Goal: Transaction & Acquisition: Purchase product/service

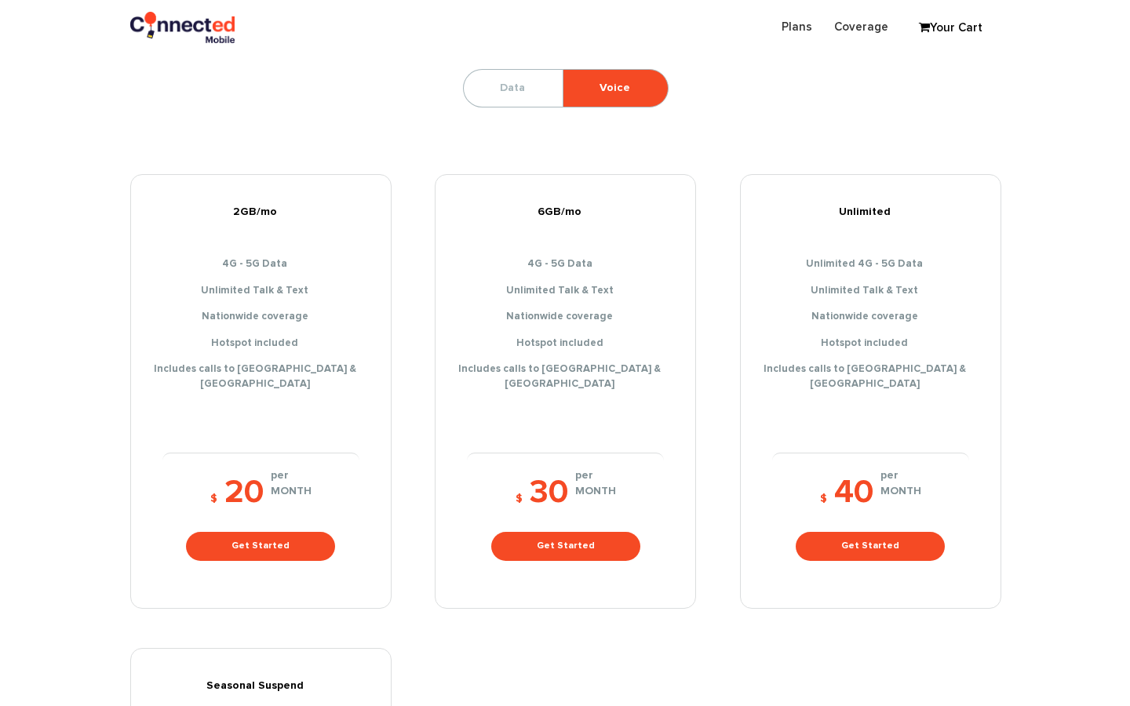
scroll to position [241, 0]
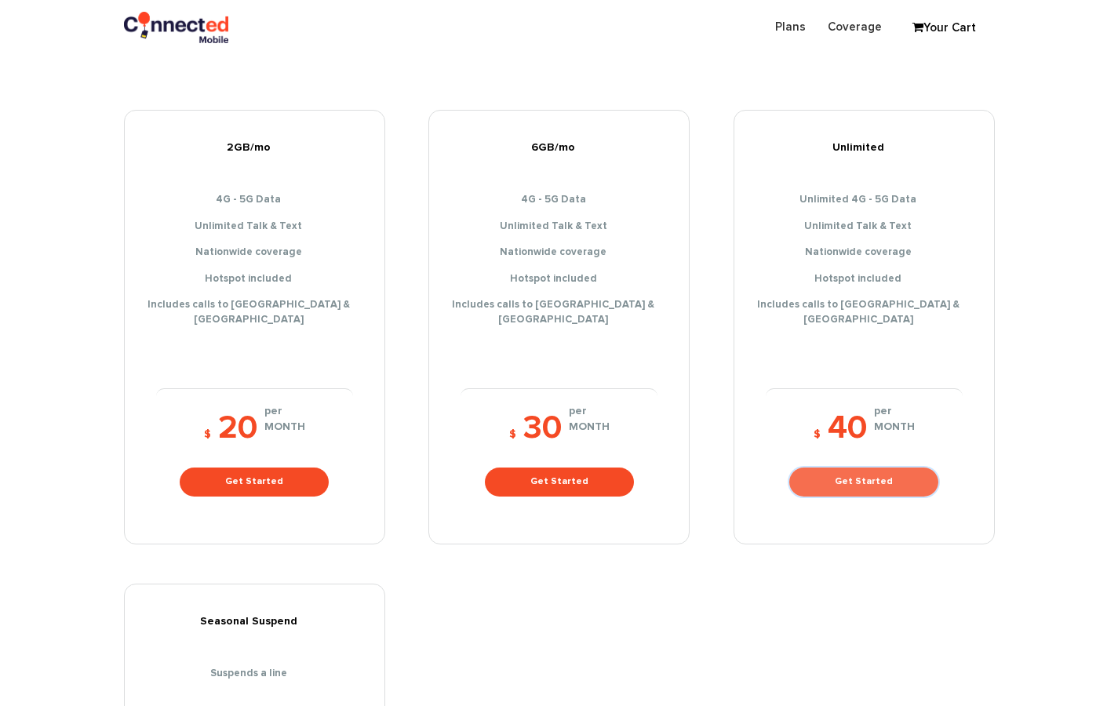
click at [839, 479] on link "Get Started" at bounding box center [864, 482] width 149 height 29
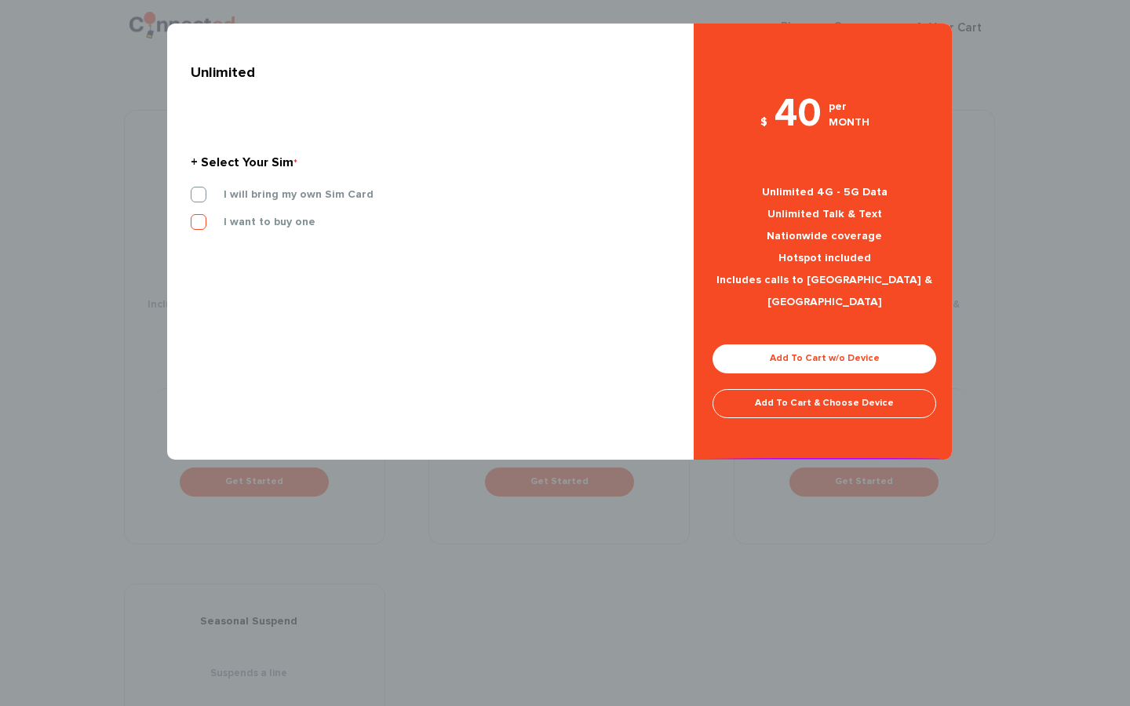
click at [202, 222] on label "I want to buy one" at bounding box center [257, 222] width 115 height 14
click at [191, 217] on input "I want to buy one" at bounding box center [191, 217] width 0 height 0
click at [862, 345] on link "Add To Cart w/o Device" at bounding box center [825, 359] width 224 height 29
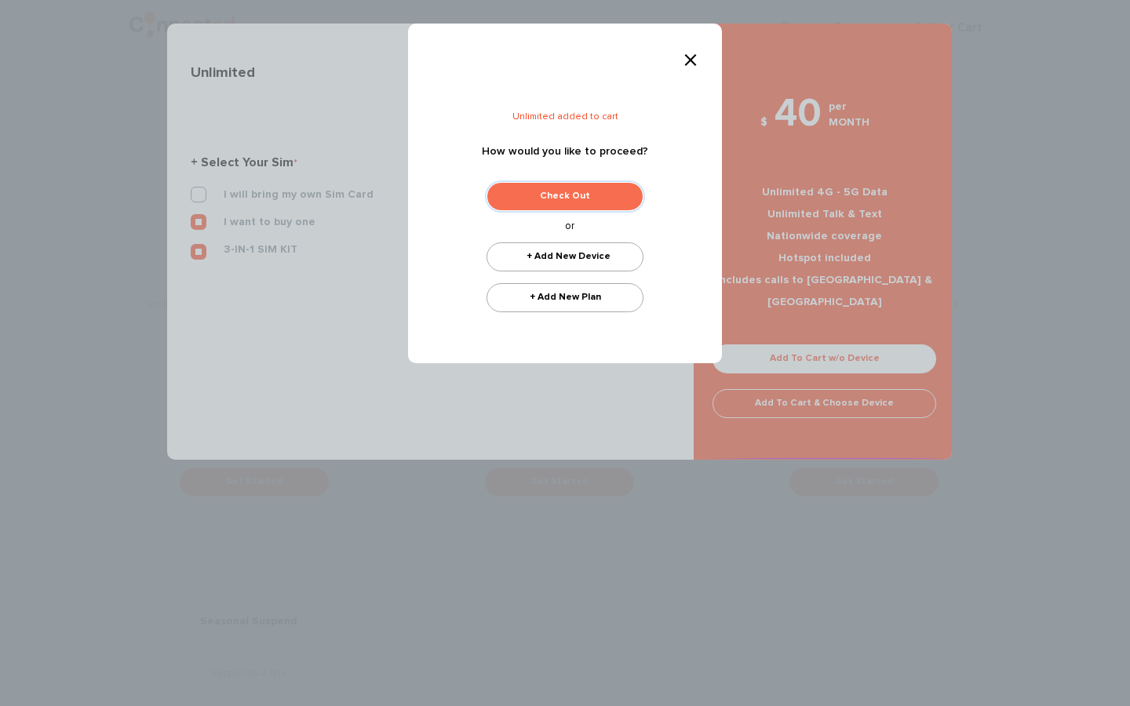
click at [606, 207] on link "Check Out" at bounding box center [565, 196] width 157 height 29
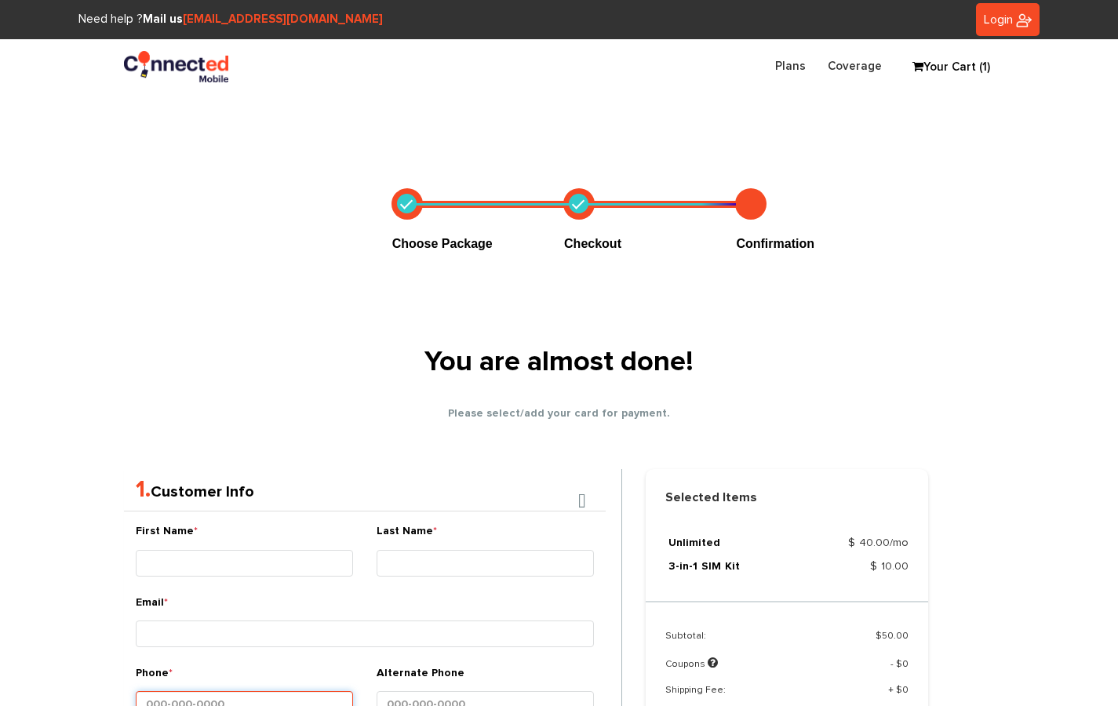
scroll to position [332, 0]
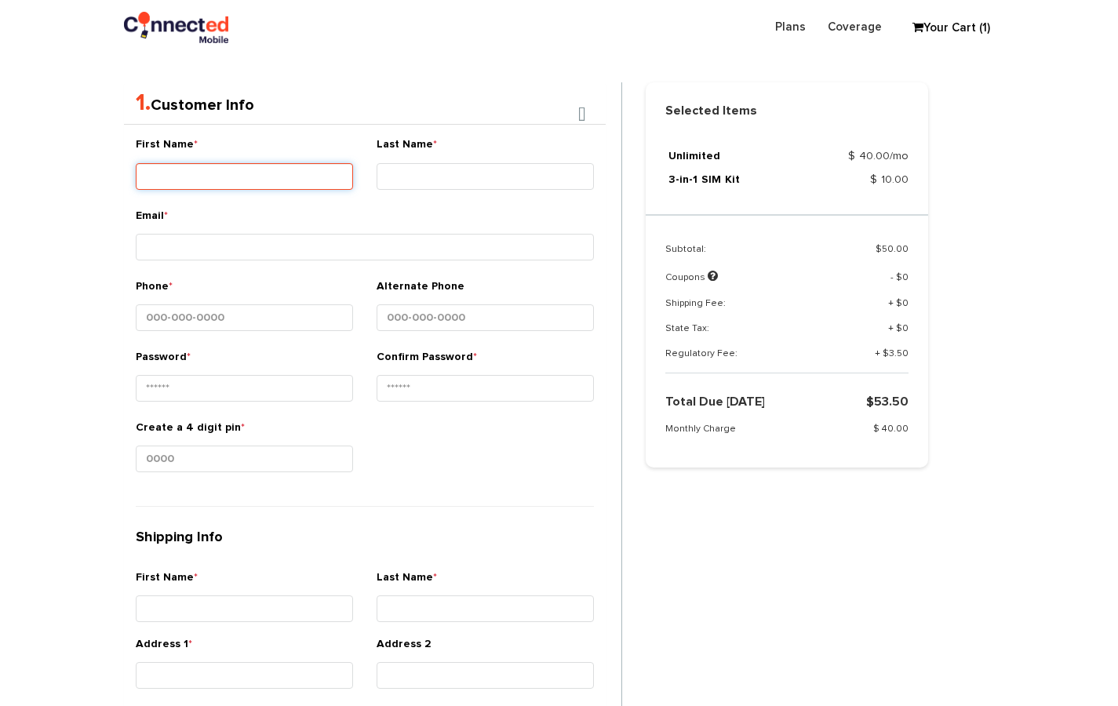
click at [191, 165] on input "First Name *" at bounding box center [244, 176] width 217 height 27
type input "Hanna"
click at [473, 180] on input "Last Name *" at bounding box center [485, 176] width 217 height 27
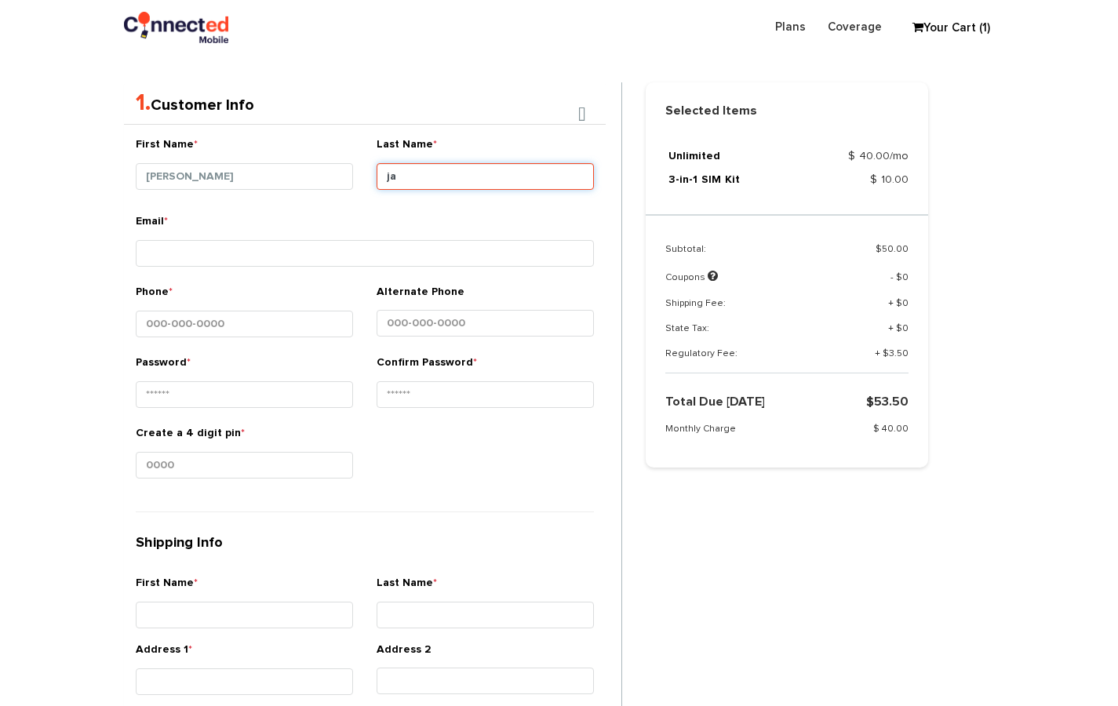
type input "Jafferjee"
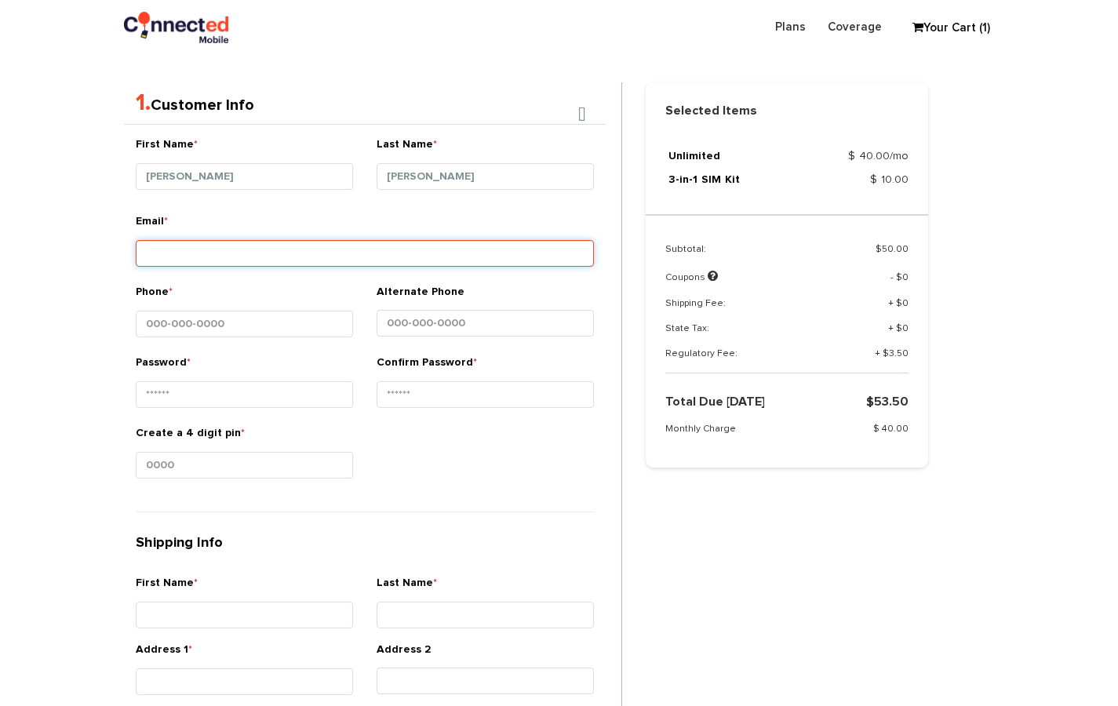
click at [462, 246] on input "Email *" at bounding box center [365, 253] width 458 height 27
type input "[EMAIL_ADDRESS][DOMAIN_NAME]"
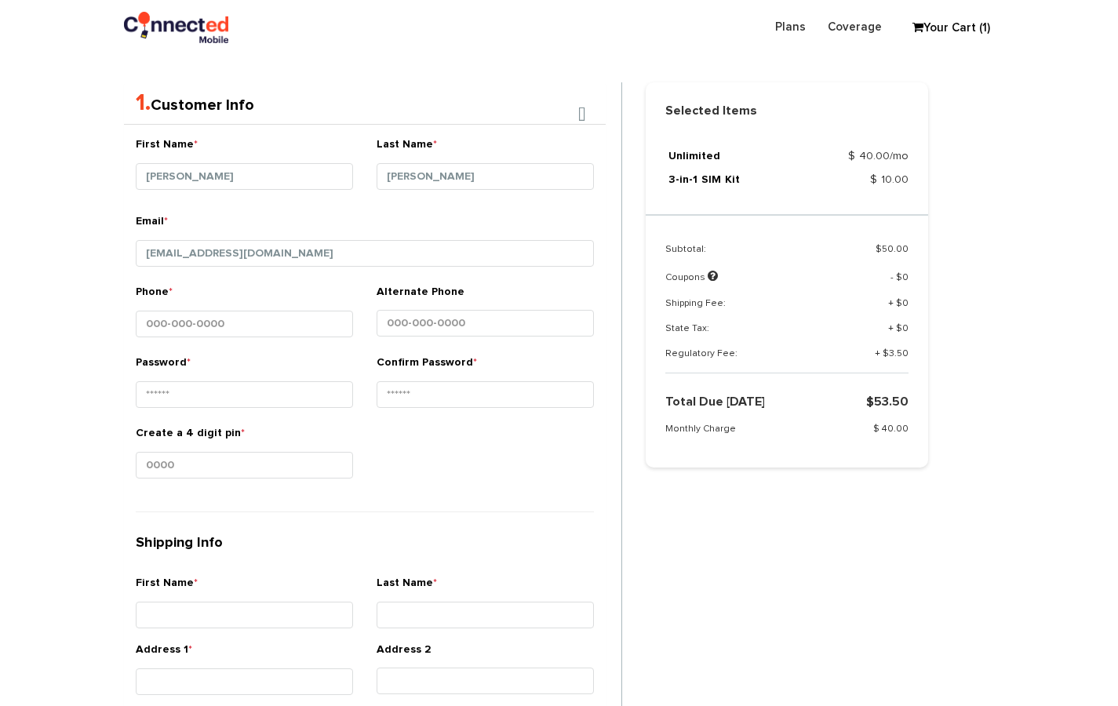
type input "Hanna"
type input "Jafferjee"
type input "[STREET_ADDRESS]"
type input "Kollupitiya"
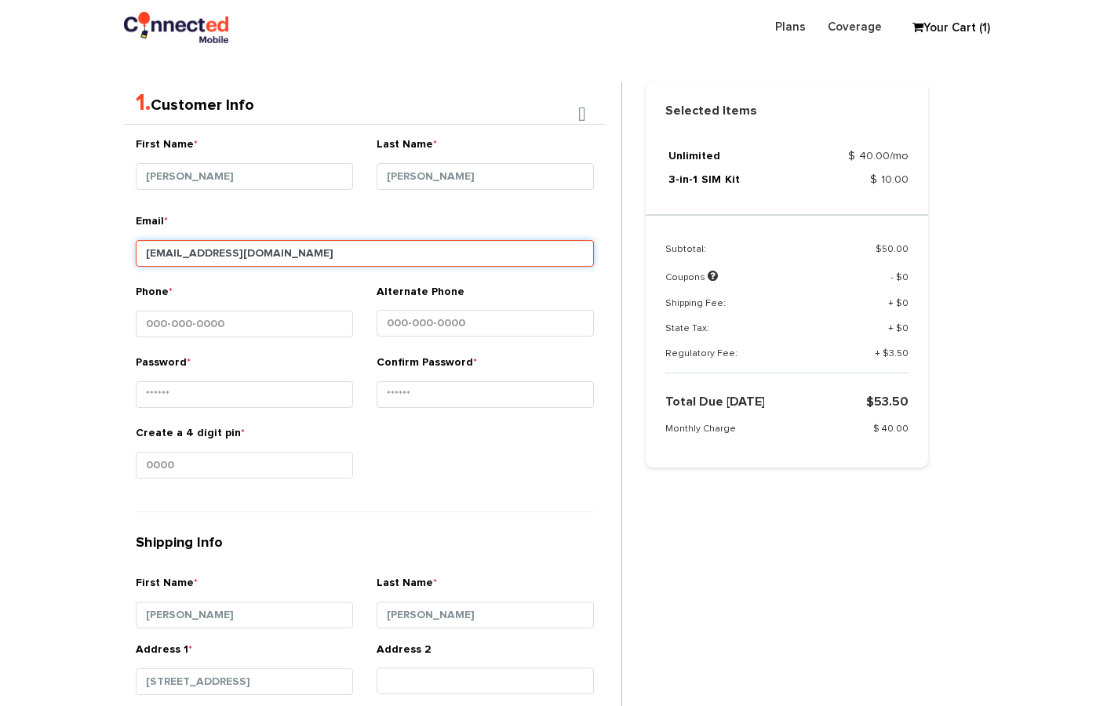
type input "00300"
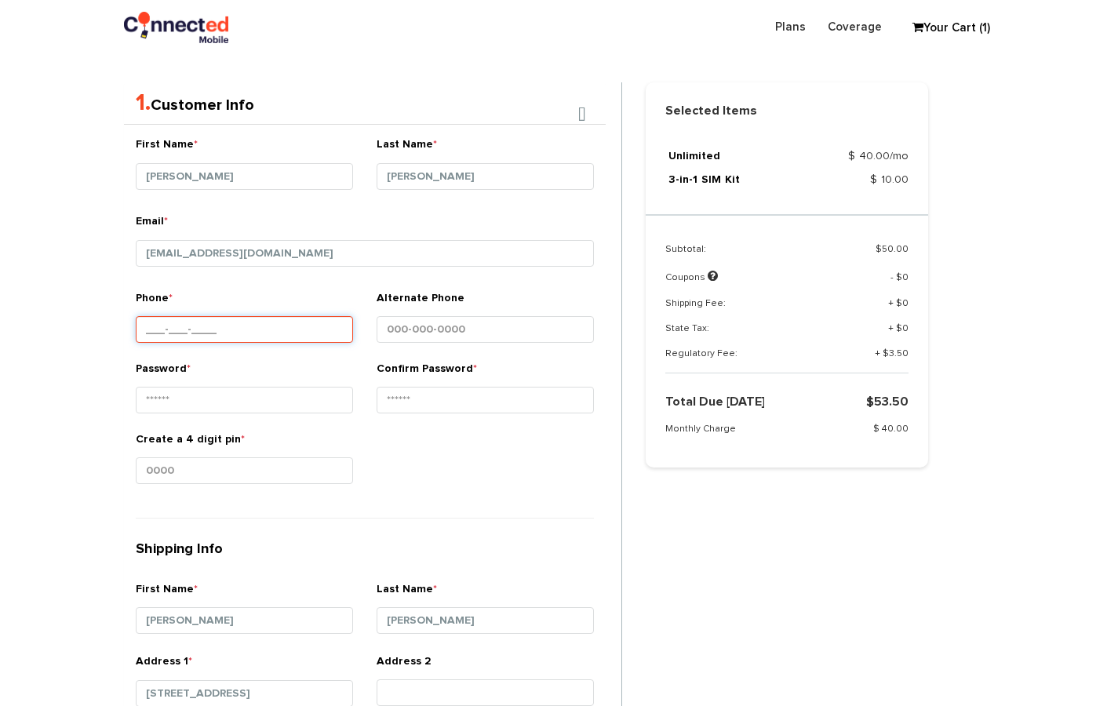
click at [290, 322] on input "Phone *" at bounding box center [244, 329] width 217 height 27
type input "[PHONE_NUMBER]"
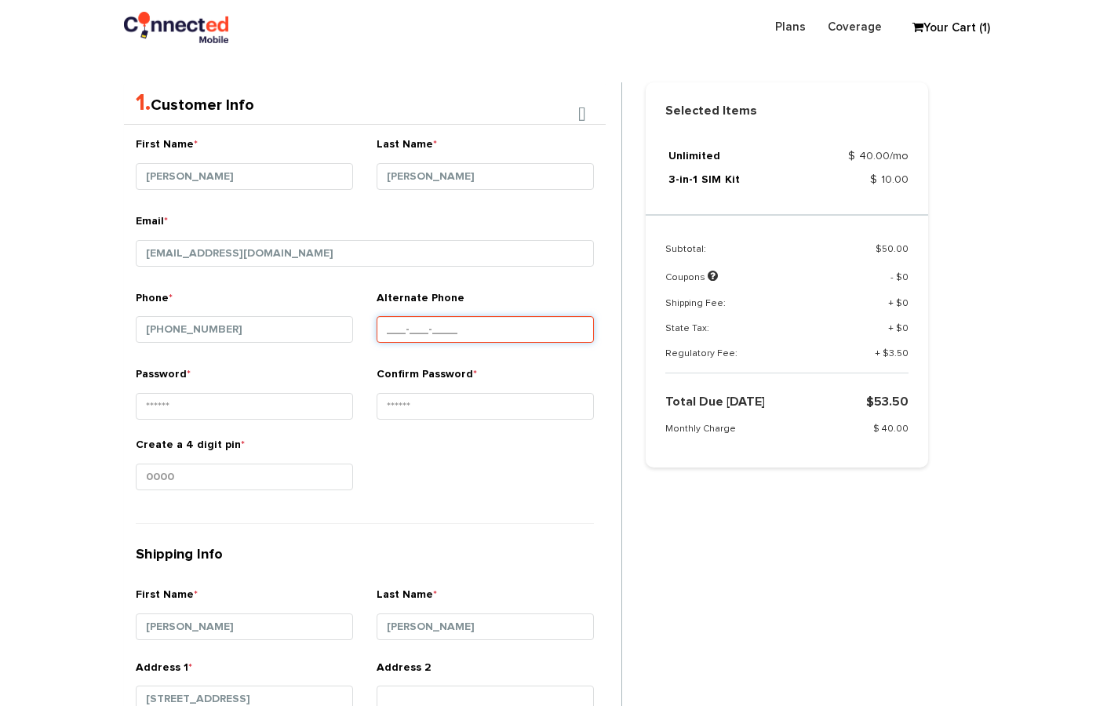
click at [578, 326] on input "Alternate Phone" at bounding box center [485, 329] width 217 height 27
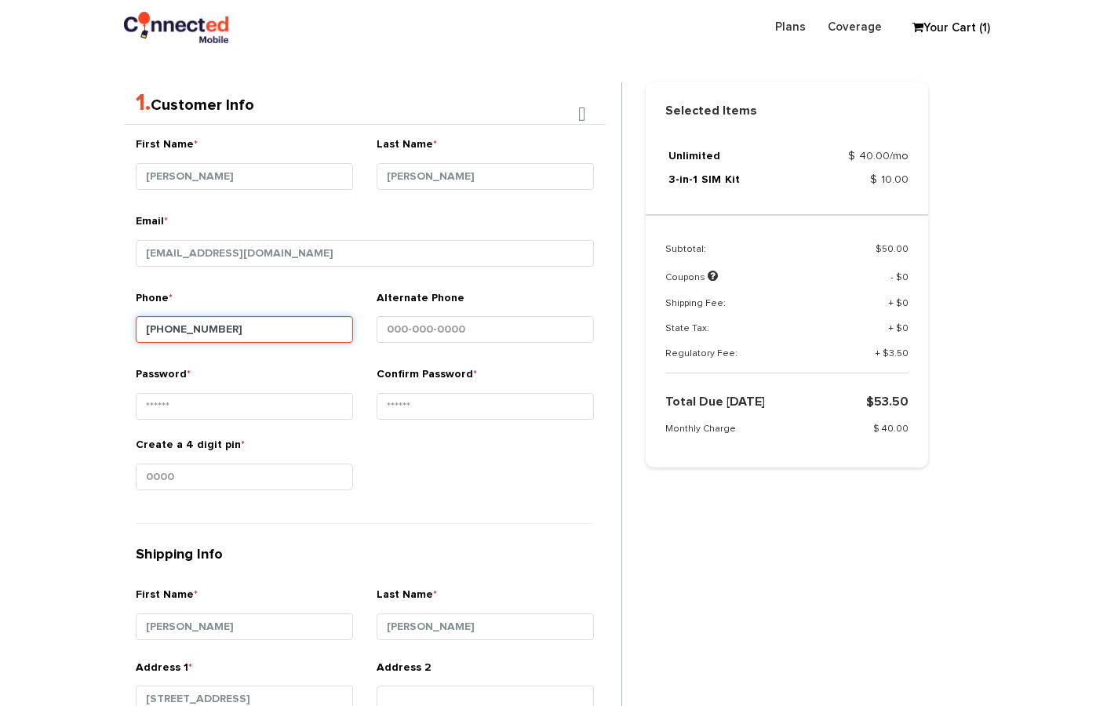
drag, startPoint x: 232, startPoint y: 334, endPoint x: 87, endPoint y: 296, distance: 150.2
click at [87, 297] on section "Choose Package Checkout Confirmation You are almost done! Please select/add you…" at bounding box center [559, 532] width 1118 height 1540
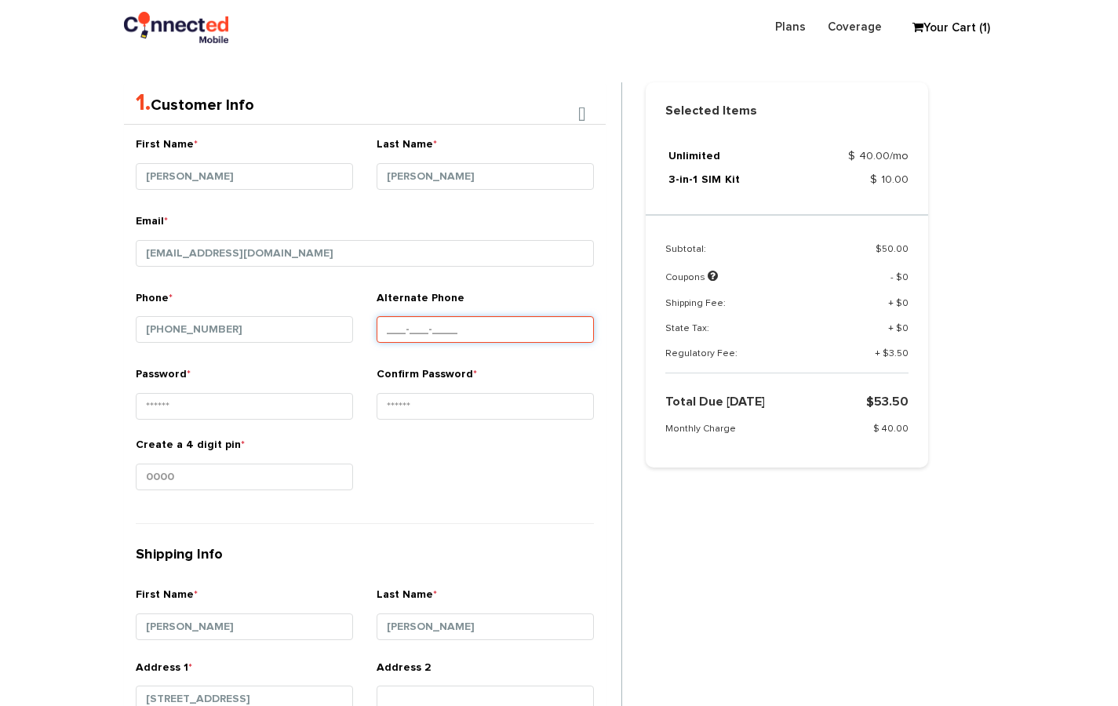
click at [495, 330] on input "Alternate Phone" at bounding box center [485, 329] width 217 height 27
paste input "[PHONE_NUMBER]"
type input "[PHONE_NUMBER]"
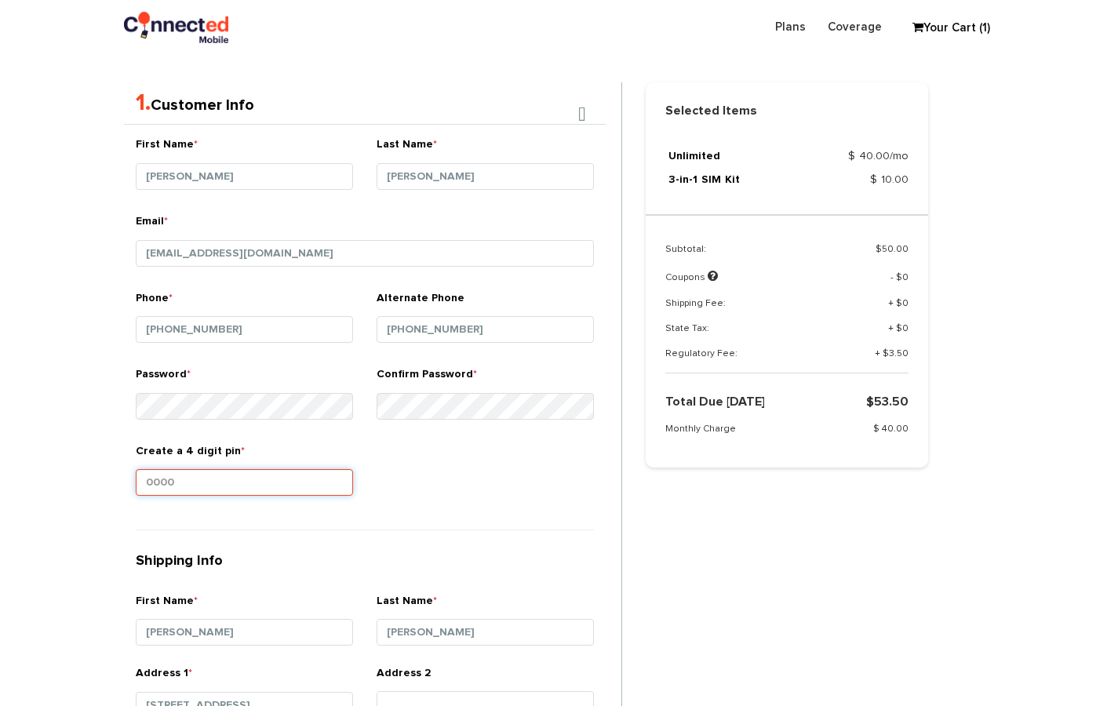
click at [200, 488] on input "Create a 4 digit pin *" at bounding box center [244, 482] width 217 height 27
type input "4567"
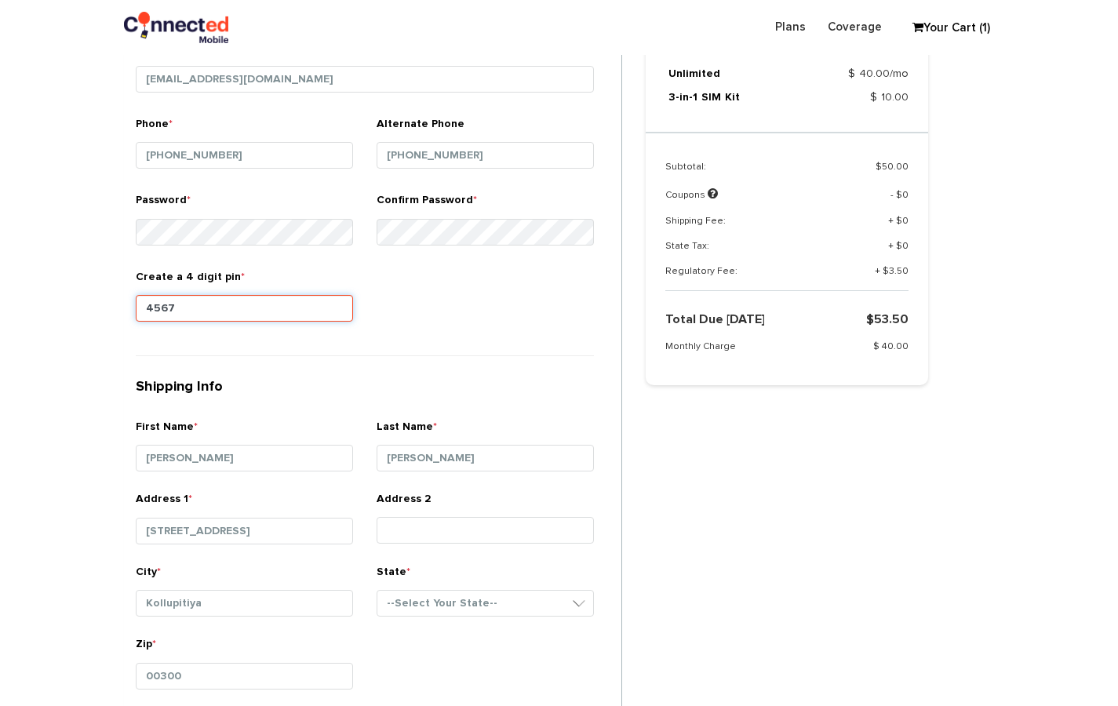
scroll to position [606, 0]
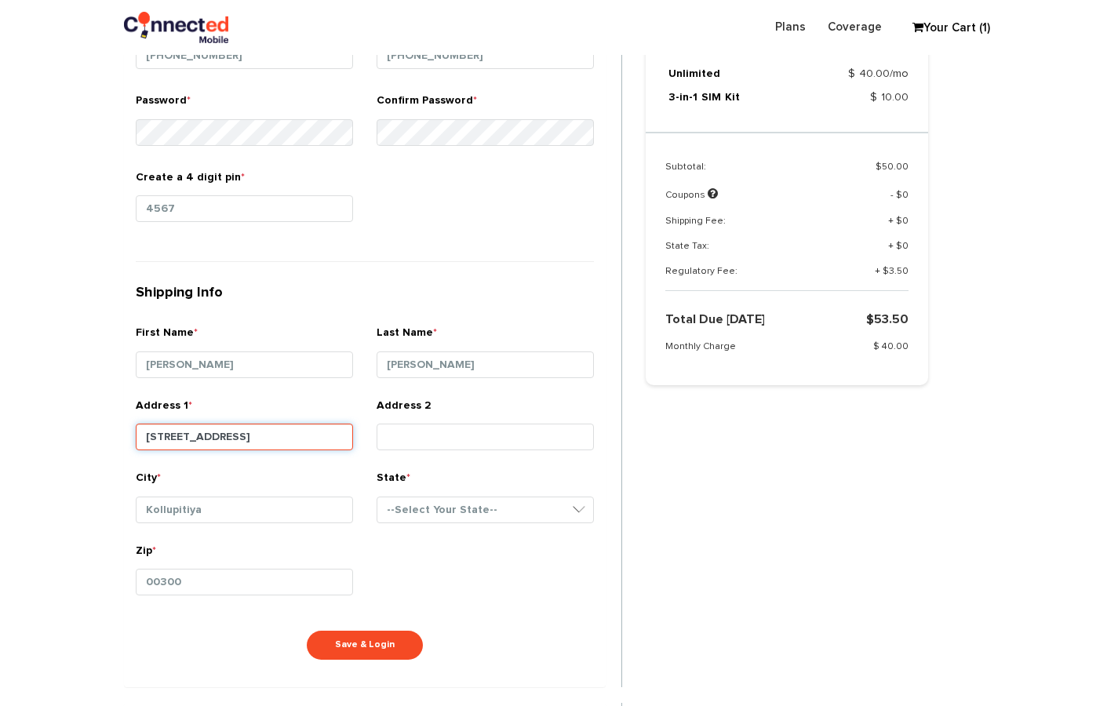
click at [343, 431] on input "[STREET_ADDRESS]" at bounding box center [244, 437] width 217 height 27
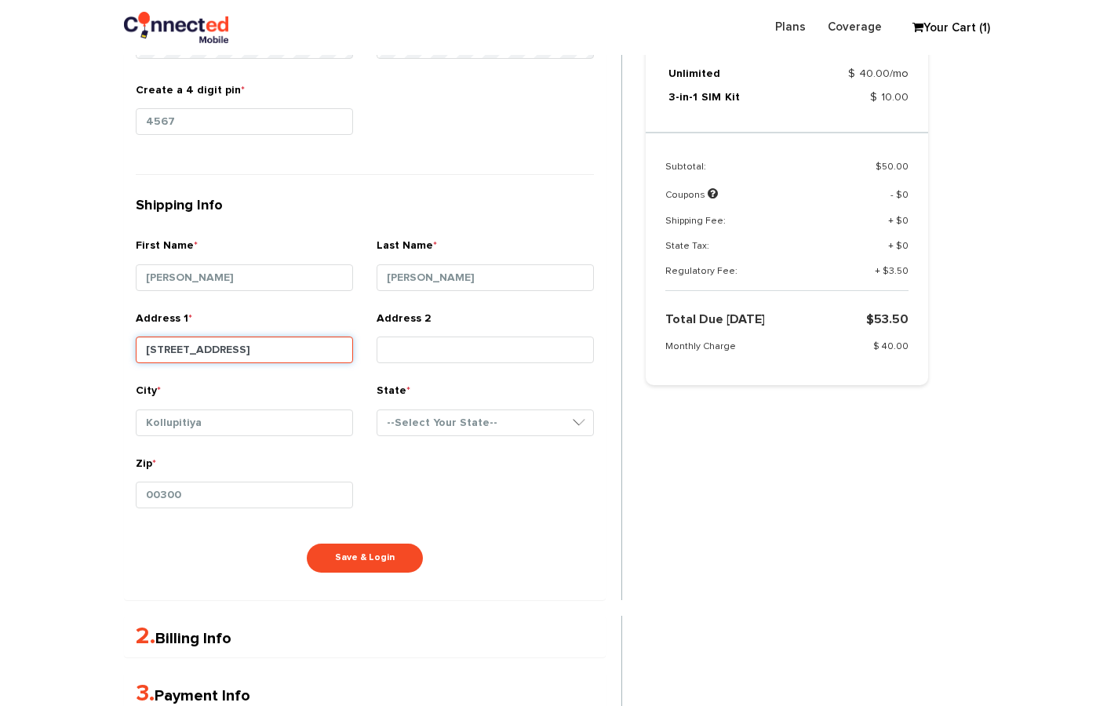
scroll to position [726, 0]
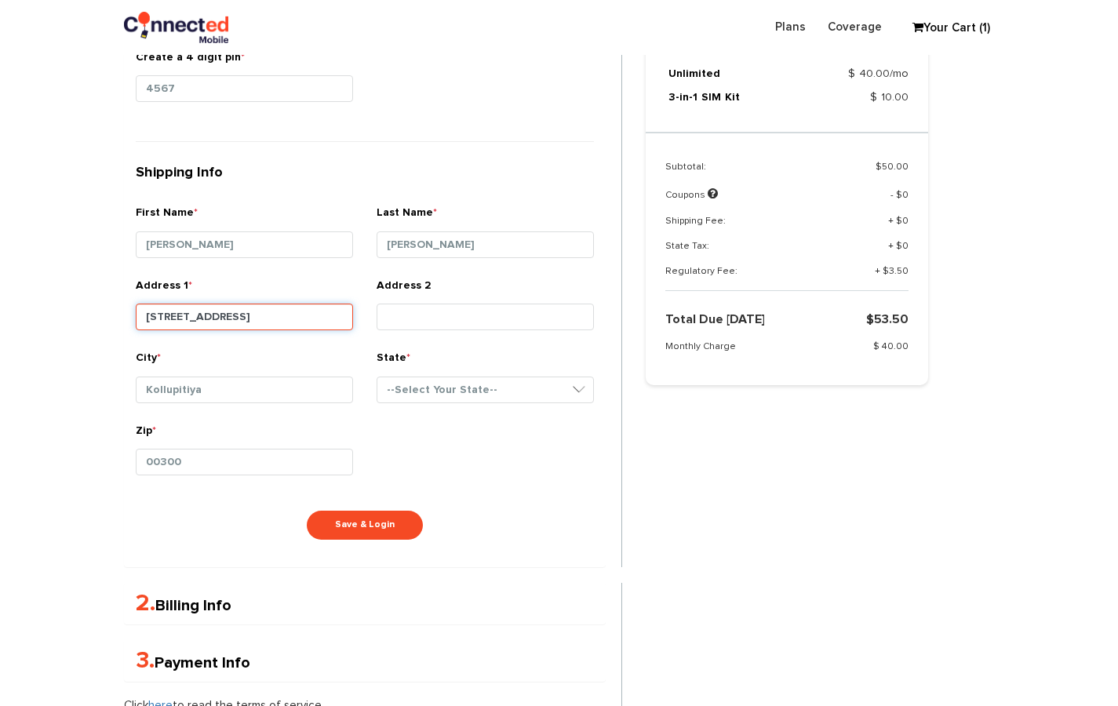
click at [341, 312] on input "[STREET_ADDRESS]" at bounding box center [244, 317] width 217 height 27
drag, startPoint x: 291, startPoint y: 305, endPoint x: 12, endPoint y: 195, distance: 300.2
click at [0, 215] on section "Choose Package Checkout Confirmation You are almost done! Please select/add you…" at bounding box center [559, 144] width 1118 height 1552
type input "[STREET_ADDRESS][PERSON_NAME]"
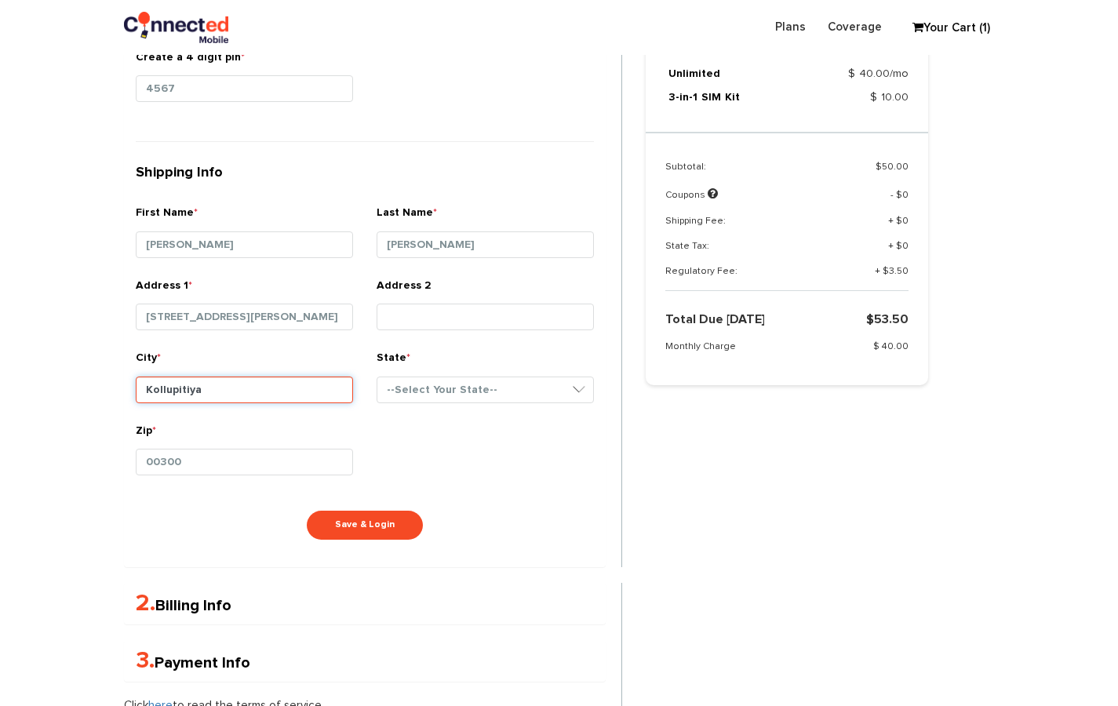
click at [217, 392] on input "Kollupitiya" at bounding box center [244, 390] width 217 height 27
click at [0, 198] on section "Choose Package Checkout Confirmation You are almost done! Please select/add you…" at bounding box center [559, 144] width 1118 height 1552
click at [310, 389] on input "Kollupitiya" at bounding box center [244, 390] width 217 height 27
type input "K"
type input "[GEOGRAPHIC_DATA]"
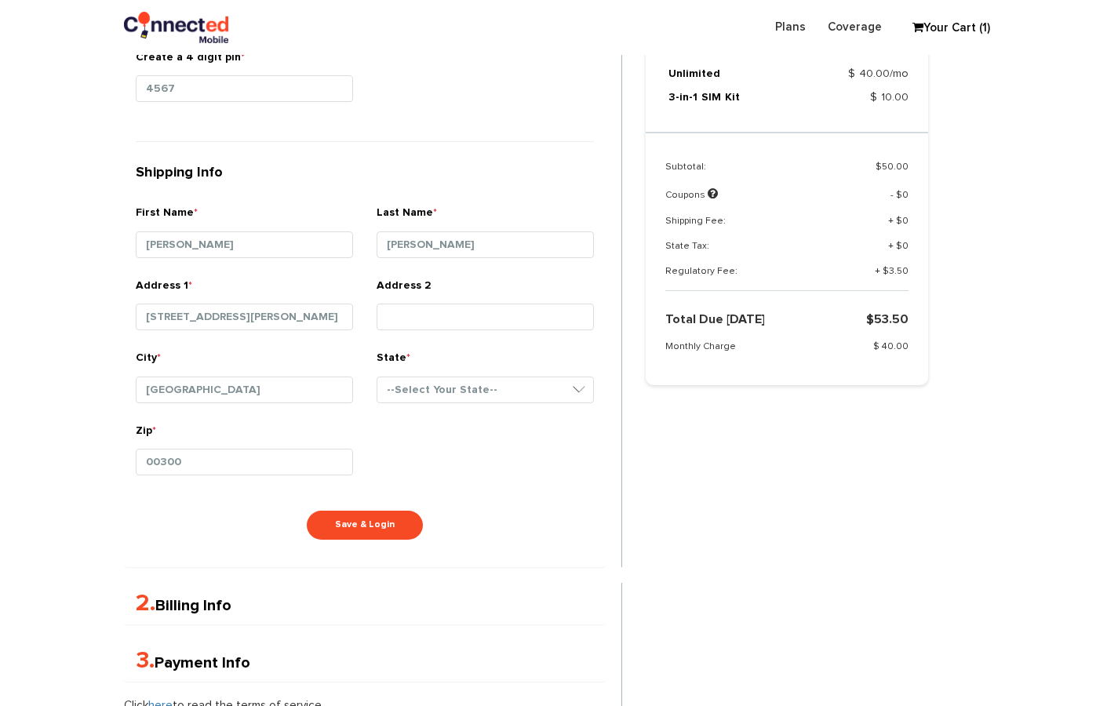
click at [294, 415] on div "City * Cambridge" at bounding box center [244, 386] width 241 height 73
click at [466, 370] on div "State * --Select Your State-- [US_STATE][GEOGRAPHIC_DATA] [US_STATE] [US_STATE]…" at bounding box center [485, 379] width 217 height 59
click at [472, 381] on select "--Select Your State-- [US_STATE][GEOGRAPHIC_DATA] [US_STATE] [US_STATE] [US_STA…" at bounding box center [485, 390] width 217 height 27
select select "MA"
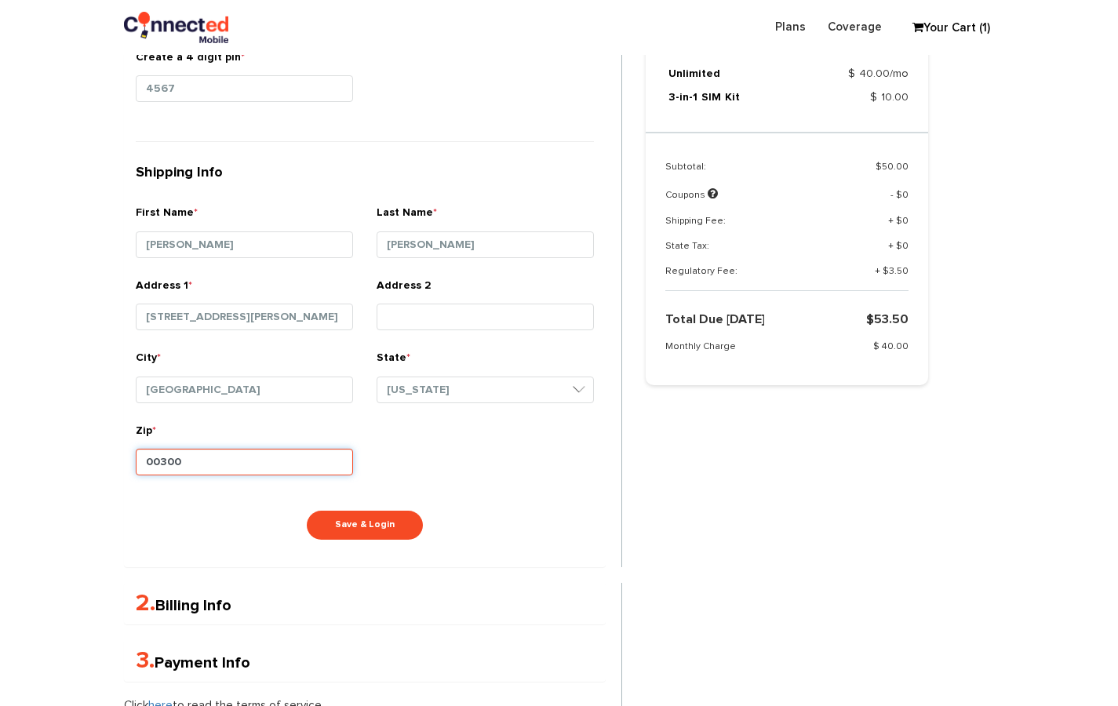
click at [319, 462] on input "00300" at bounding box center [244, 462] width 217 height 27
type input "02141"
click at [476, 473] on div "Zip * 02141" at bounding box center [365, 459] width 482 height 73
click at [384, 526] on button "Save & Login" at bounding box center [365, 525] width 116 height 29
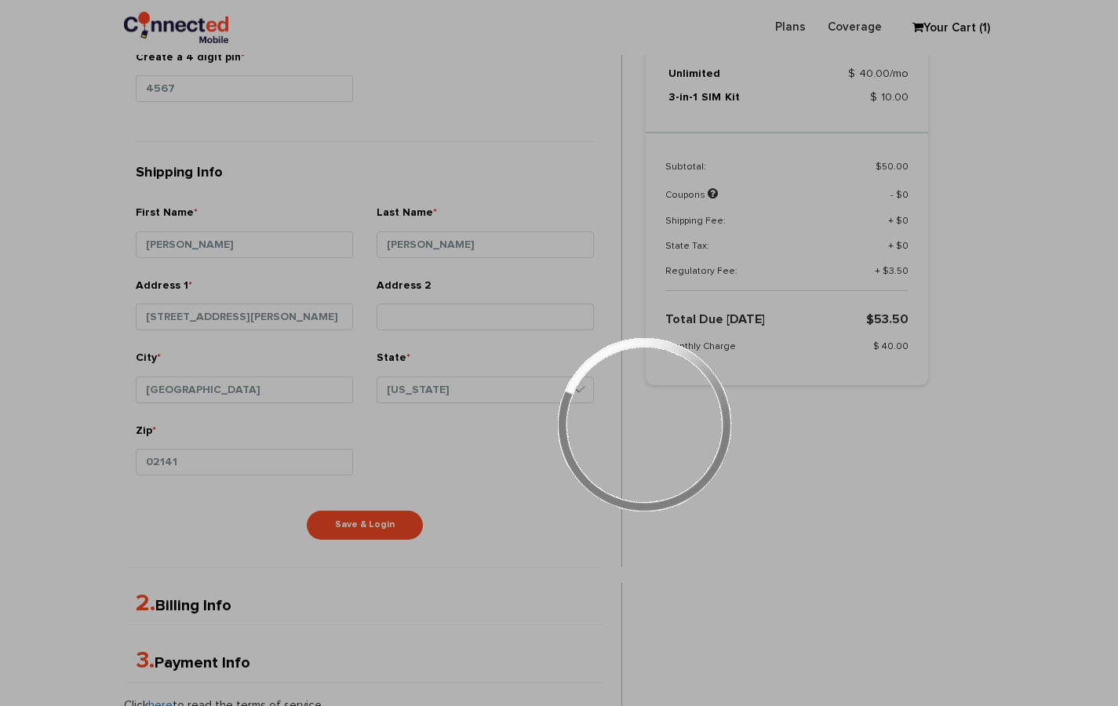
click at [362, 511] on div at bounding box center [559, 353] width 1118 height 706
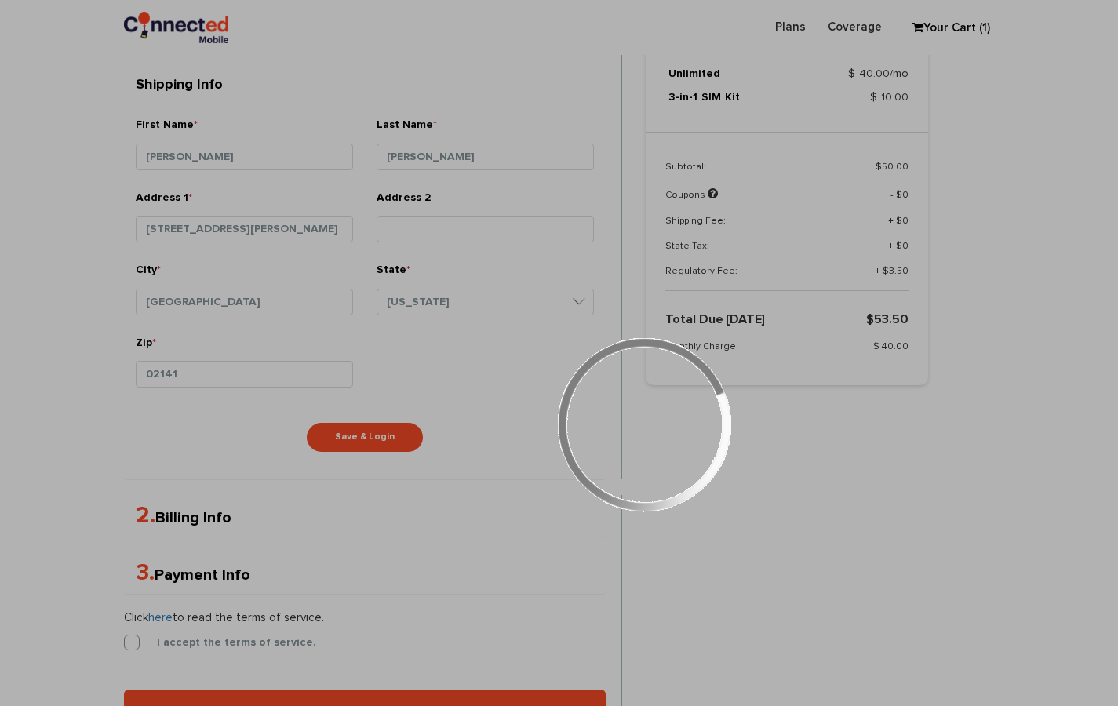
scroll to position [728, 0]
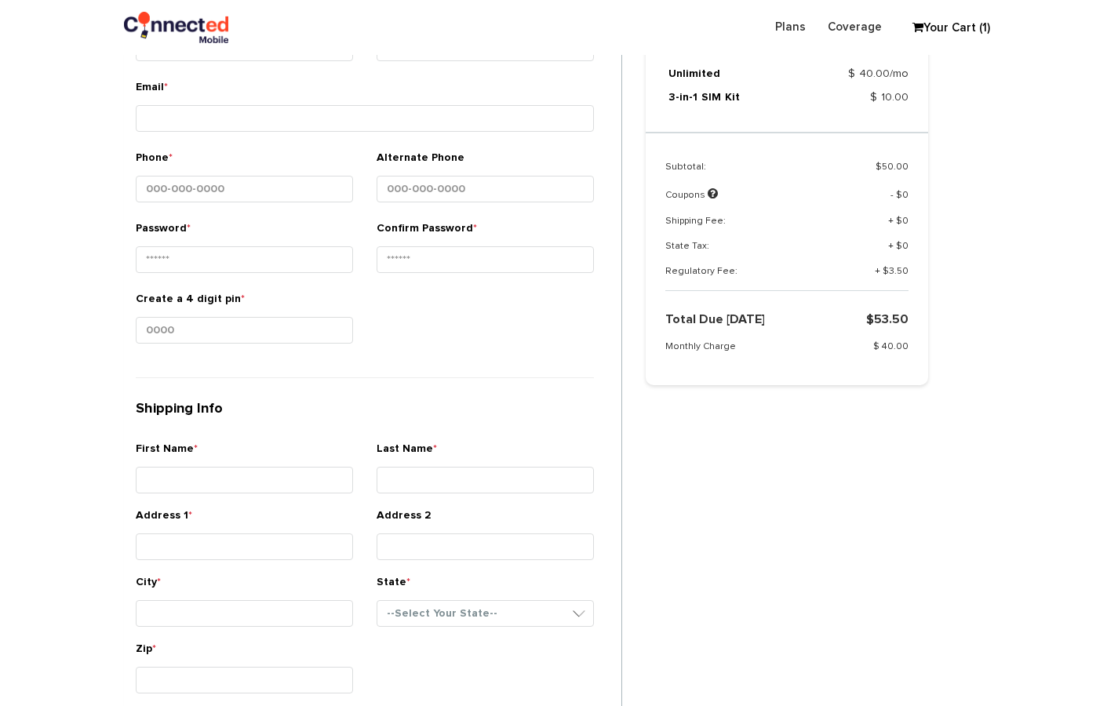
scroll to position [356, 0]
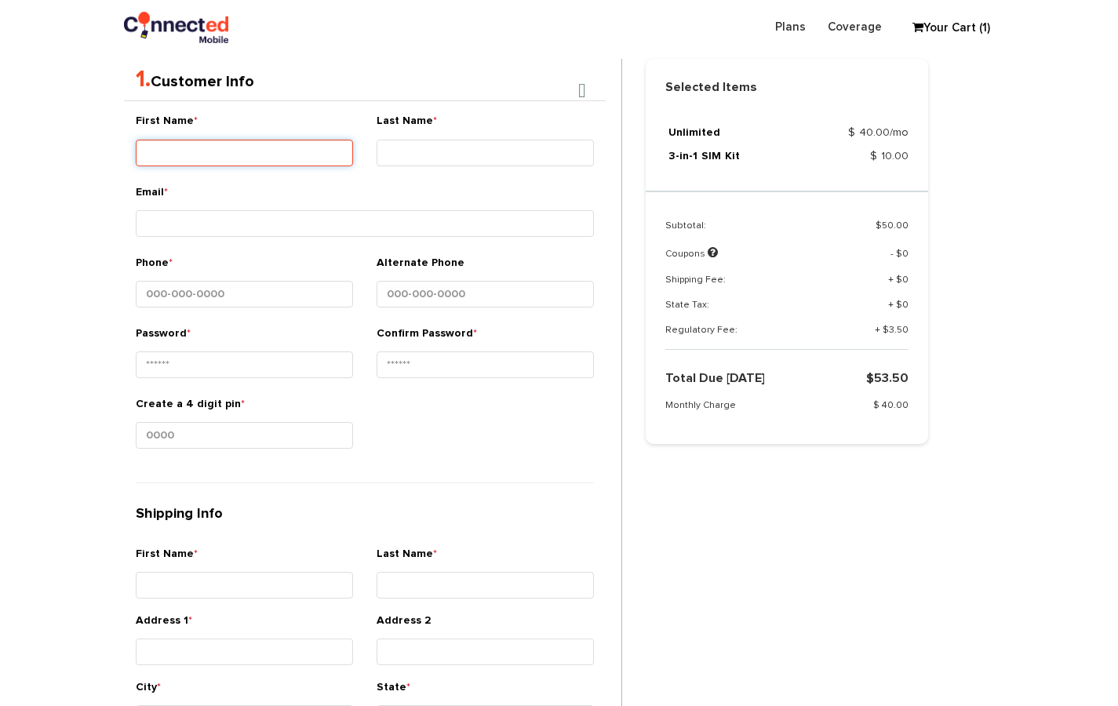
click at [170, 162] on input "First Name *" at bounding box center [244, 153] width 217 height 27
type input "Hanna"
click at [505, 146] on input "Last Name *" at bounding box center [485, 153] width 217 height 27
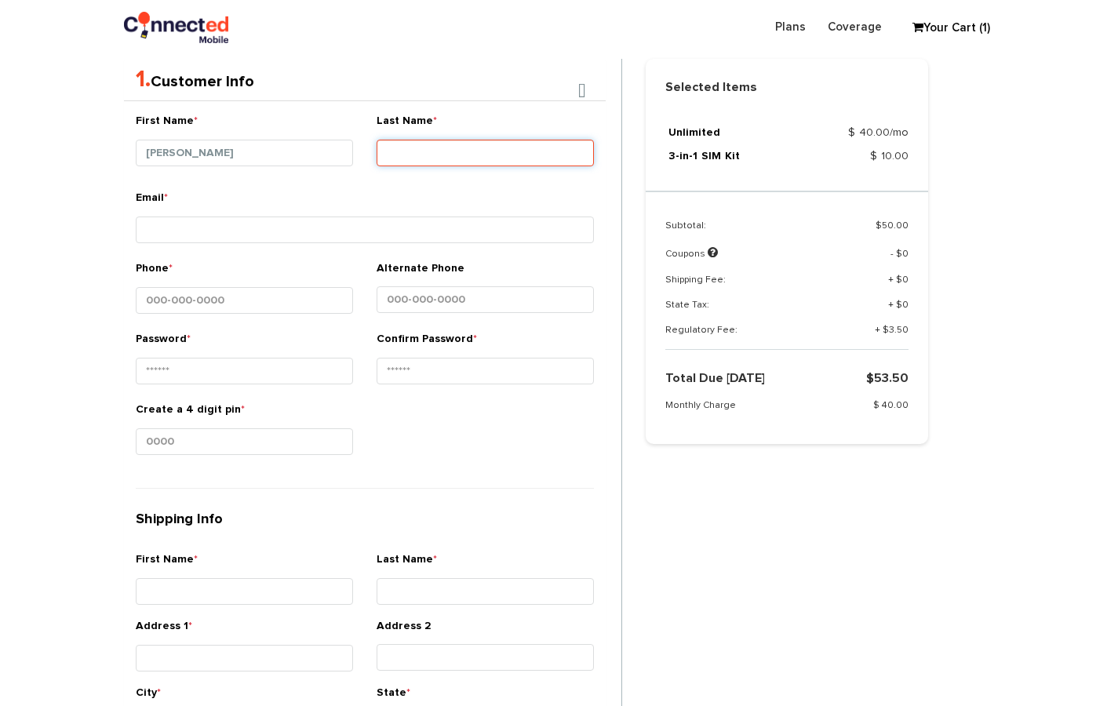
type input "Jafferjee"
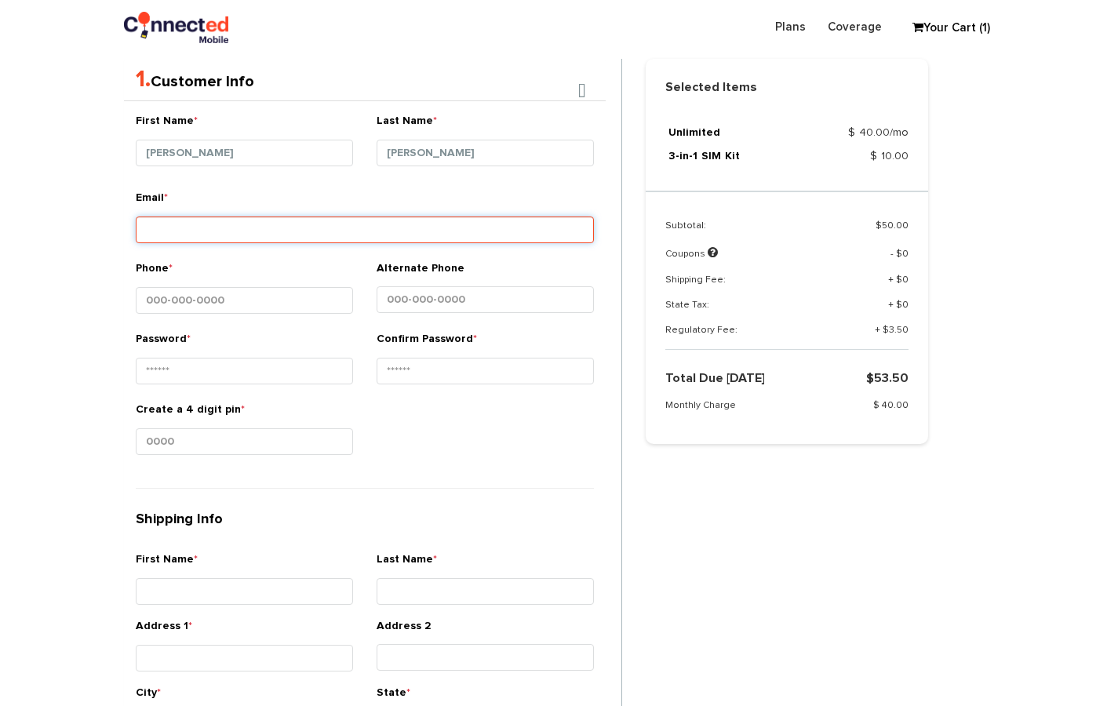
click at [439, 220] on input "Email *" at bounding box center [365, 230] width 458 height 27
type input "[EMAIL_ADDRESS][DOMAIN_NAME]"
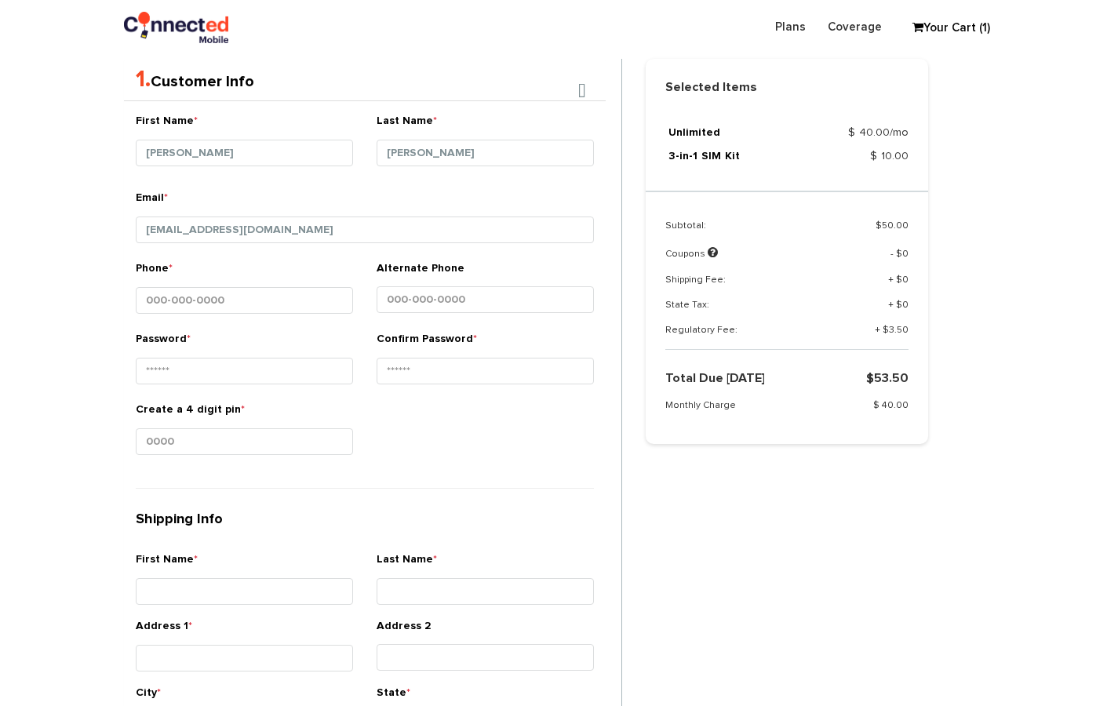
type input "Hanna"
type input "Jafferjee"
type input "[STREET_ADDRESS]"
type input "Kollupitiya"
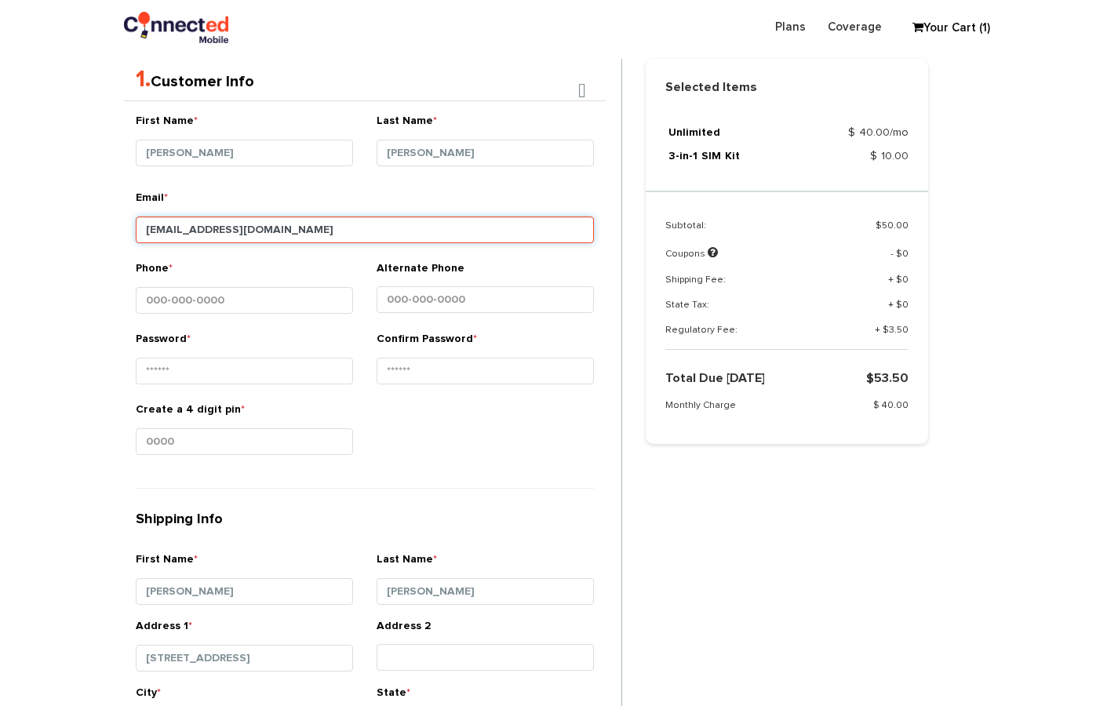
type input "00300"
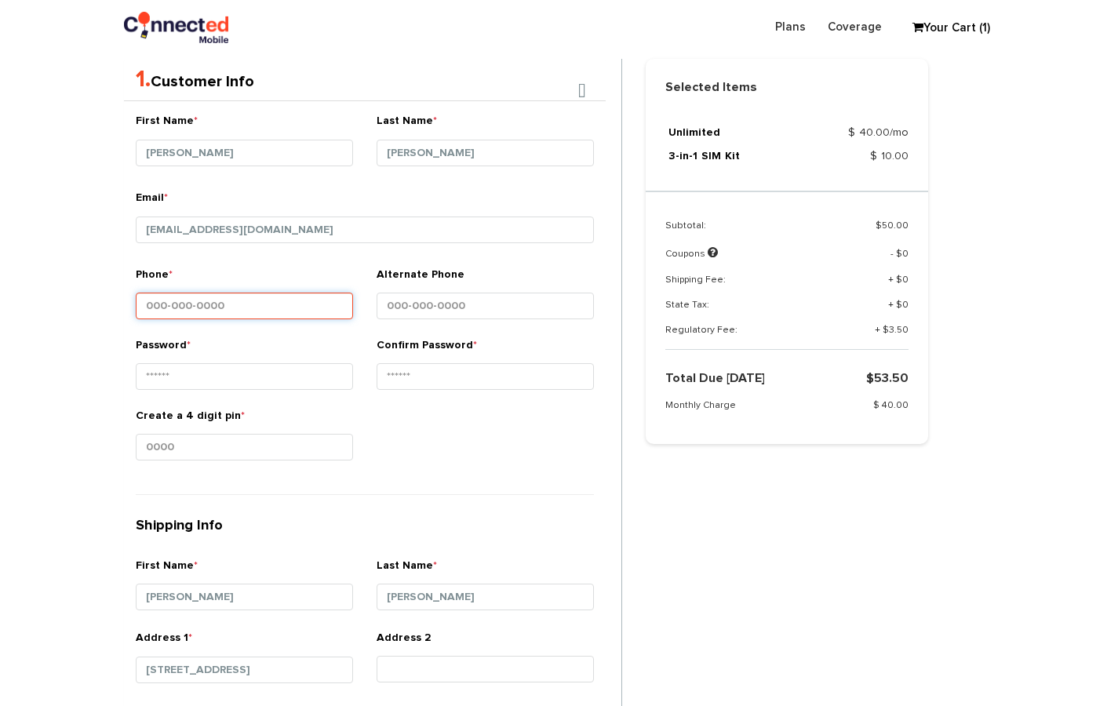
click at [285, 294] on input "Phone *" at bounding box center [244, 306] width 217 height 27
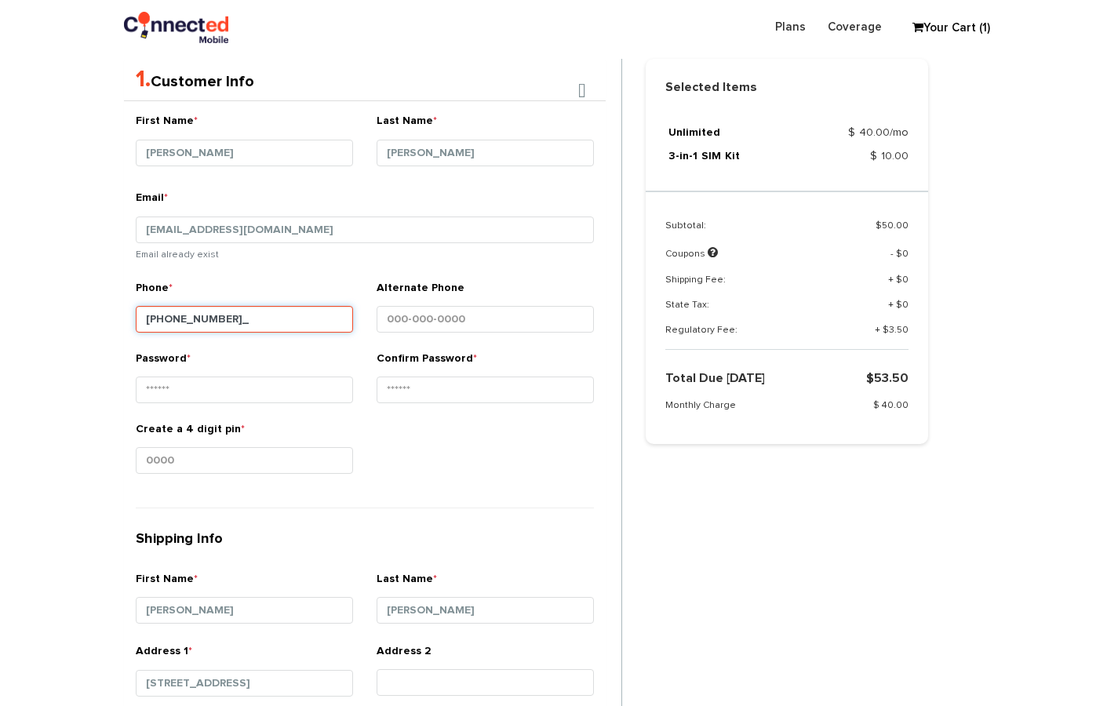
click at [185, 317] on input "215-847-834_" at bounding box center [244, 319] width 217 height 27
type input "[PHONE_NUMBER]"
drag, startPoint x: 221, startPoint y: 316, endPoint x: 15, endPoint y: 282, distance: 208.4
click at [15, 282] on section "Choose Package Checkout Confirmation You are almost done! Please select/add you…" at bounding box center [559, 513] width 1118 height 1548
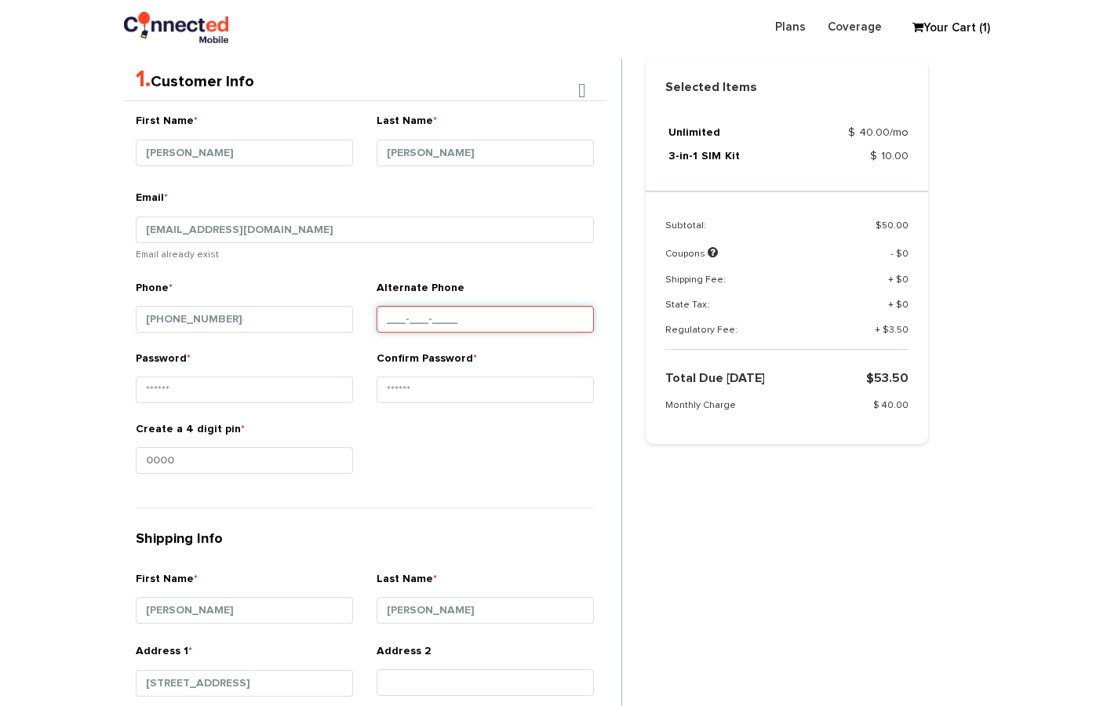
click at [409, 316] on input "Alternate Phone" at bounding box center [485, 319] width 217 height 27
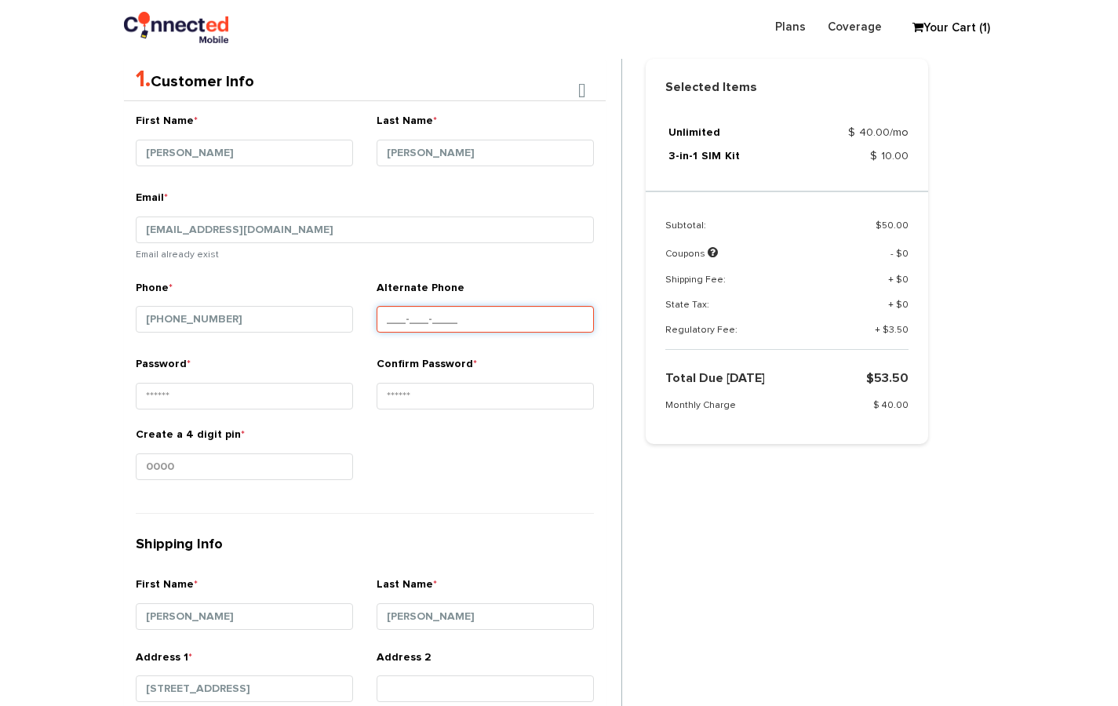
paste input "[PHONE_NUMBER]"
type input "[PHONE_NUMBER]"
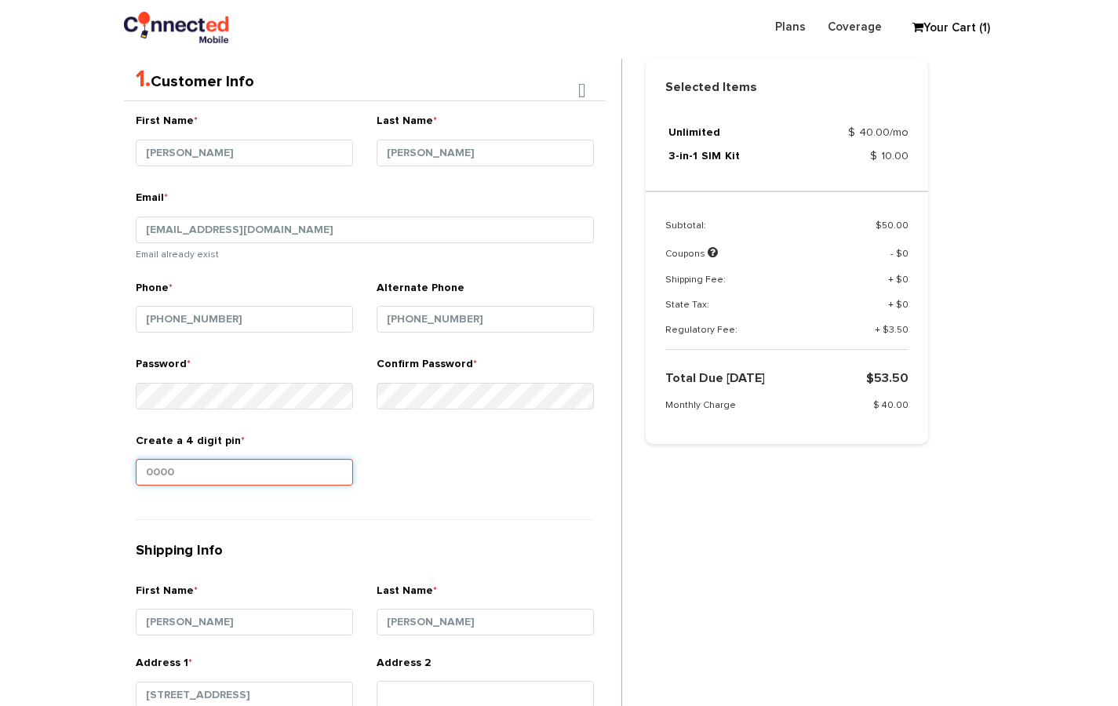
click at [304, 460] on input "Create a 4 digit pin *" at bounding box center [244, 472] width 217 height 27
type input "4567"
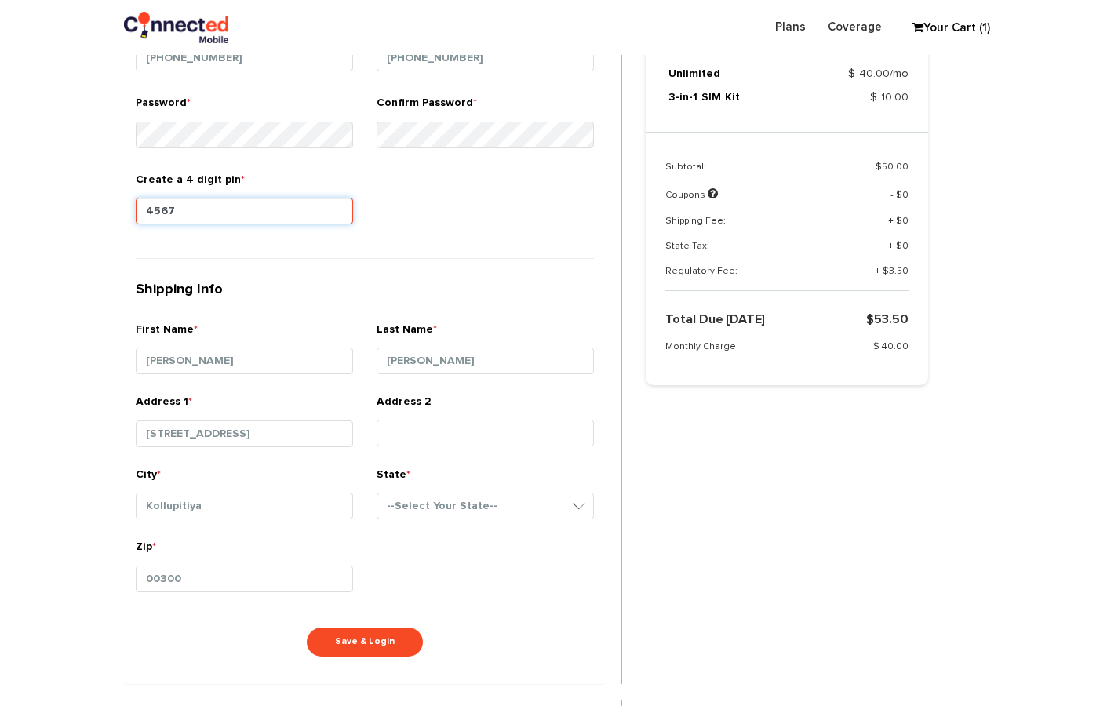
scroll to position [689, 0]
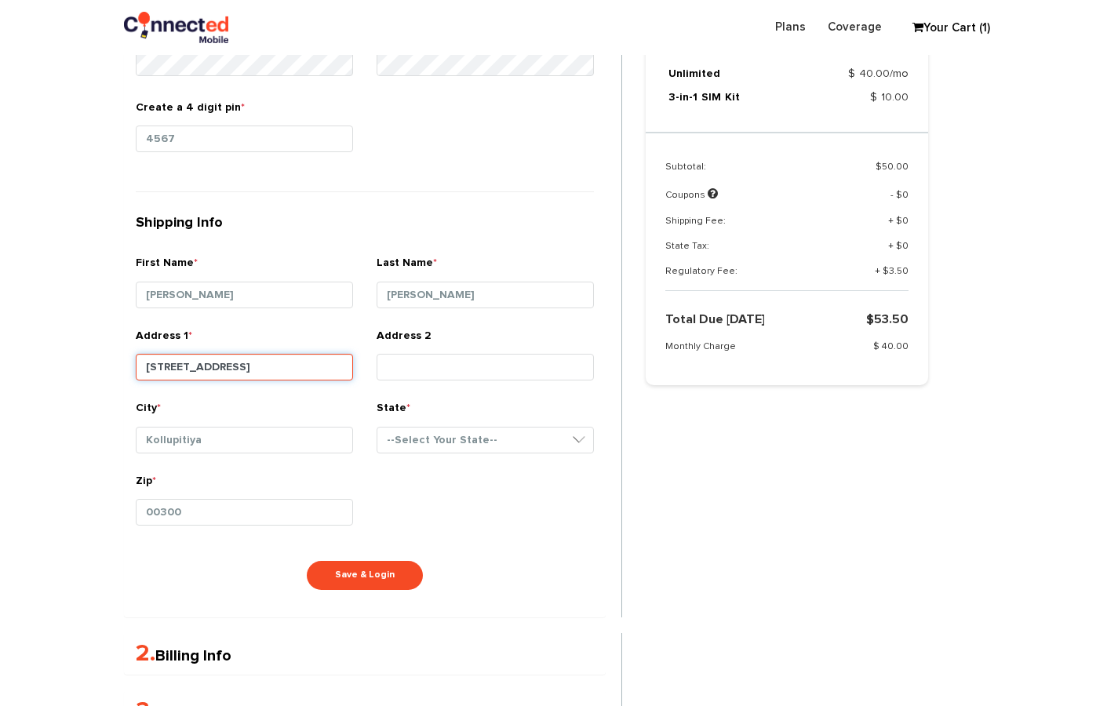
click at [279, 355] on input "[STREET_ADDRESS]" at bounding box center [244, 367] width 217 height 27
drag, startPoint x: 143, startPoint y: 363, endPoint x: 480, endPoint y: 359, distance: 336.7
click at [487, 363] on div "Address [STREET_ADDRESS] Address 2" at bounding box center [365, 364] width 482 height 73
type input "16 Cornelius"
type input "w"
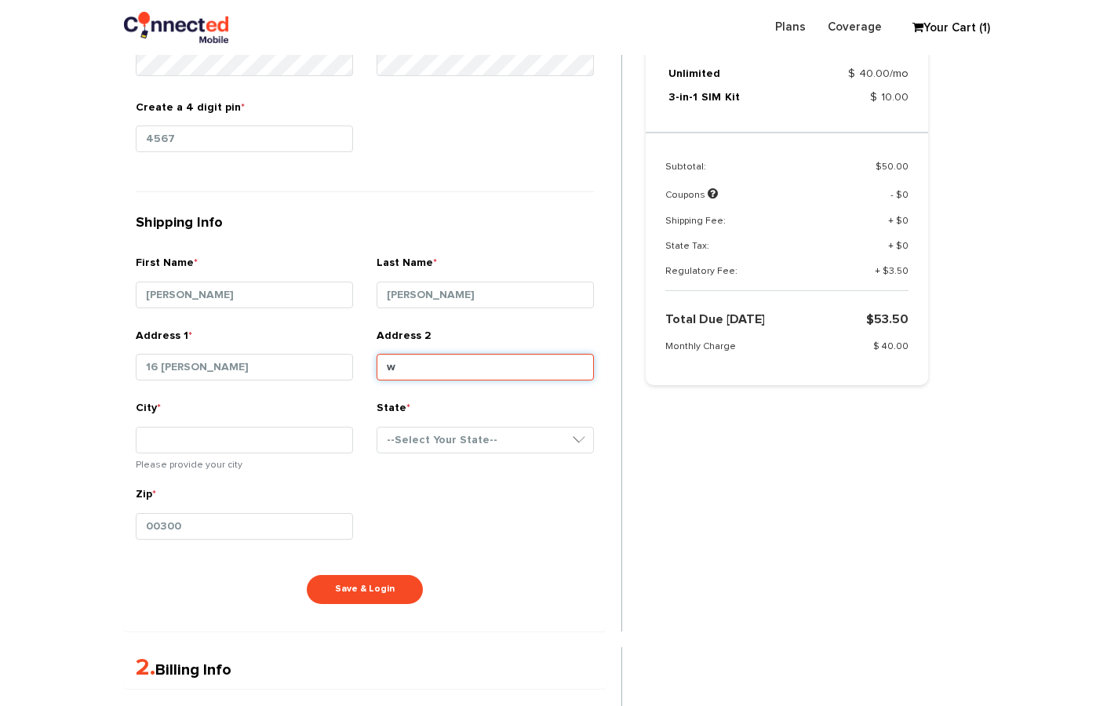
click at [430, 361] on input "w" at bounding box center [485, 367] width 217 height 27
click at [221, 369] on input "16 Cornelius" at bounding box center [244, 367] width 217 height 27
type input "w"
click at [224, 356] on input "16 Cornelius" at bounding box center [244, 367] width 217 height 27
click at [232, 367] on input "16 Cornelius" at bounding box center [244, 367] width 217 height 27
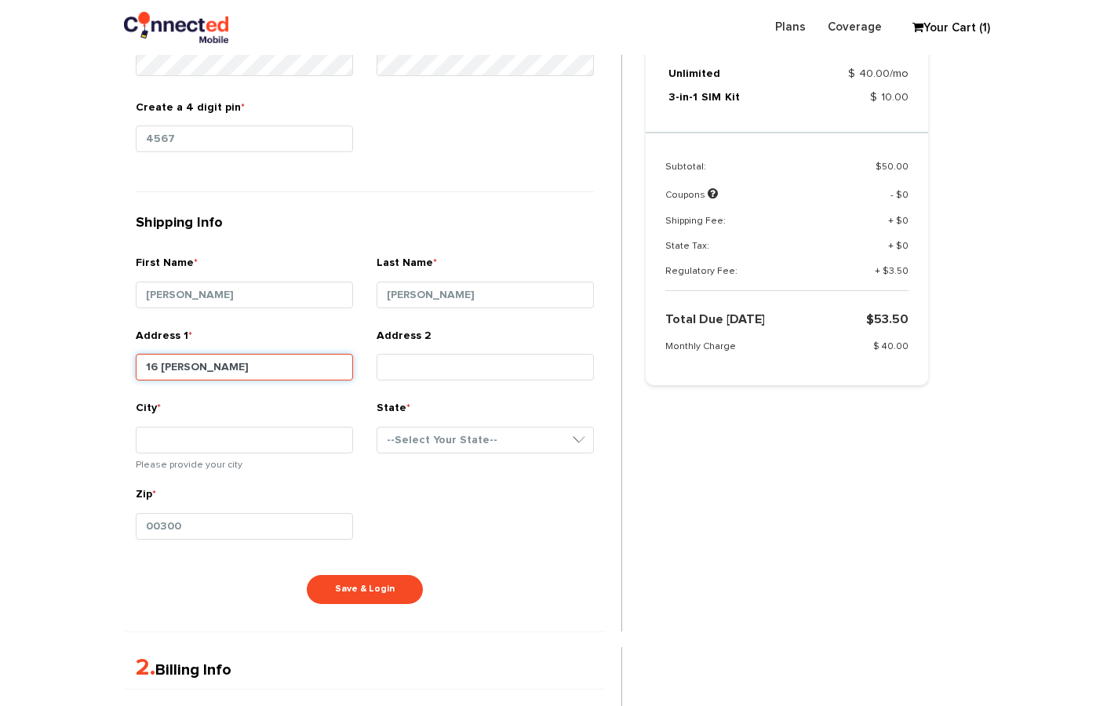
type input "16 Cornelius W"
type input "a"
click at [250, 367] on input "16 Cornelius W" at bounding box center [244, 367] width 217 height 27
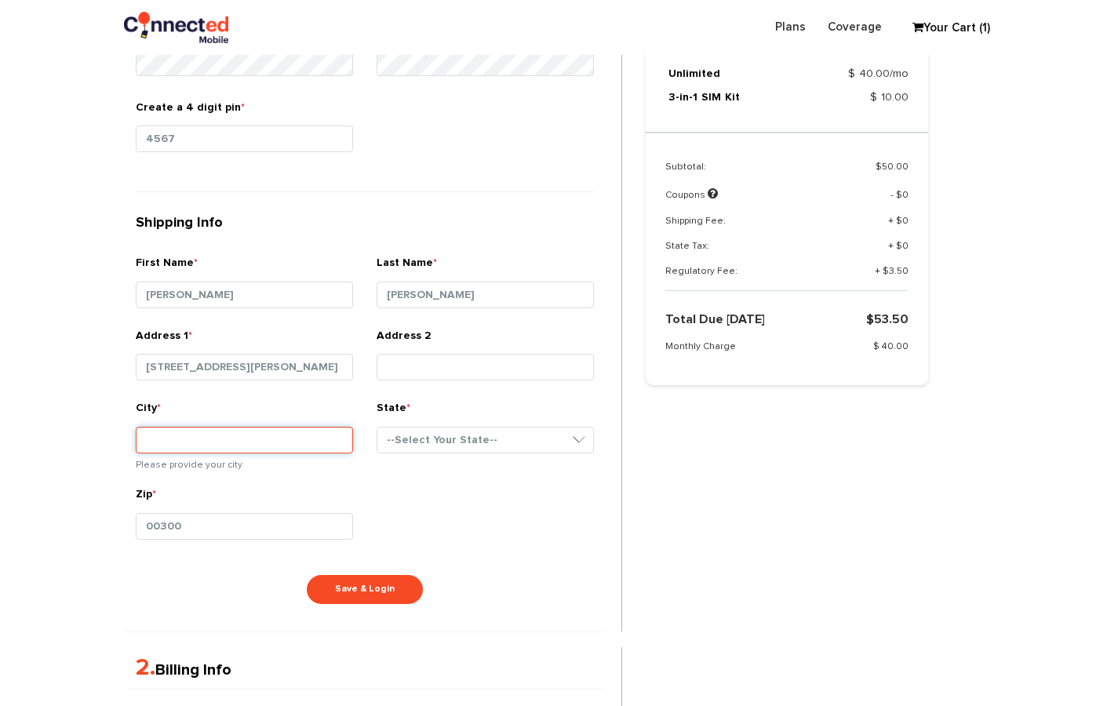
type input "[STREET_ADDRESS][PERSON_NAME]"
click at [251, 433] on input "City *" at bounding box center [244, 440] width 217 height 27
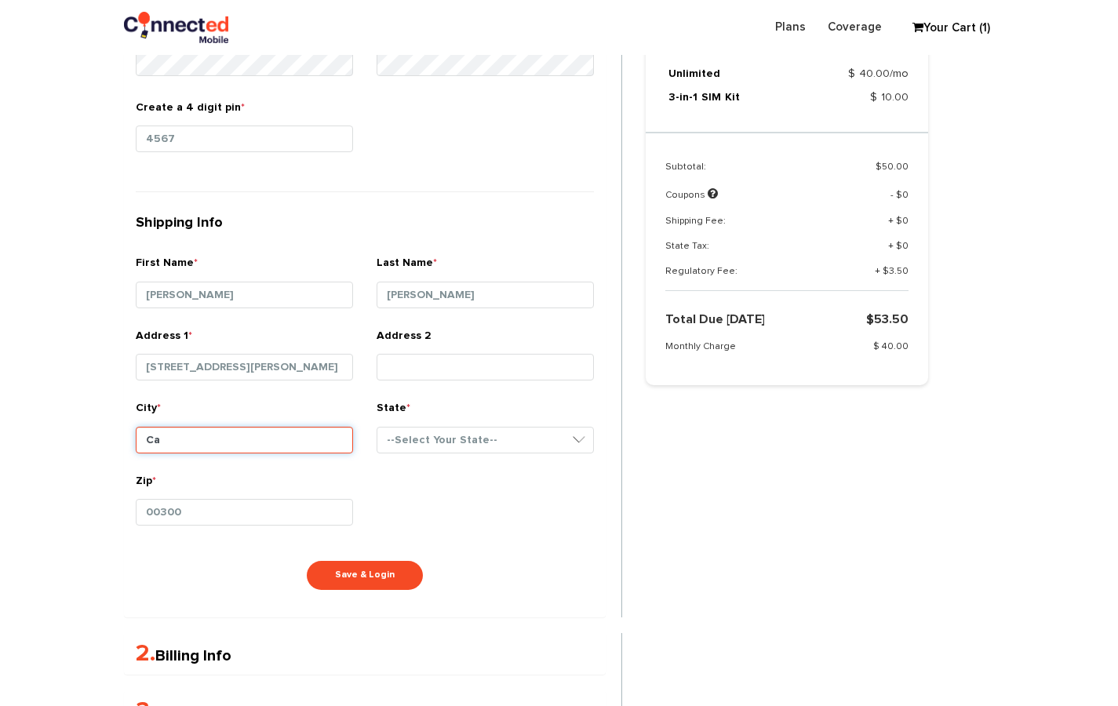
type input "[GEOGRAPHIC_DATA]"
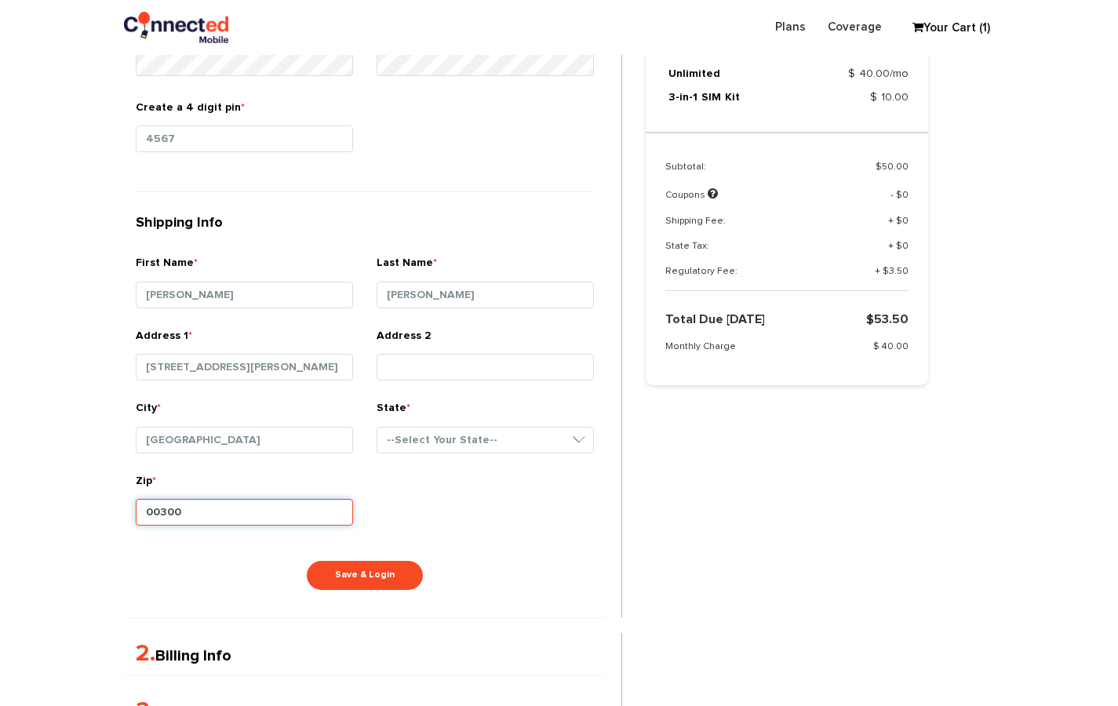
click at [290, 499] on input "00300" at bounding box center [244, 512] width 217 height 27
click at [301, 504] on input "00300" at bounding box center [244, 512] width 217 height 27
type input "0"
type input "02141"
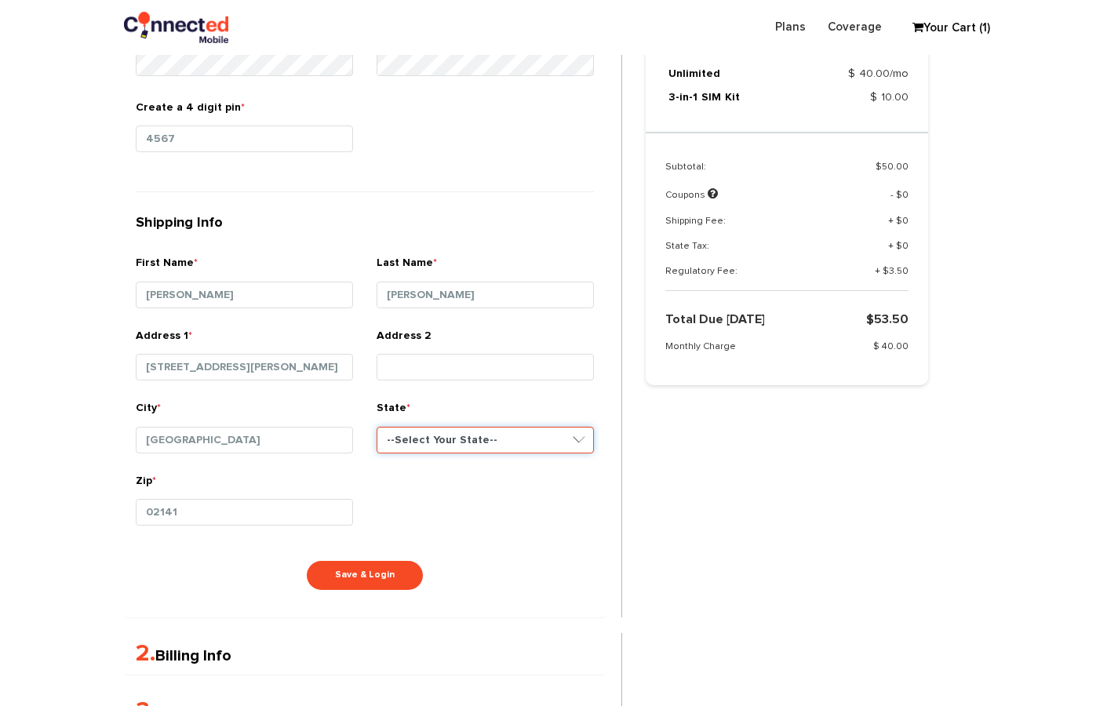
click at [483, 445] on select "--Select Your State-- [US_STATE][GEOGRAPHIC_DATA] [US_STATE] [US_STATE] [US_STA…" at bounding box center [485, 440] width 217 height 27
select select "MA"
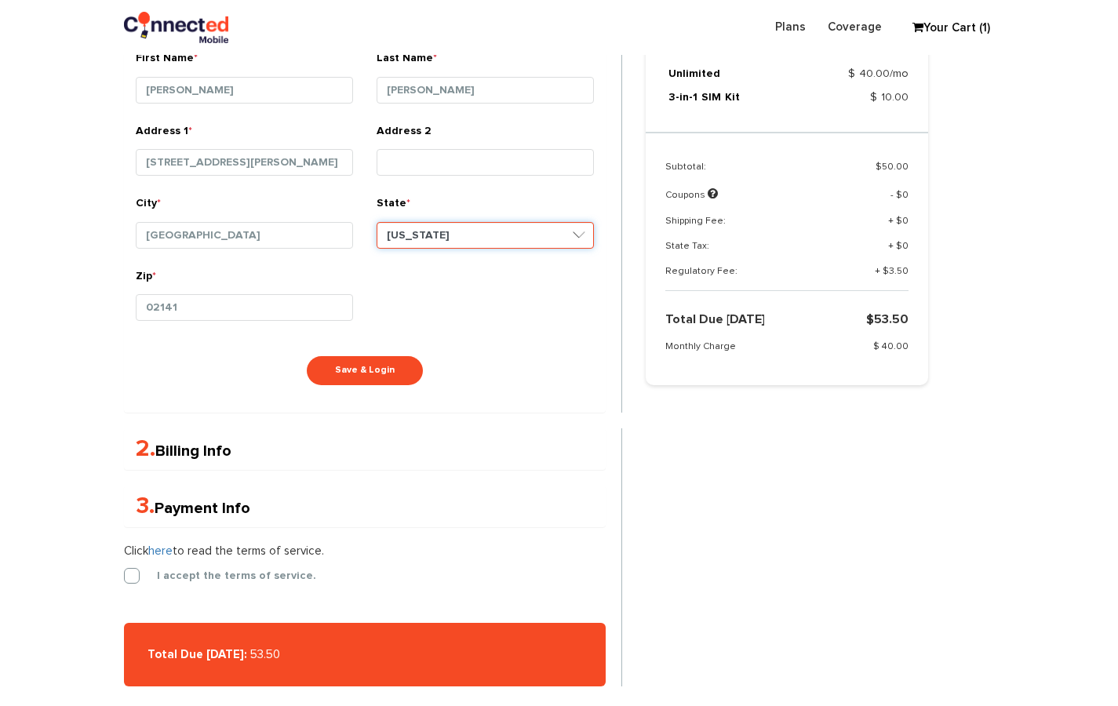
scroll to position [985, 0]
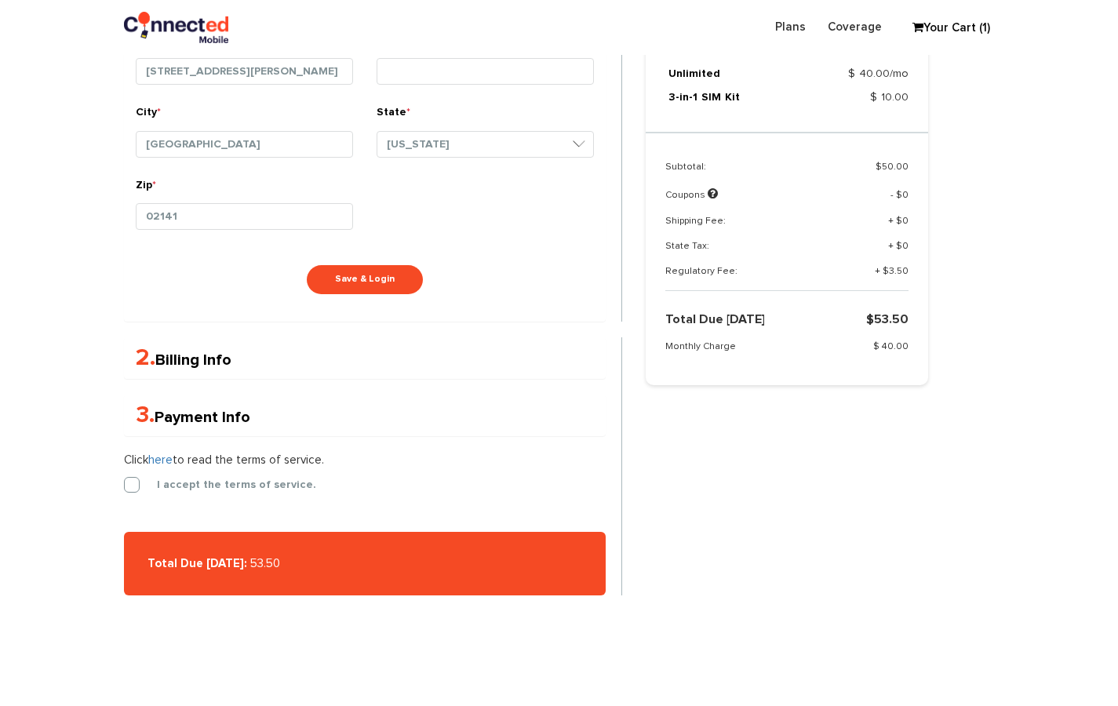
click at [393, 284] on button "Save & Login" at bounding box center [365, 279] width 116 height 29
click at [359, 273] on button "Save & Login" at bounding box center [365, 279] width 116 height 29
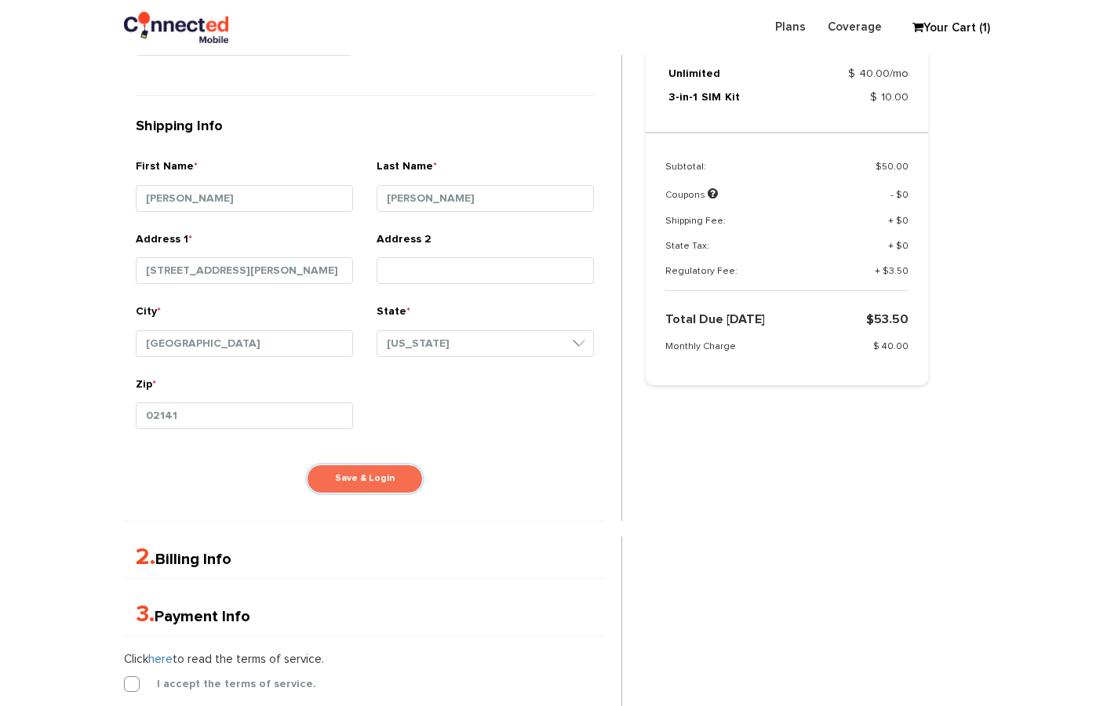
click at [355, 480] on button "Save & Login" at bounding box center [365, 479] width 116 height 29
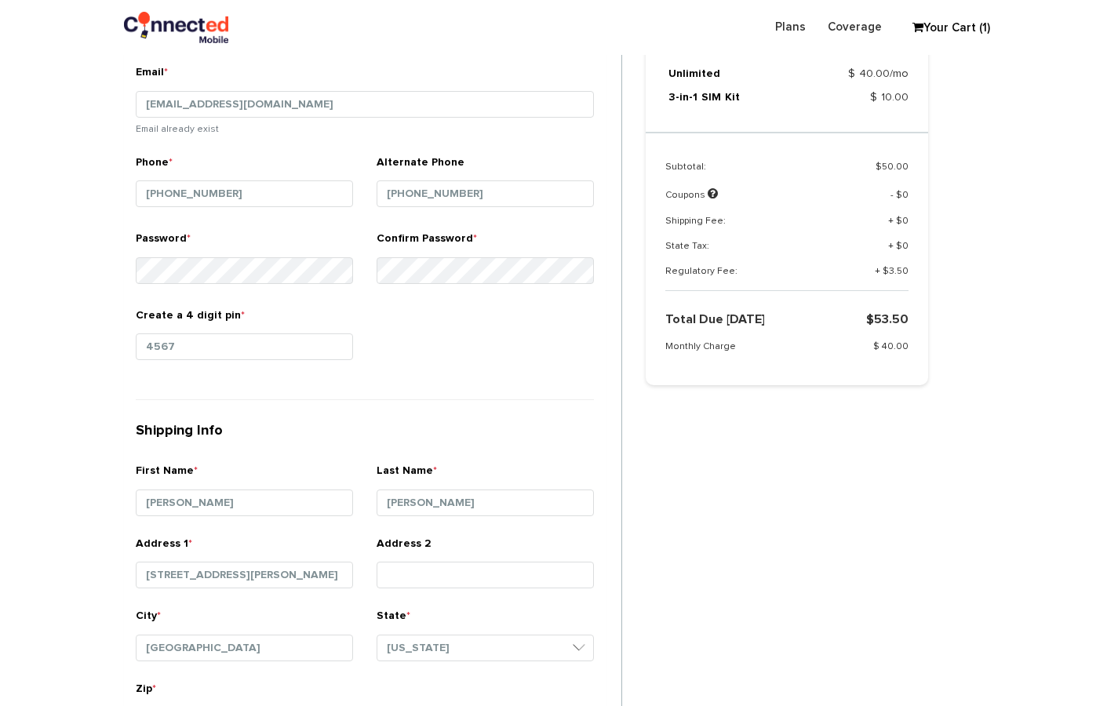
scroll to position [790, 0]
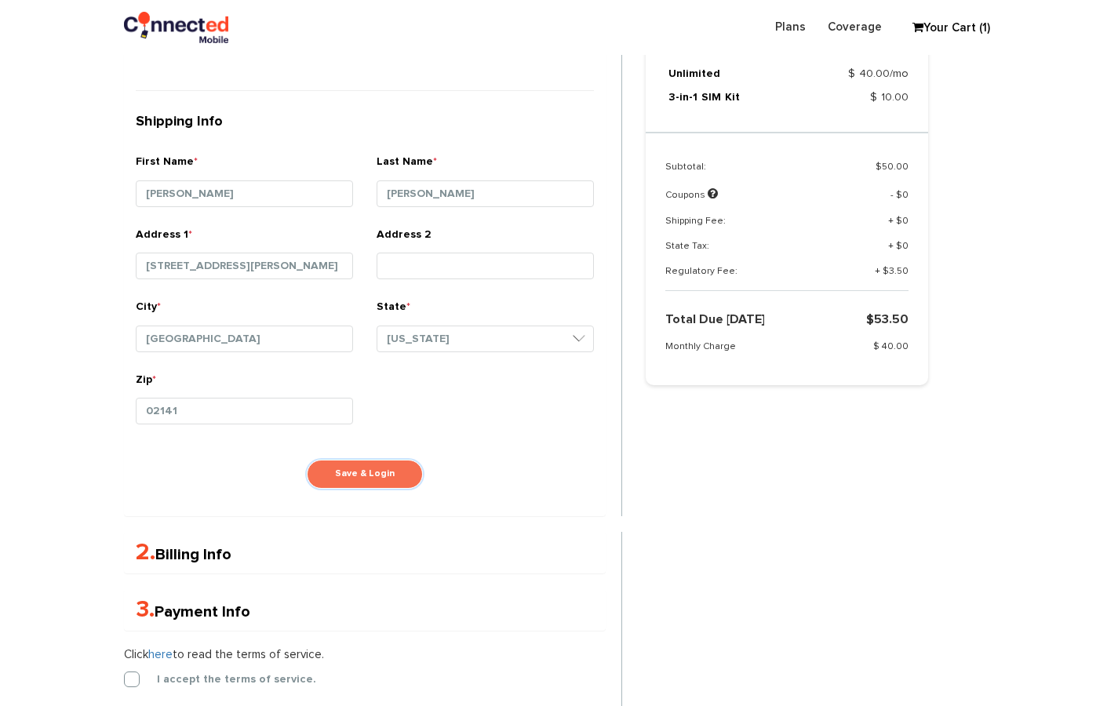
click at [375, 474] on button "Save & Login" at bounding box center [365, 474] width 116 height 29
click at [374, 474] on button "Save & Login" at bounding box center [365, 474] width 116 height 29
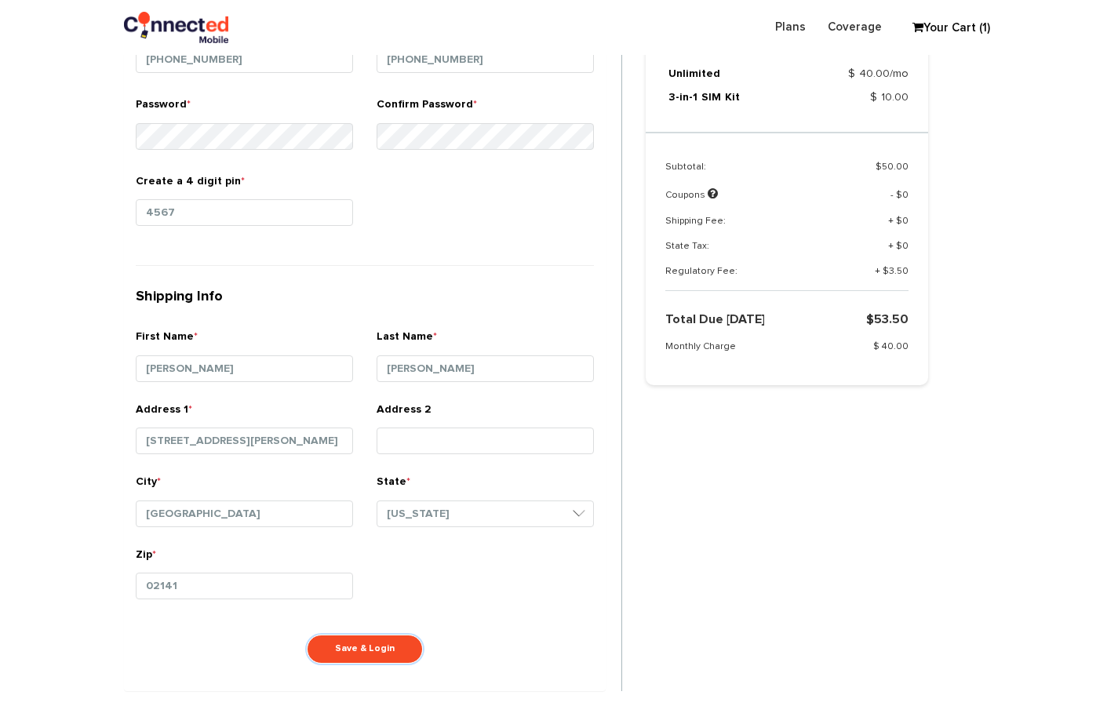
scroll to position [808, 0]
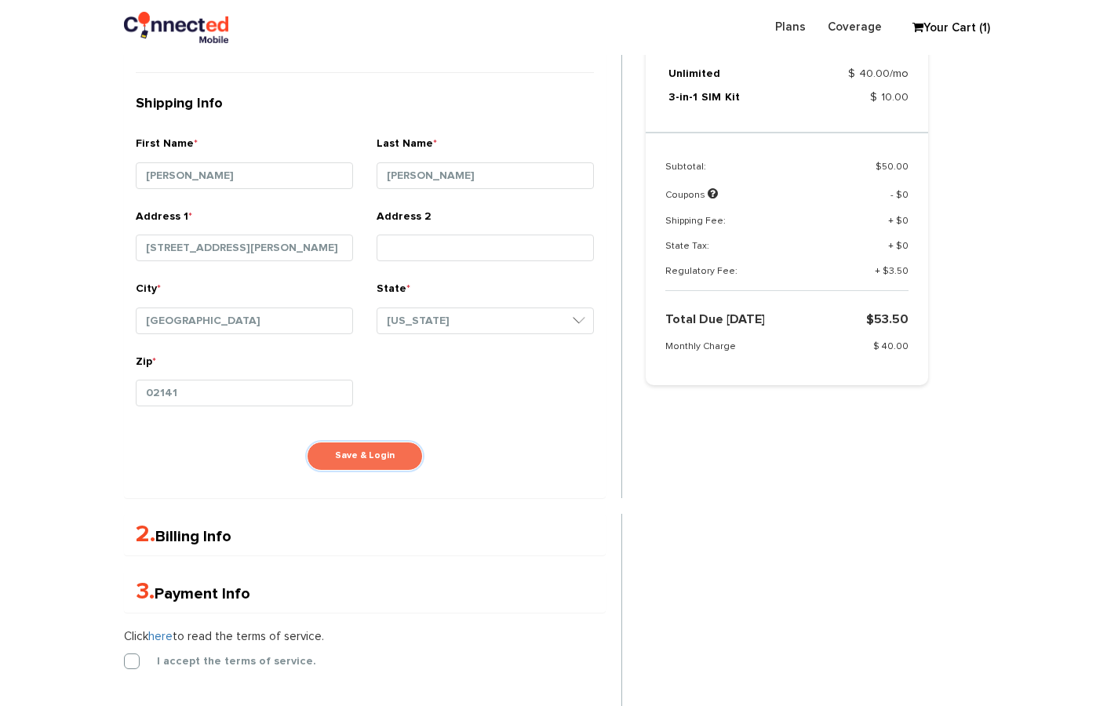
click at [357, 446] on button "Save & Login" at bounding box center [365, 456] width 116 height 29
click at [337, 442] on button "Save & Login" at bounding box center [365, 456] width 116 height 29
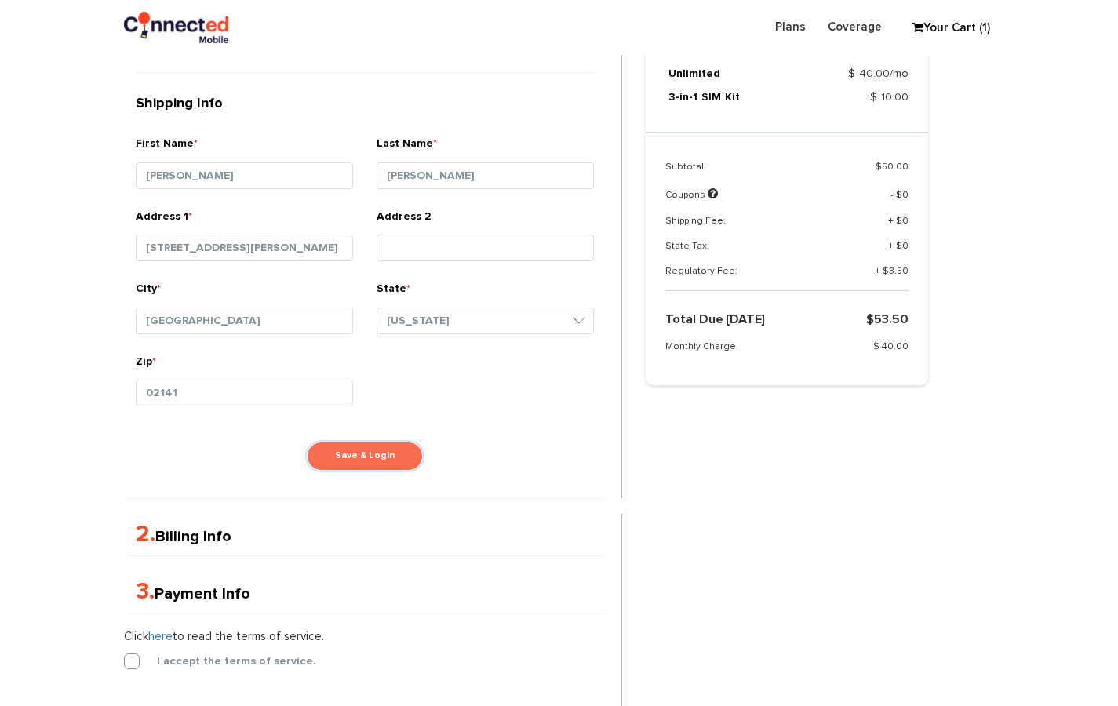
click at [337, 442] on button "Save & Login" at bounding box center [365, 456] width 116 height 29
click at [327, 436] on div "First Name * [PERSON_NAME] Last Name * [PERSON_NAME] Email * [EMAIL_ADDRESS][DO…" at bounding box center [365, 73] width 482 height 851
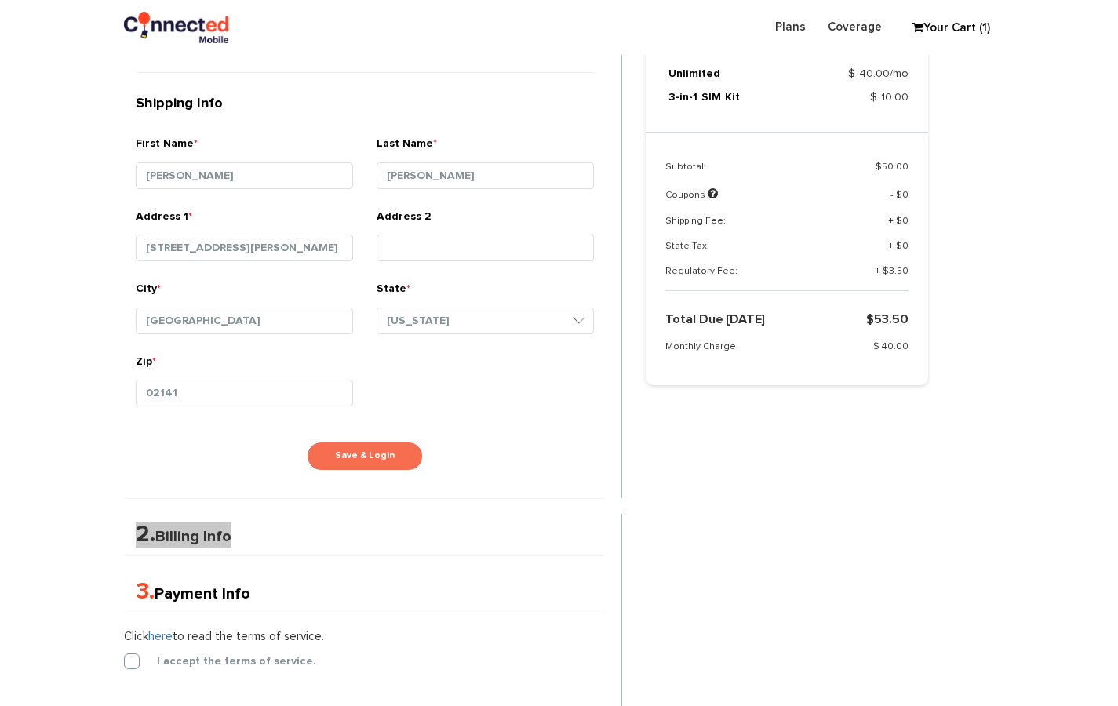
click at [338, 443] on button "Save & Login" at bounding box center [365, 456] width 116 height 29
click at [502, 378] on div "Zip * 02141" at bounding box center [365, 390] width 482 height 73
click at [360, 458] on button "Save & Login" at bounding box center [365, 456] width 116 height 29
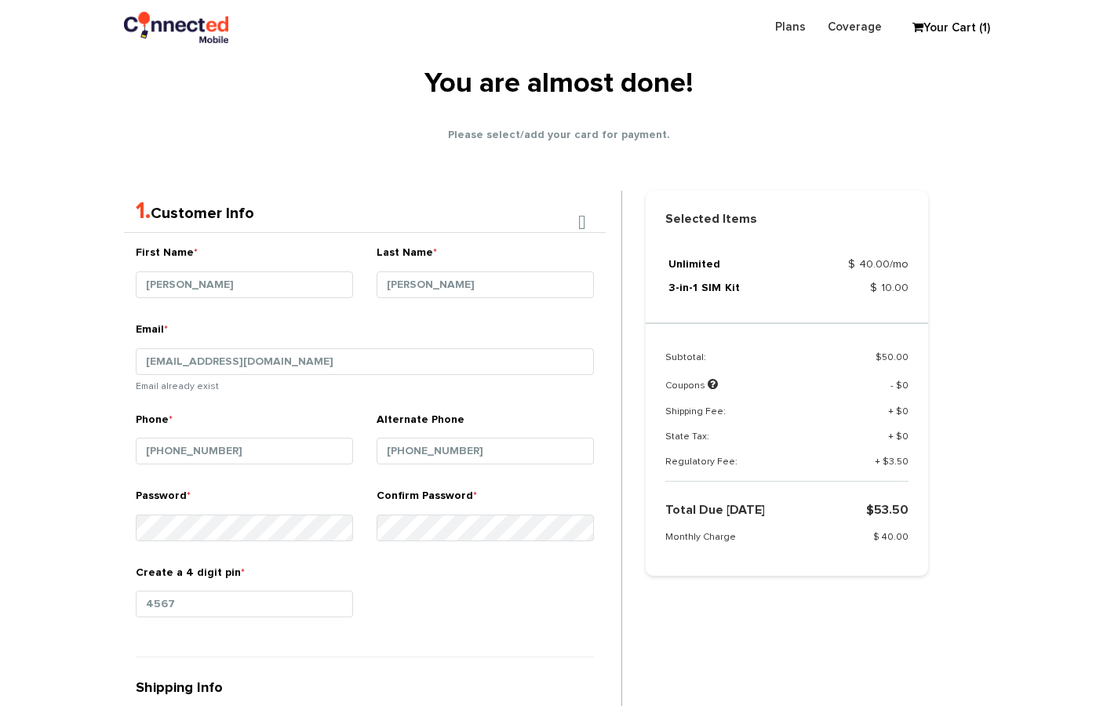
scroll to position [204, 0]
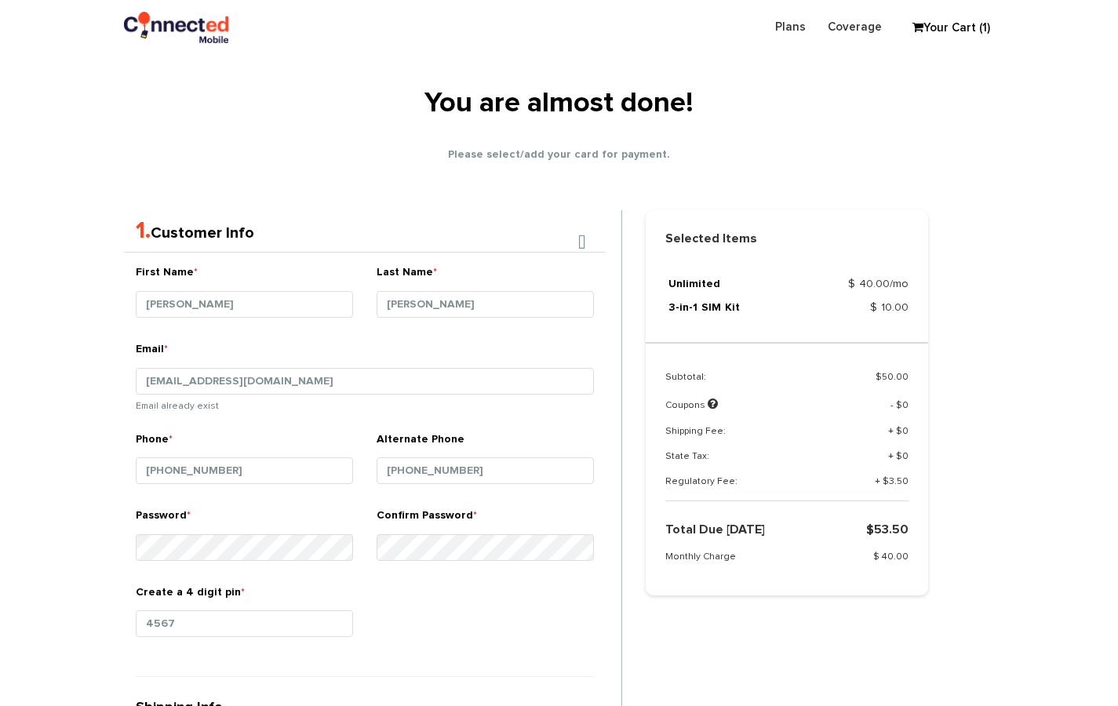
click at [594, 239] on div "1. Customer Info" at bounding box center [365, 231] width 482 height 42
click at [586, 241] on li at bounding box center [583, 243] width 24 height 31
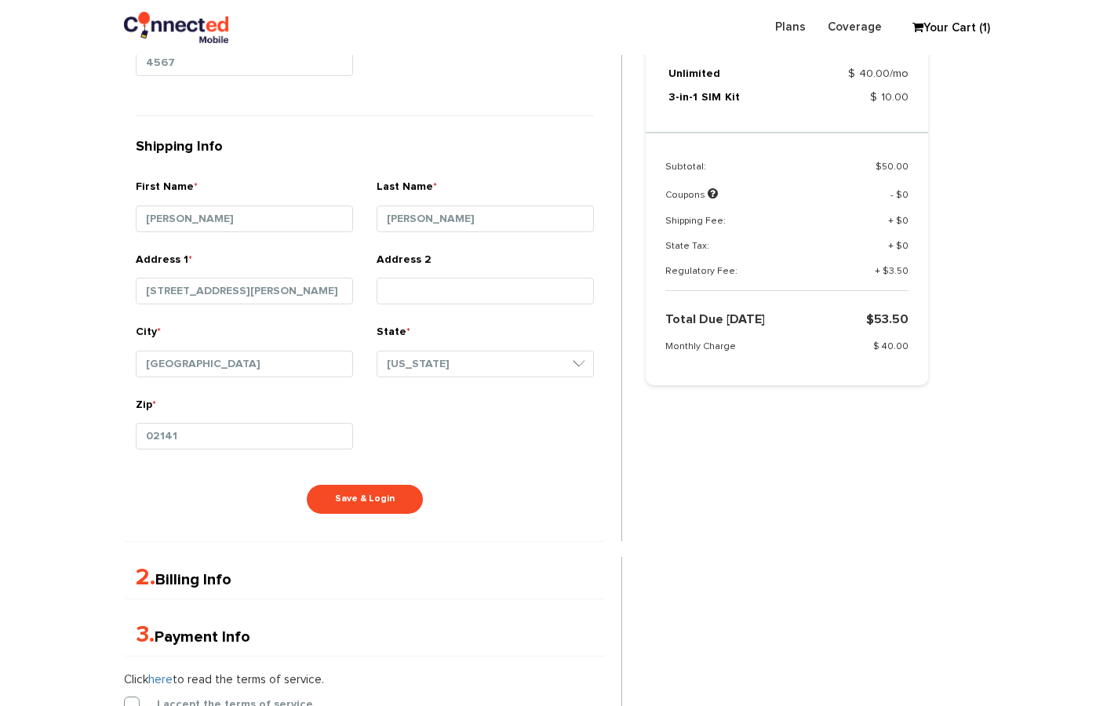
scroll to position [832, 0]
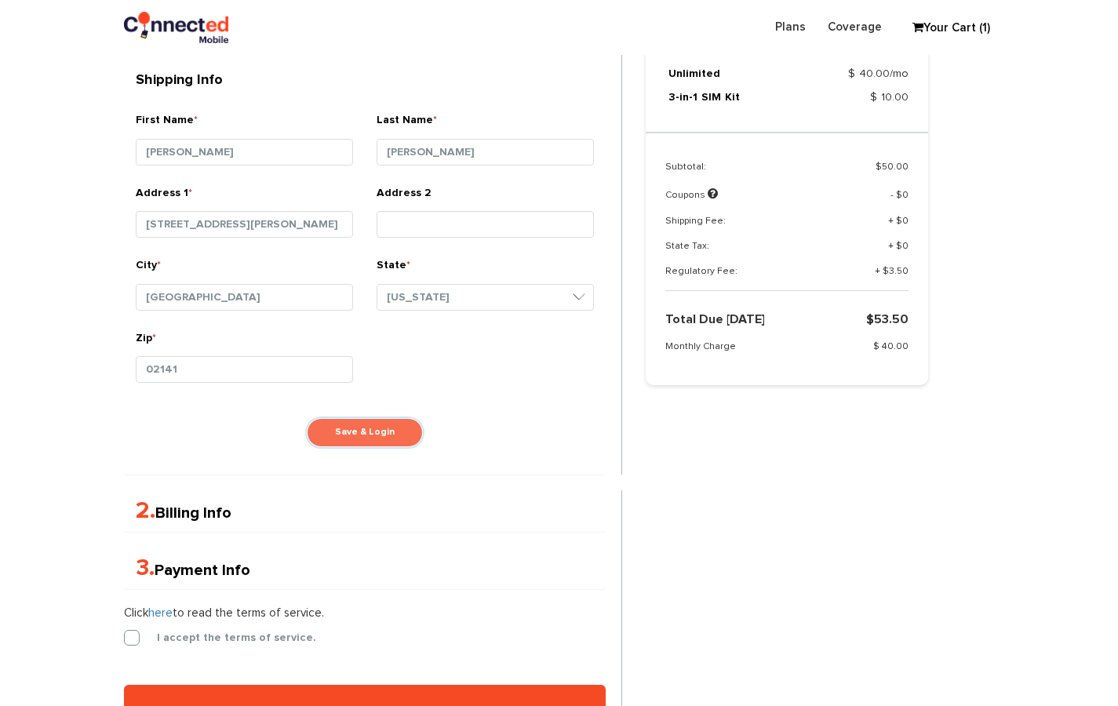
click at [377, 421] on button "Save & Login" at bounding box center [365, 432] width 116 height 29
click at [158, 631] on label "I accept the terms of service." at bounding box center [224, 638] width 183 height 14
click at [124, 633] on input "I accept the terms of service." at bounding box center [124, 633] width 0 height 0
click at [399, 419] on button "Save & Login" at bounding box center [365, 432] width 116 height 29
click at [375, 425] on button "Save & Login" at bounding box center [365, 432] width 116 height 29
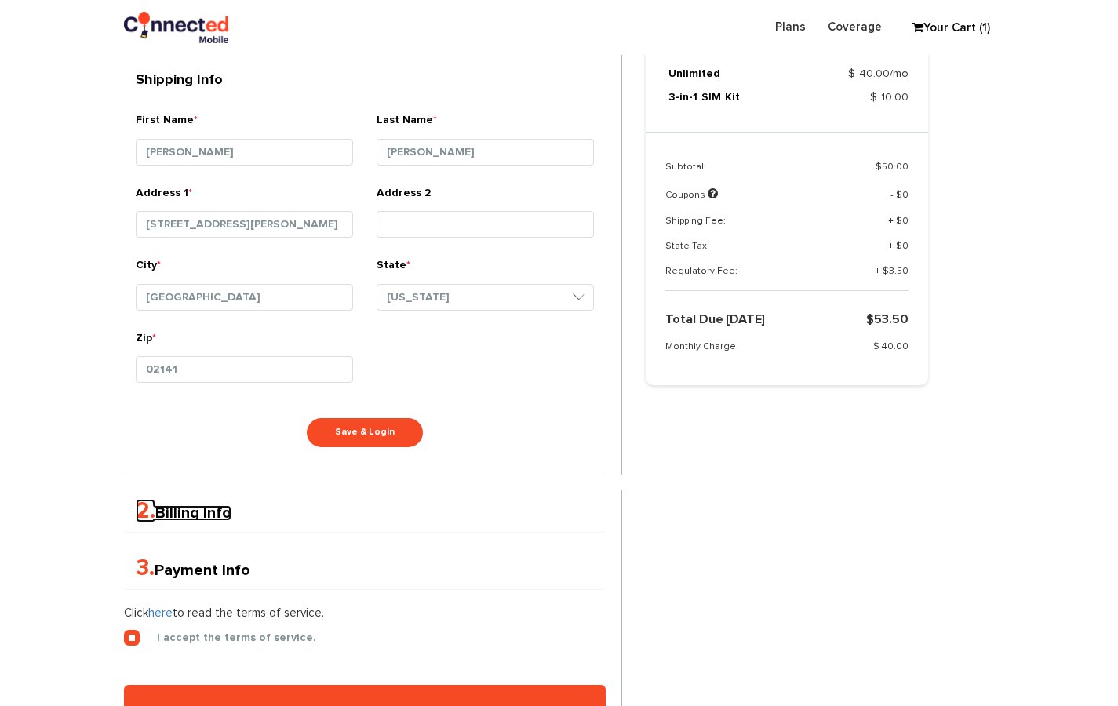
click at [232, 511] on link "2. Billing Info" at bounding box center [184, 513] width 96 height 16
click at [226, 511] on link "2. Billing Info" at bounding box center [184, 513] width 96 height 16
click at [379, 432] on button "Save & Login" at bounding box center [365, 432] width 116 height 29
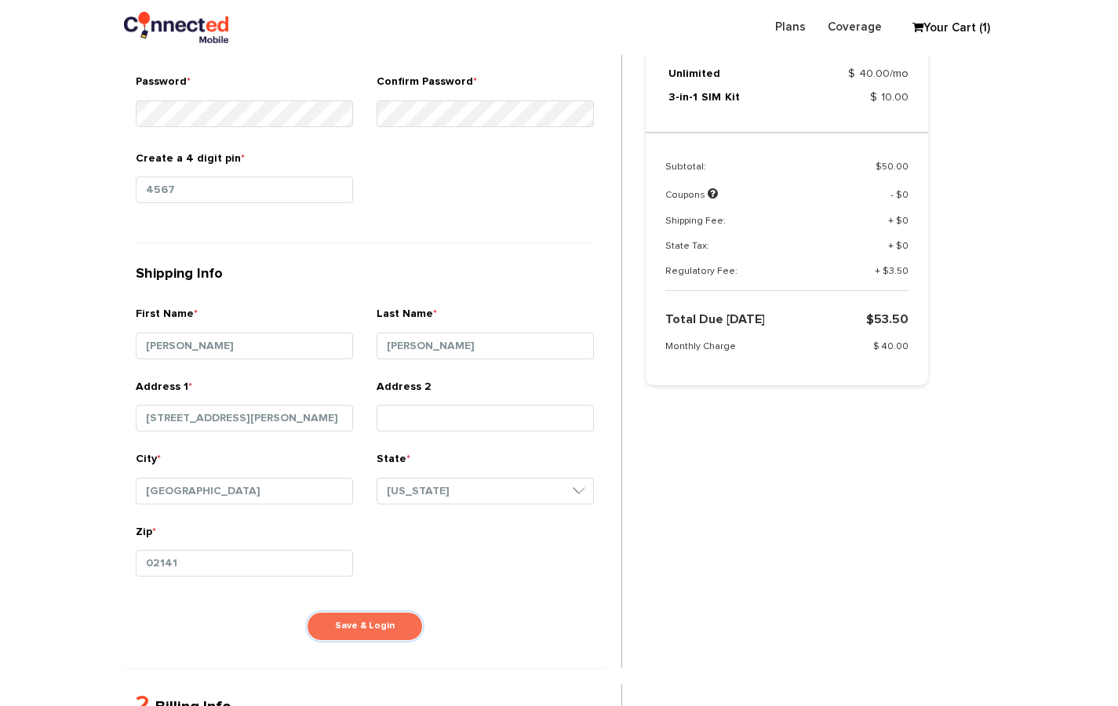
scroll to position [931, 0]
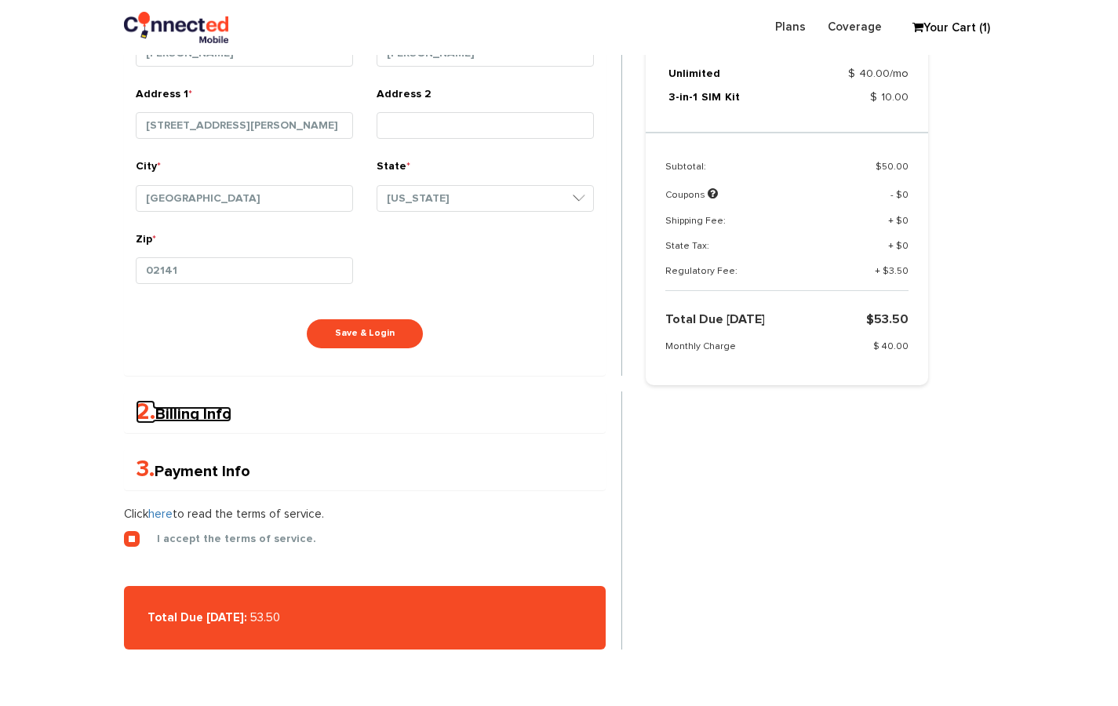
click at [160, 413] on link "2. Billing Info" at bounding box center [184, 415] width 96 height 16
click at [146, 411] on span "2." at bounding box center [146, 412] width 20 height 24
click at [177, 411] on link "2. Billing Info" at bounding box center [184, 415] width 96 height 16
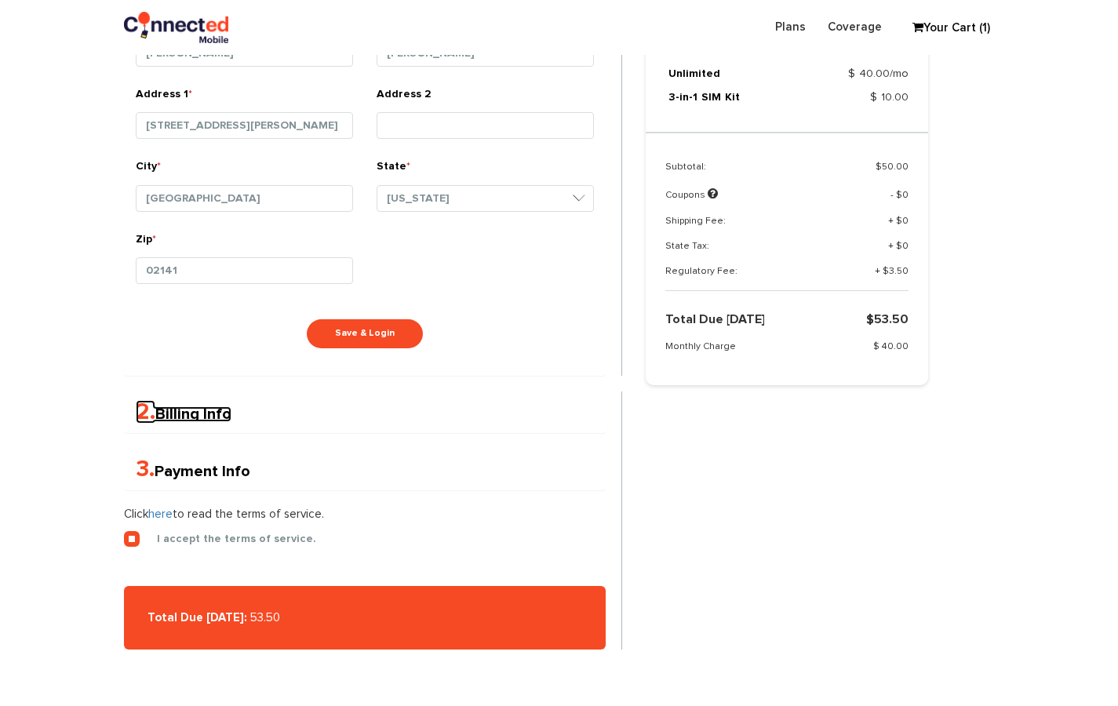
click at [177, 411] on link "2. Billing Info" at bounding box center [184, 415] width 96 height 16
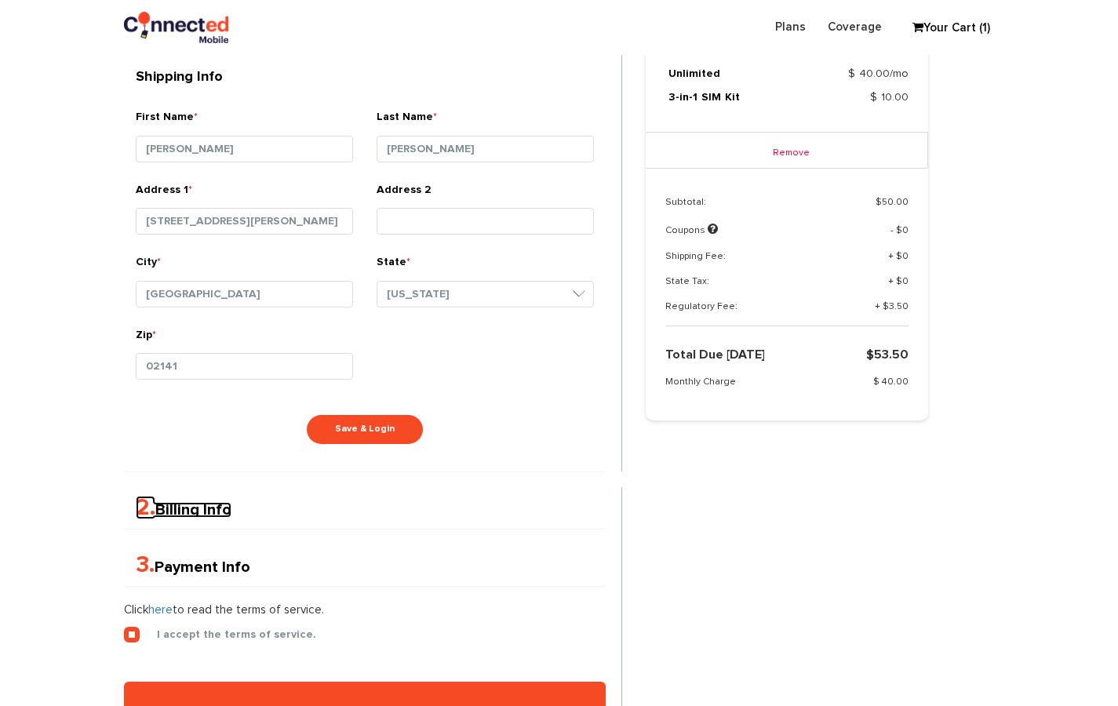
scroll to position [779, 0]
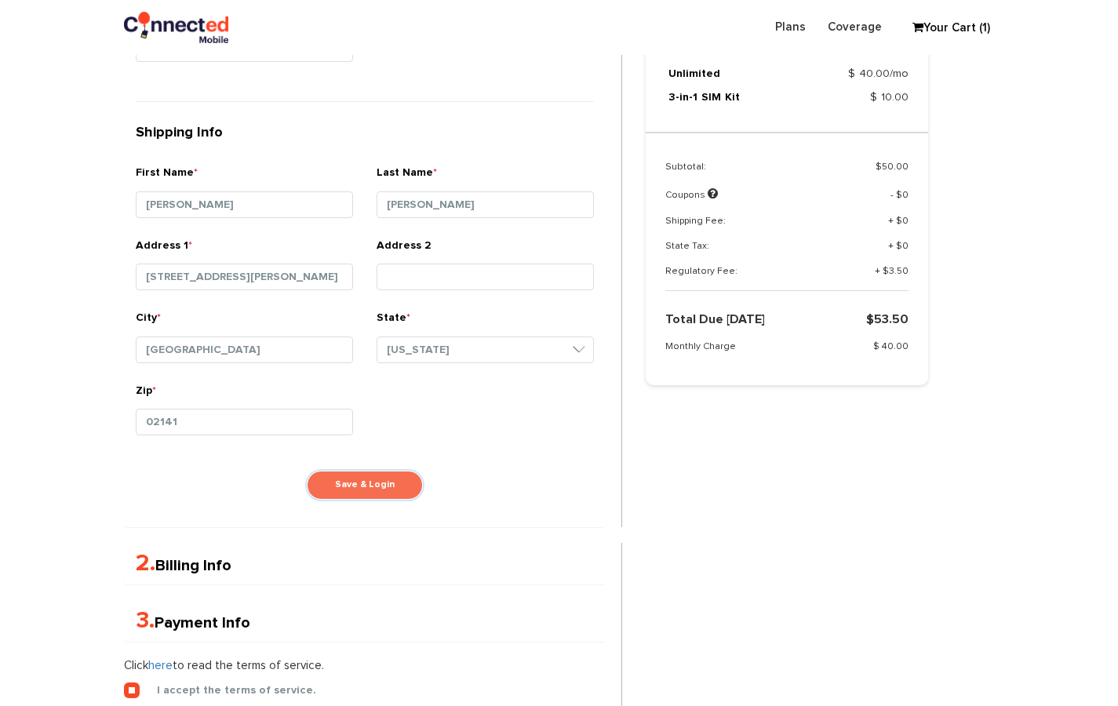
click at [371, 476] on button "Save & Login" at bounding box center [365, 485] width 116 height 29
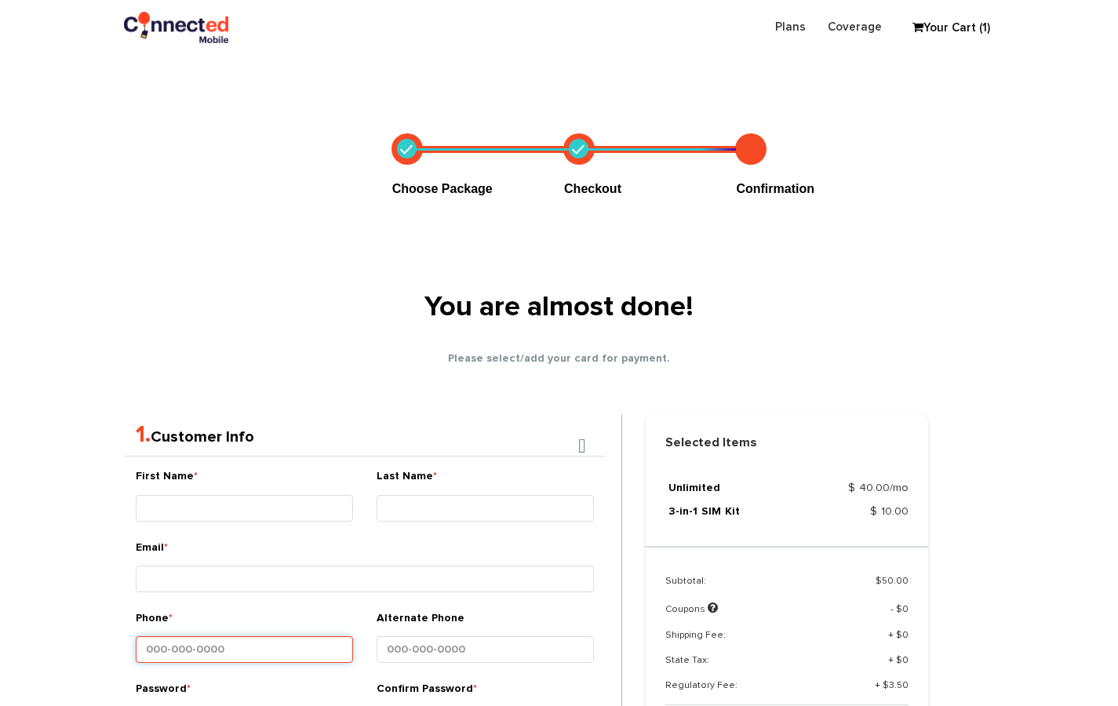
scroll to position [277, 0]
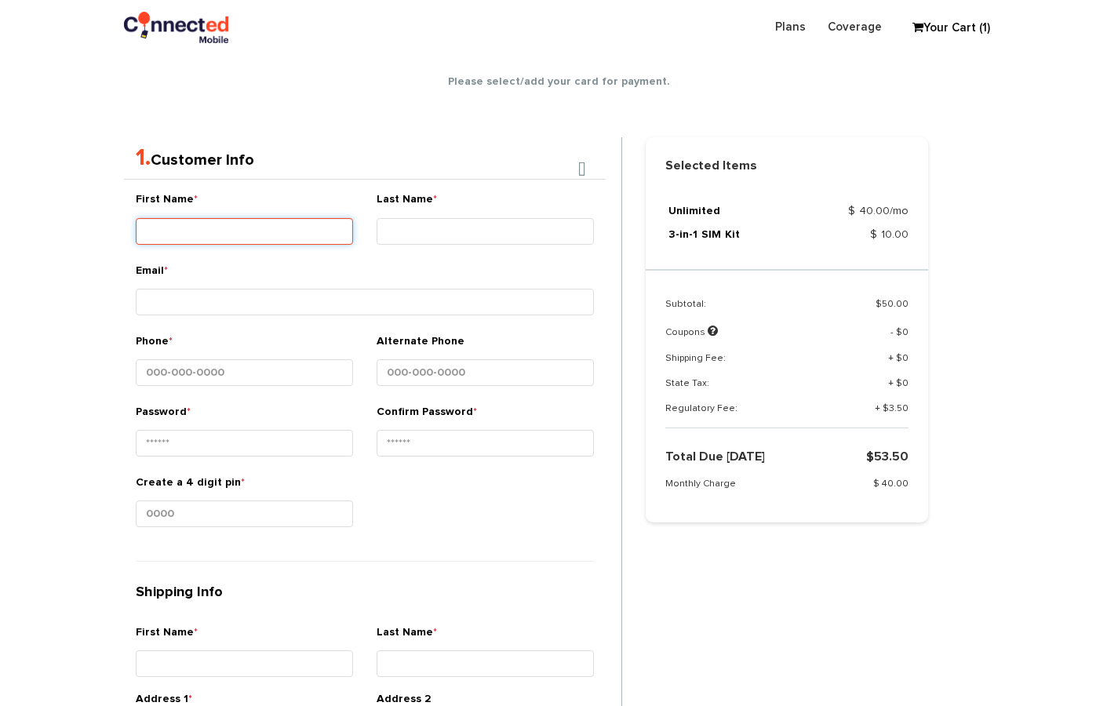
click at [295, 237] on input "First Name *" at bounding box center [244, 231] width 217 height 27
click at [931, 27] on link "Your Cart (1)" at bounding box center [944, 28] width 78 height 24
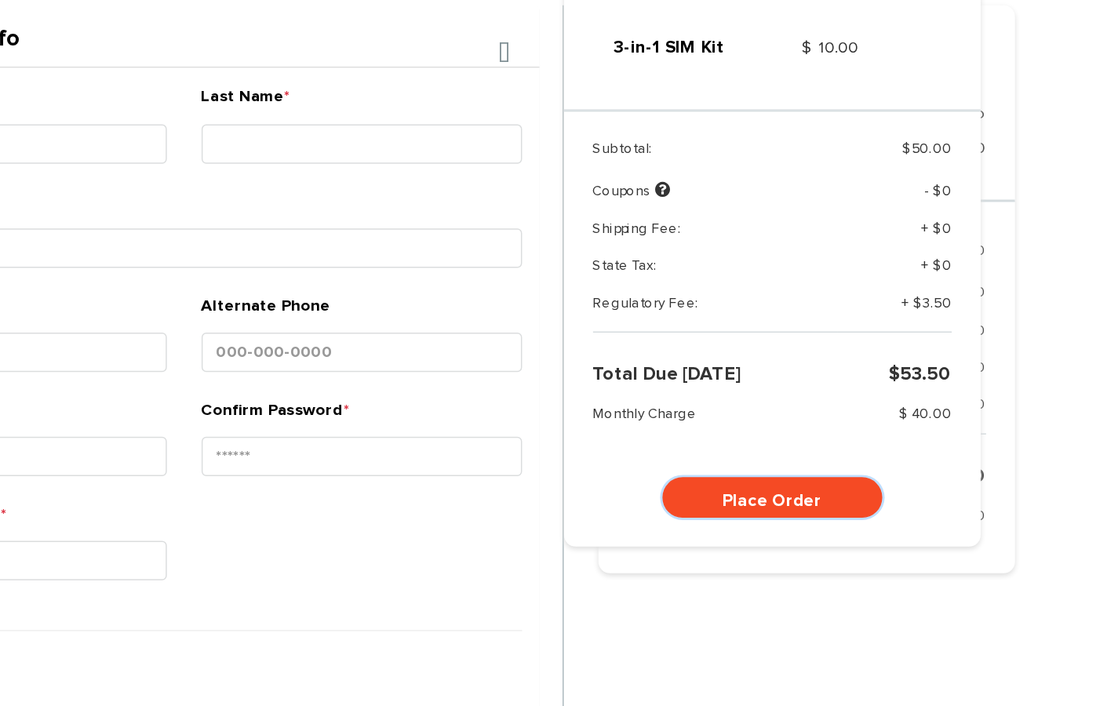
click at [754, 473] on link "Place Order" at bounding box center [763, 471] width 149 height 27
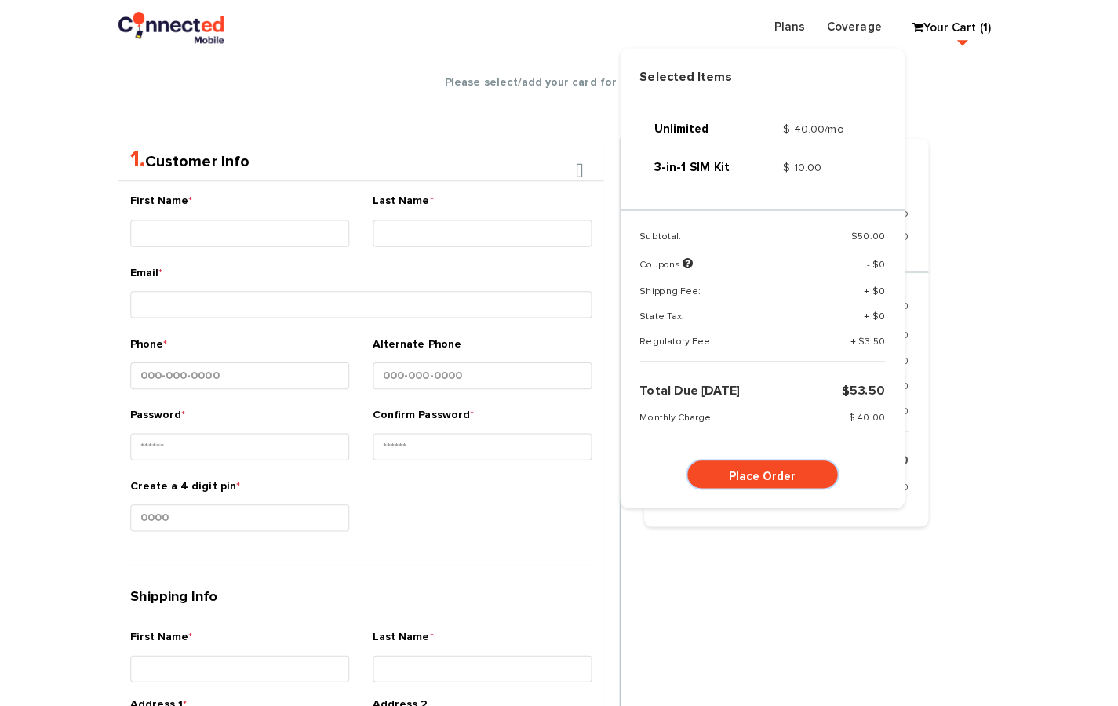
scroll to position [272, 0]
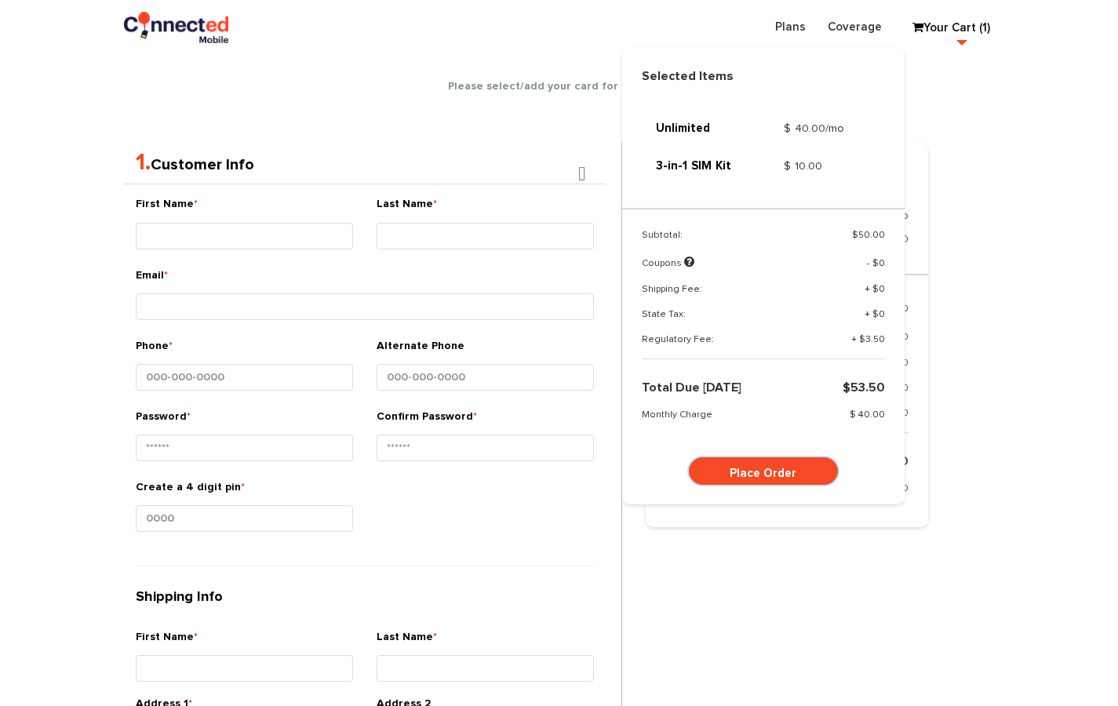
click at [746, 469] on link "Place Order" at bounding box center [763, 471] width 149 height 27
click at [735, 467] on link "Place Order" at bounding box center [763, 471] width 149 height 27
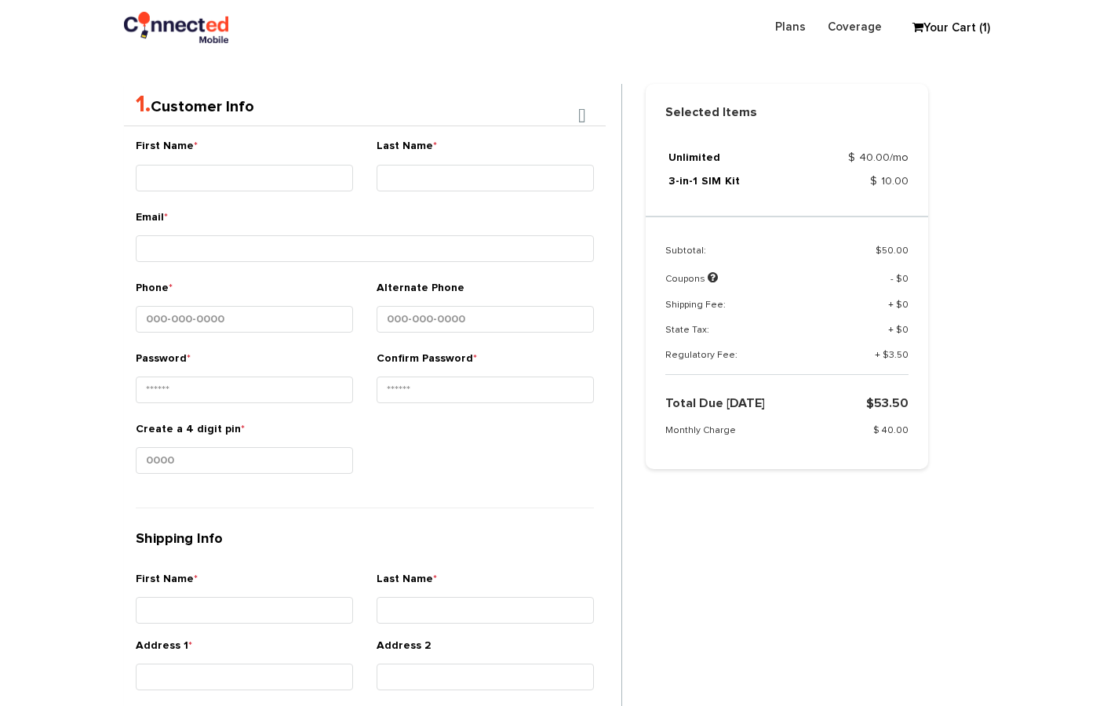
scroll to position [332, 0]
click at [242, 166] on input "First Name *" at bounding box center [244, 176] width 217 height 27
type input "[PERSON_NAME]"
click at [403, 172] on input "Last Name *" at bounding box center [485, 176] width 217 height 27
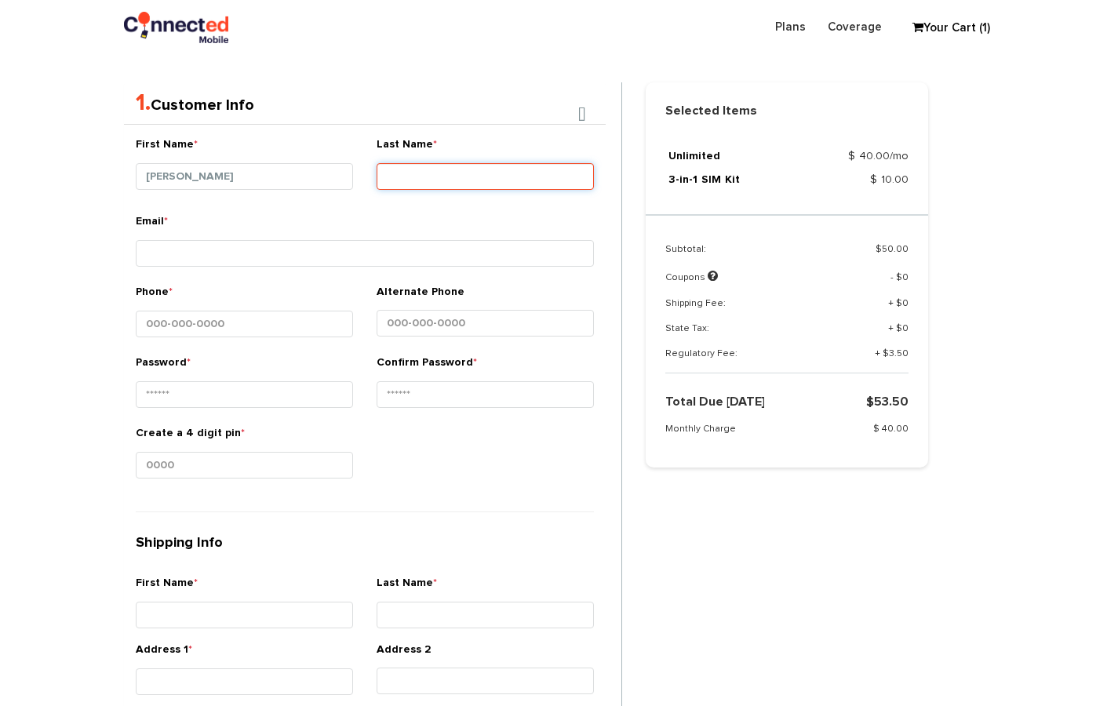
type input "[PERSON_NAME]"
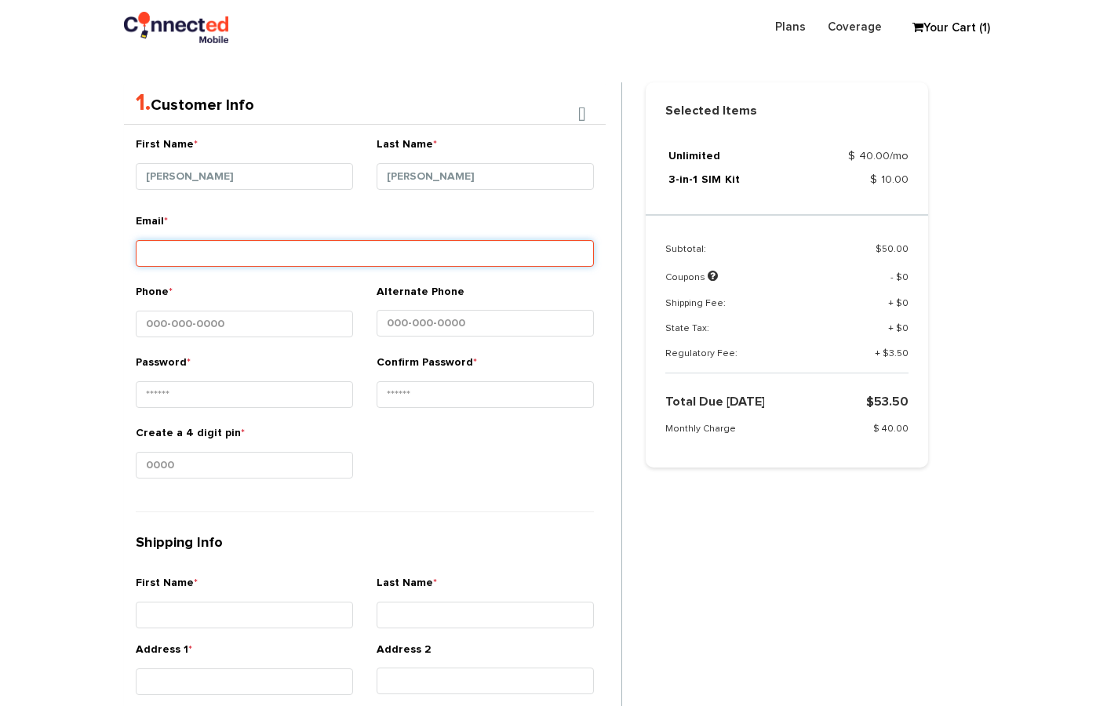
click at [495, 254] on input "Email *" at bounding box center [365, 253] width 458 height 27
type input "[EMAIL_ADDRESS][DOMAIN_NAME]"
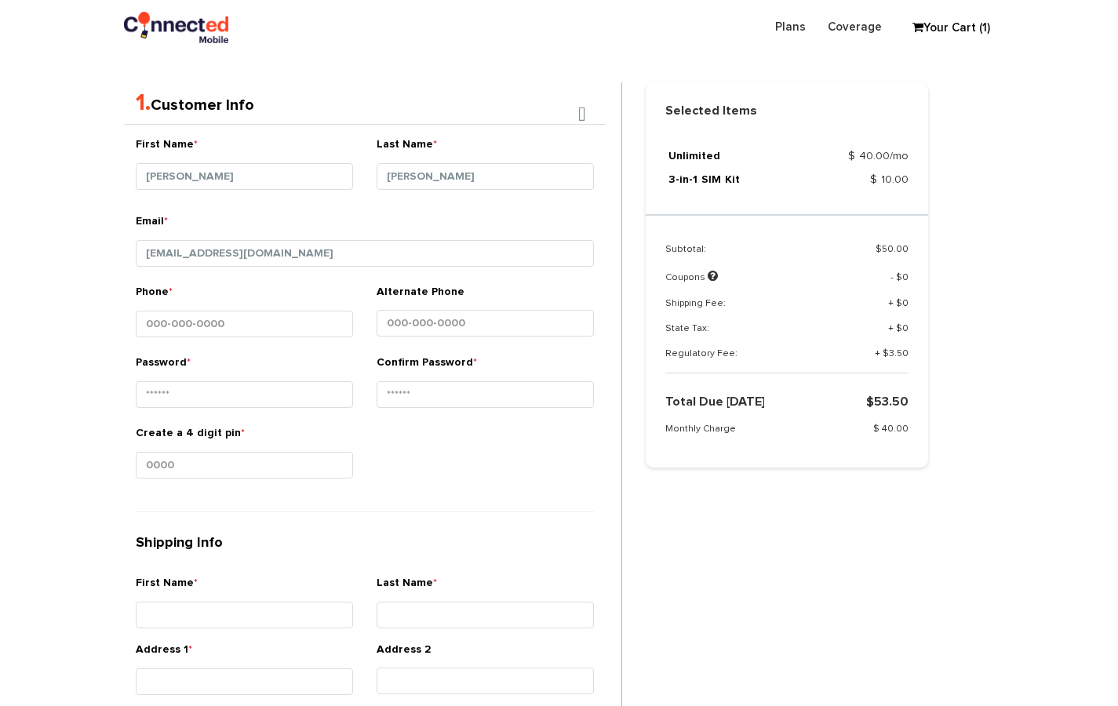
type input "[PERSON_NAME]"
type input "[STREET_ADDRESS]"
type input "Kollupitiya"
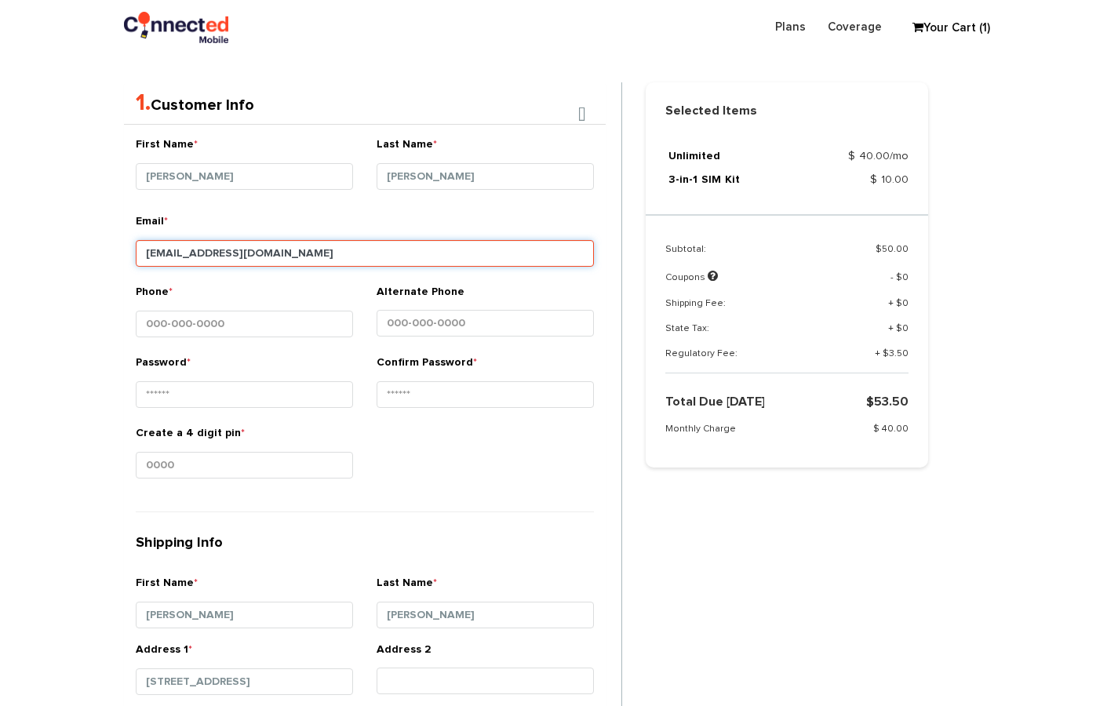
type input "00300"
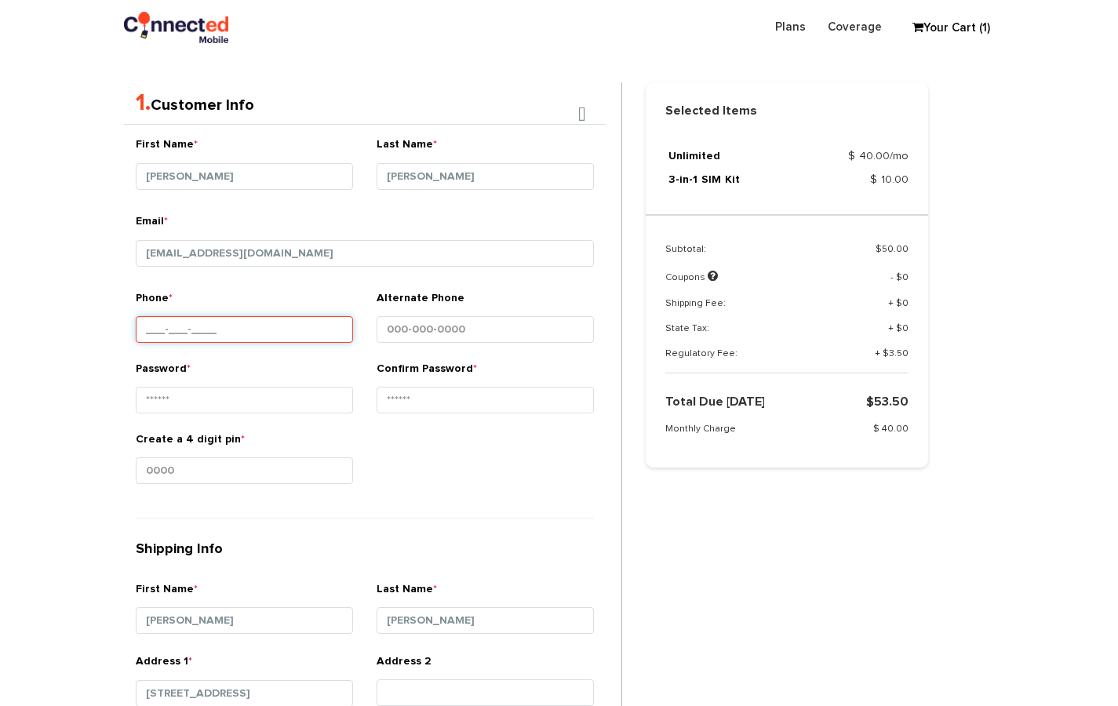
click at [290, 324] on input "Phone *" at bounding box center [244, 329] width 217 height 27
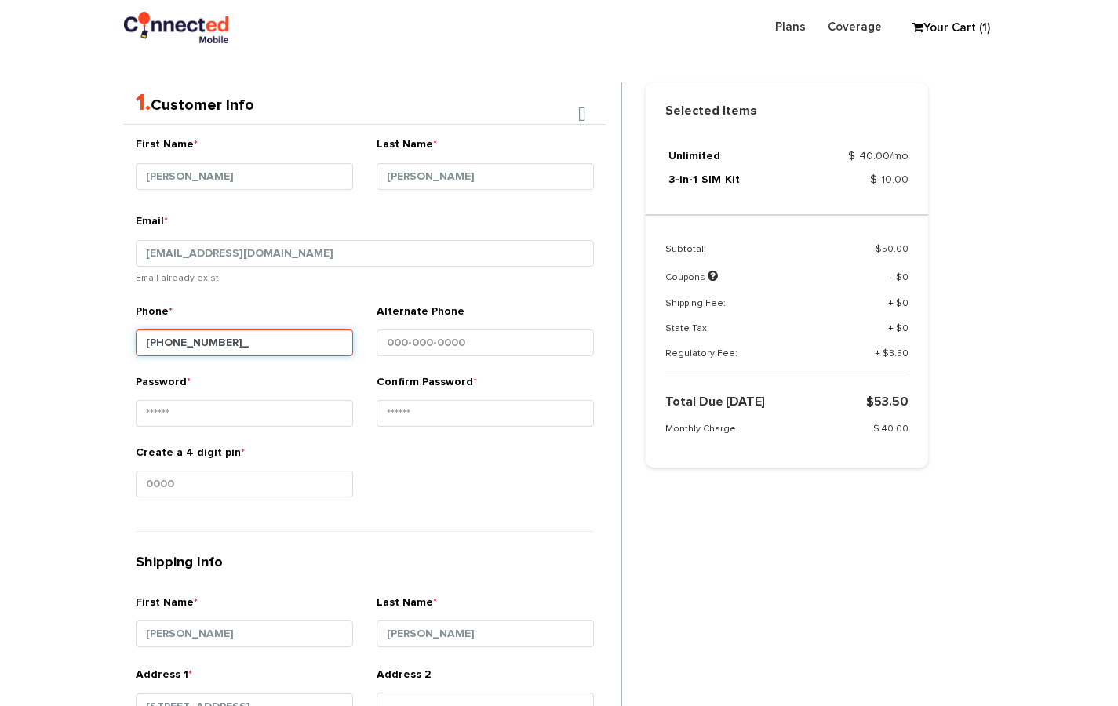
type input "[PHONE_NUMBER]"
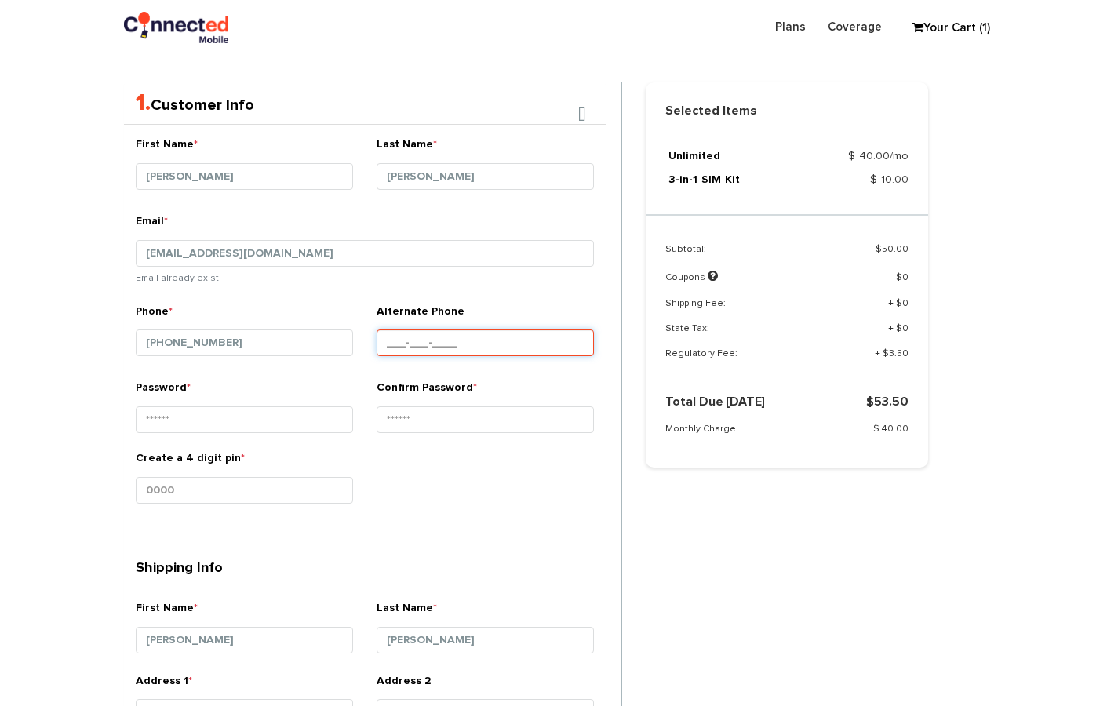
click at [475, 330] on input "Alternate Phone" at bounding box center [485, 343] width 217 height 27
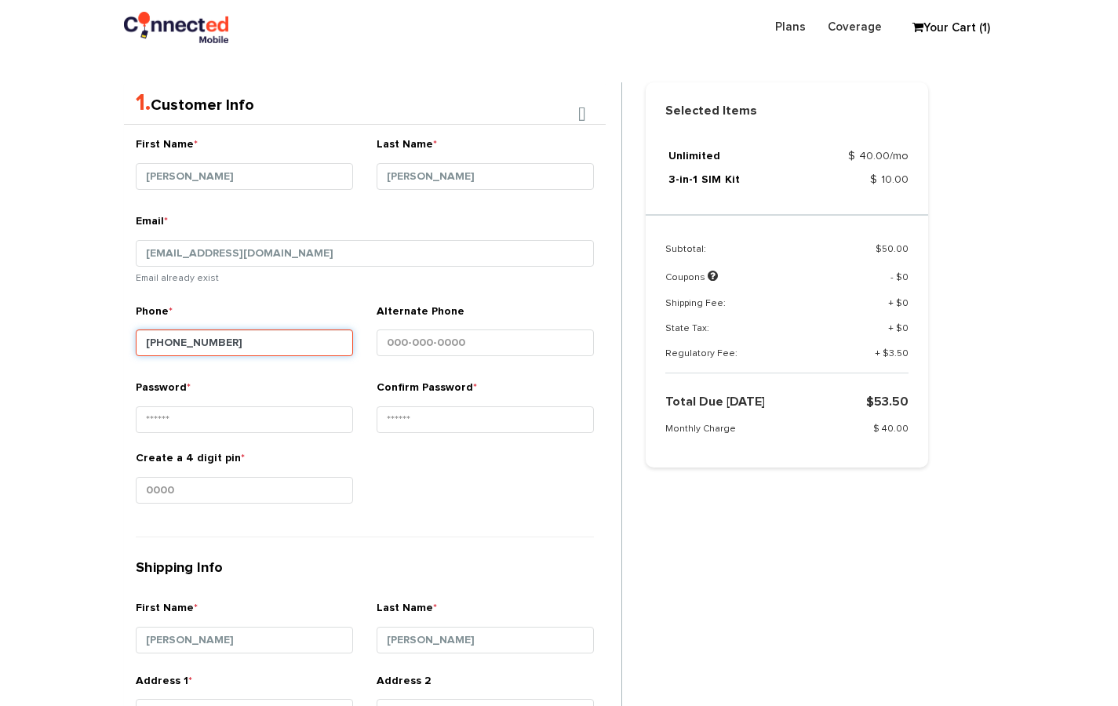
drag, startPoint x: 246, startPoint y: 345, endPoint x: 148, endPoint y: 337, distance: 99.2
click at [148, 337] on input "[PHONE_NUMBER]" at bounding box center [244, 343] width 217 height 27
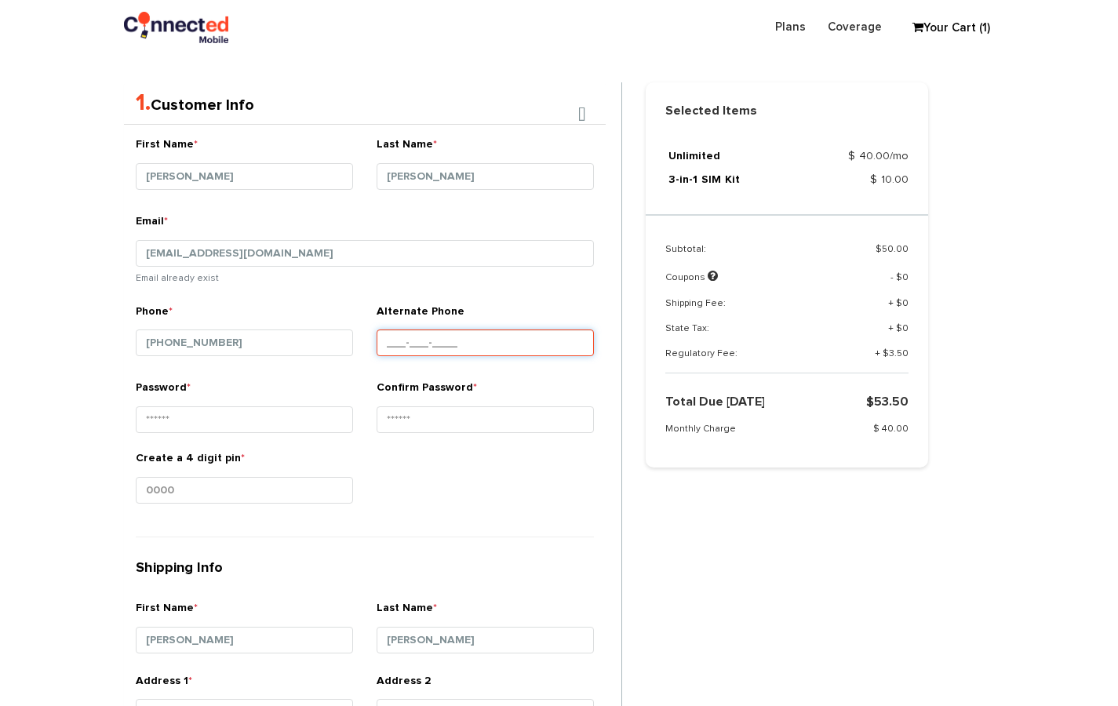
click at [470, 333] on input "Alternate Phone" at bounding box center [485, 343] width 217 height 27
paste input "[PHONE_NUMBER]"
type input "[PHONE_NUMBER]"
click at [180, 388] on label "Password *" at bounding box center [163, 391] width 55 height 23
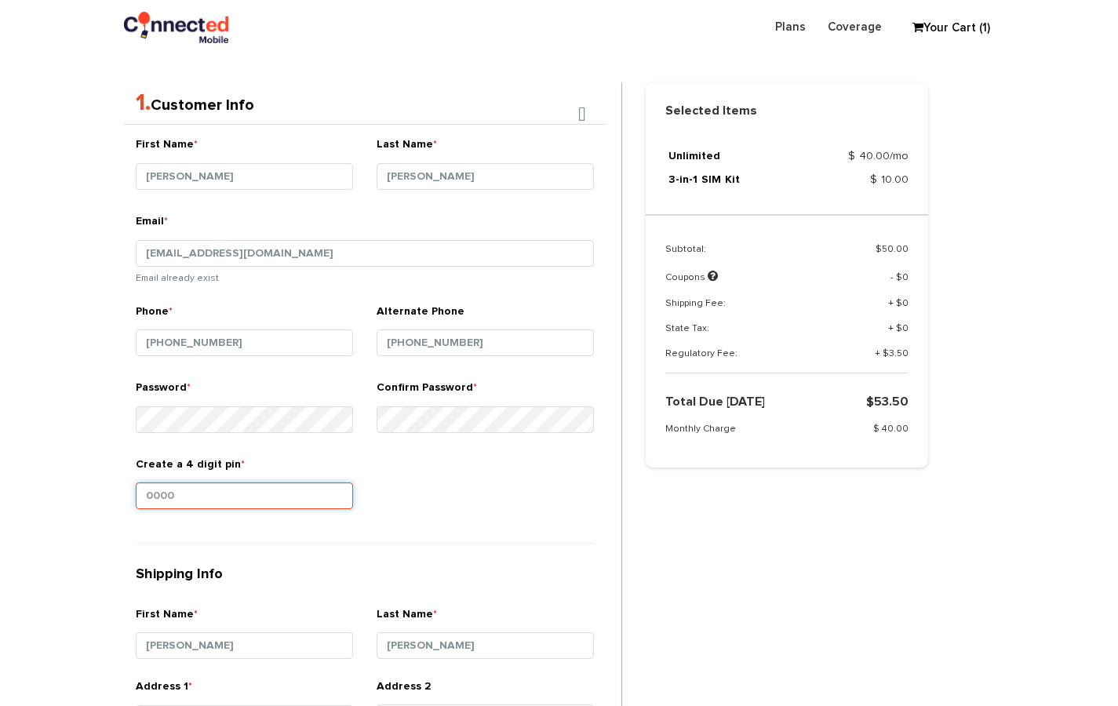
click at [306, 483] on input "Create a 4 digit pin *" at bounding box center [244, 496] width 217 height 27
type input "4567"
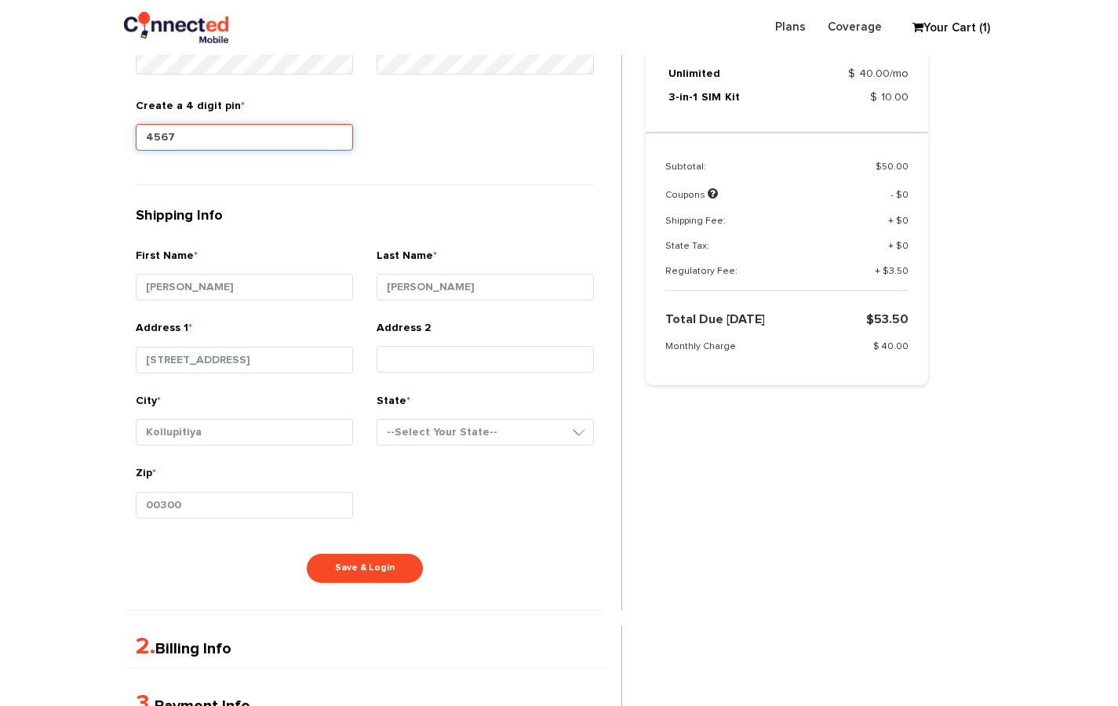
scroll to position [757, 0]
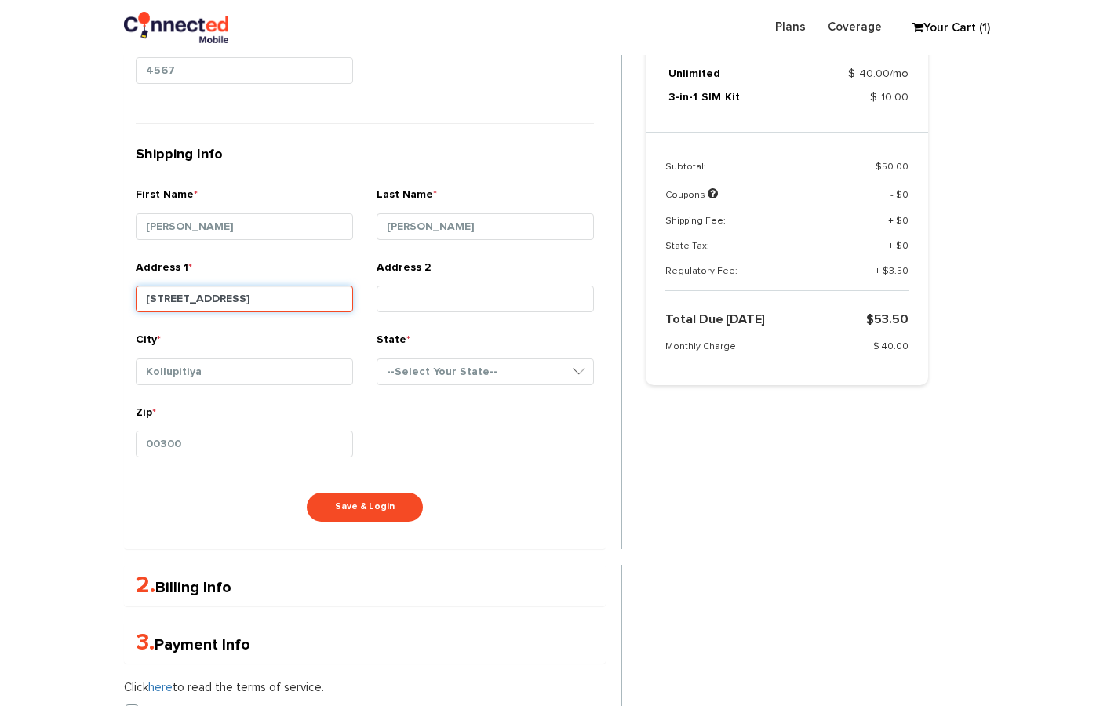
click at [238, 286] on input "[STREET_ADDRESS]" at bounding box center [244, 299] width 217 height 27
click at [154, 293] on input "[STREET_ADDRESS]" at bounding box center [244, 299] width 217 height 27
drag, startPoint x: 148, startPoint y: 295, endPoint x: 378, endPoint y: 306, distance: 230.2
click at [378, 307] on div "Address [STREET_ADDRESS] Address 2" at bounding box center [365, 296] width 482 height 73
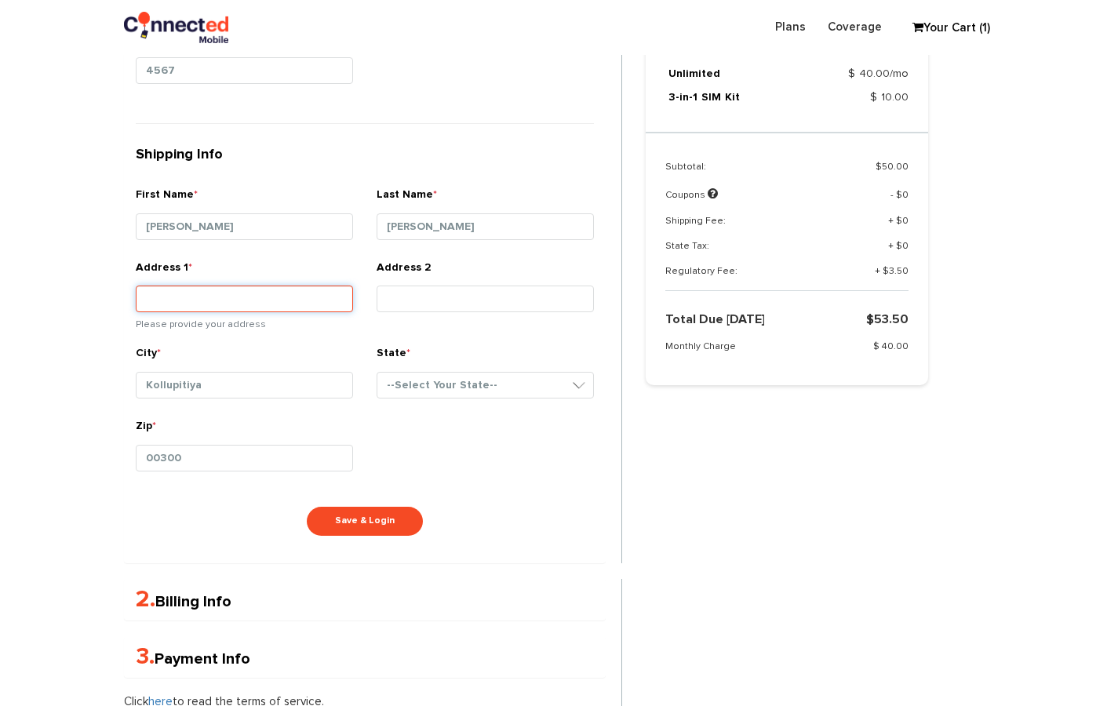
paste input "[STREET_ADDRESS][PERSON_NAME]"
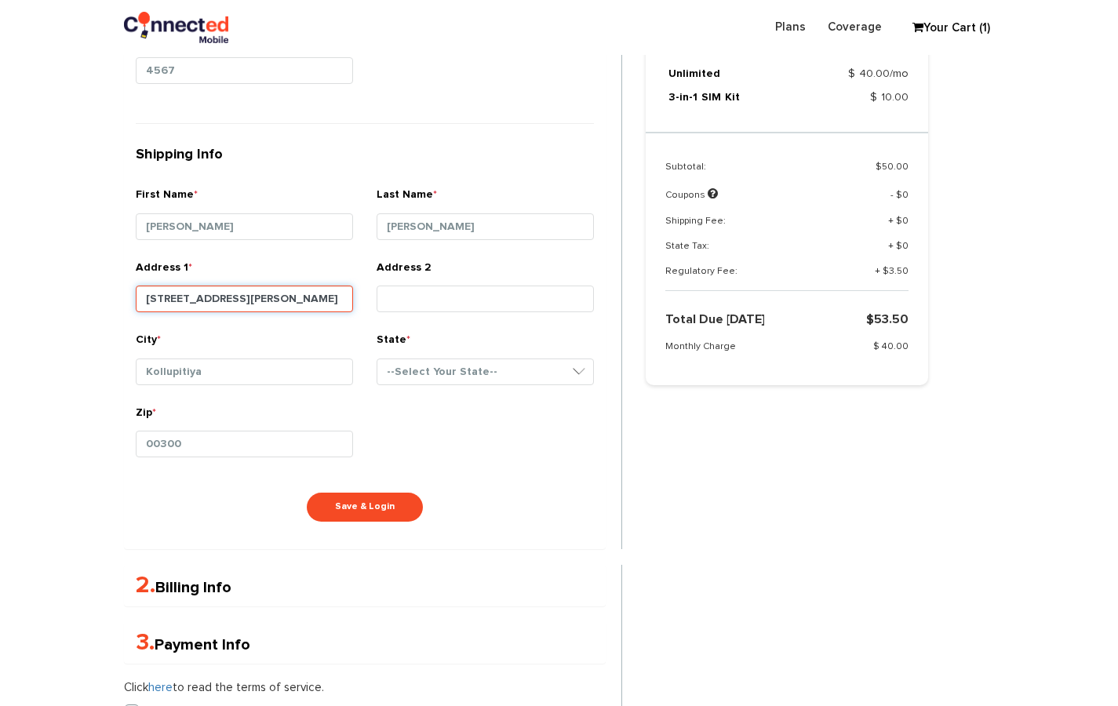
type input "[STREET_ADDRESS][PERSON_NAME]"
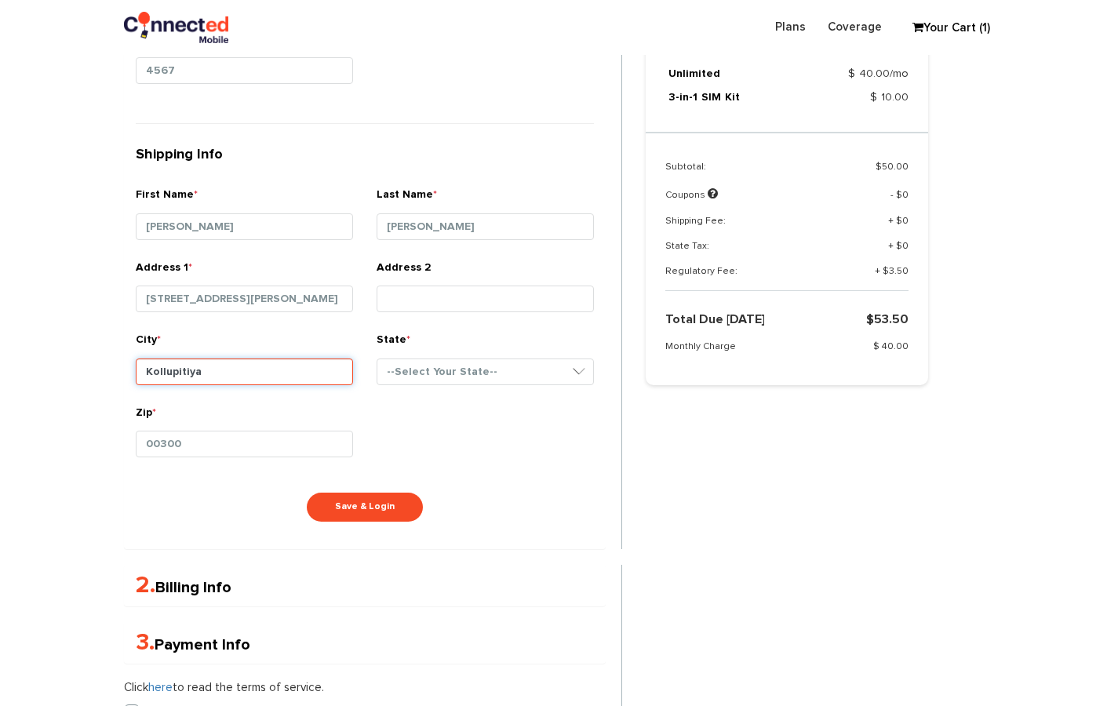
drag, startPoint x: 276, startPoint y: 371, endPoint x: 0, endPoint y: 348, distance: 277.2
click at [0, 349] on section "Choose Package Checkout Confirmation You are almost done! Please select/add you…" at bounding box center [559, 119] width 1118 height 1565
paste input "[GEOGRAPHIC_DATA]"
type input "[GEOGRAPHIC_DATA]"
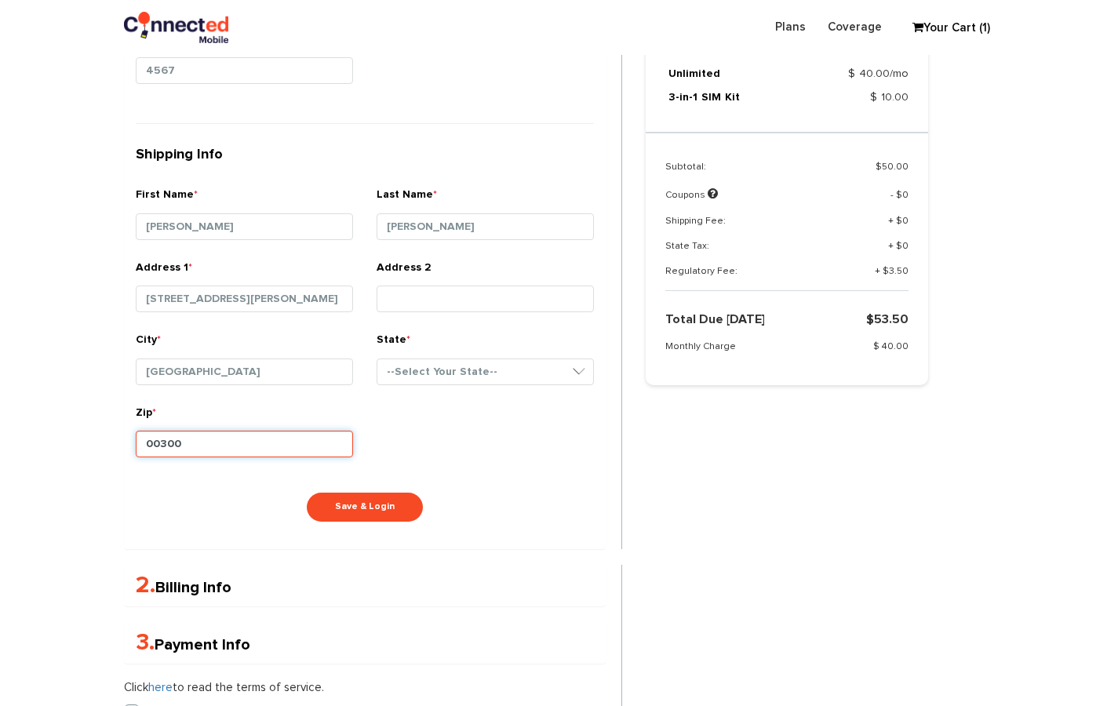
drag, startPoint x: 294, startPoint y: 451, endPoint x: 96, endPoint y: 425, distance: 200.2
click at [91, 425] on section "Choose Package Checkout Confirmation You are almost done! Please select/add you…" at bounding box center [559, 119] width 1118 height 1565
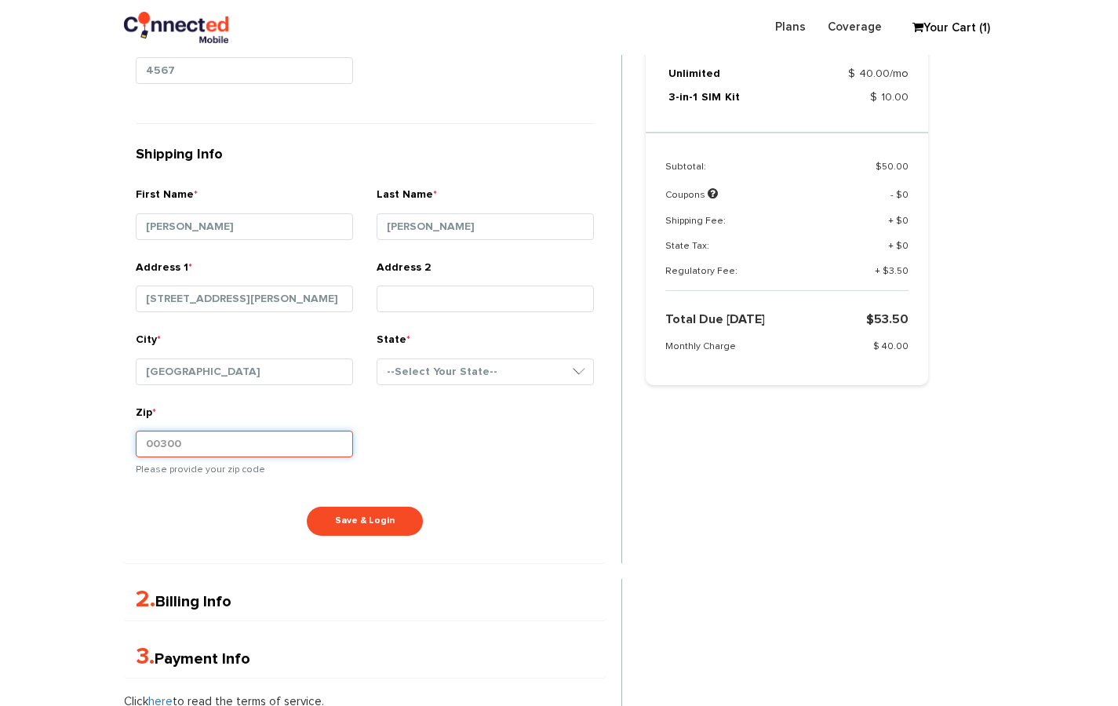
paste input "02141"
type input "02141"
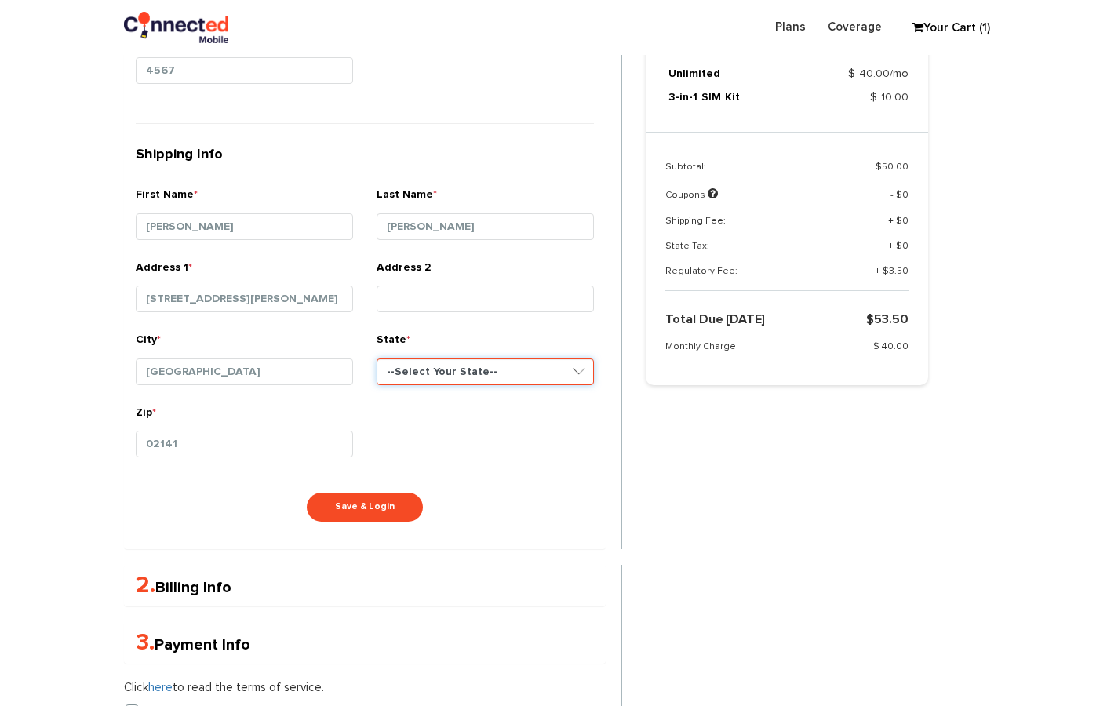
click at [465, 374] on select "--Select Your State-- [US_STATE][GEOGRAPHIC_DATA] [US_STATE] [US_STATE] [US_STA…" at bounding box center [485, 372] width 217 height 27
select select "MA"
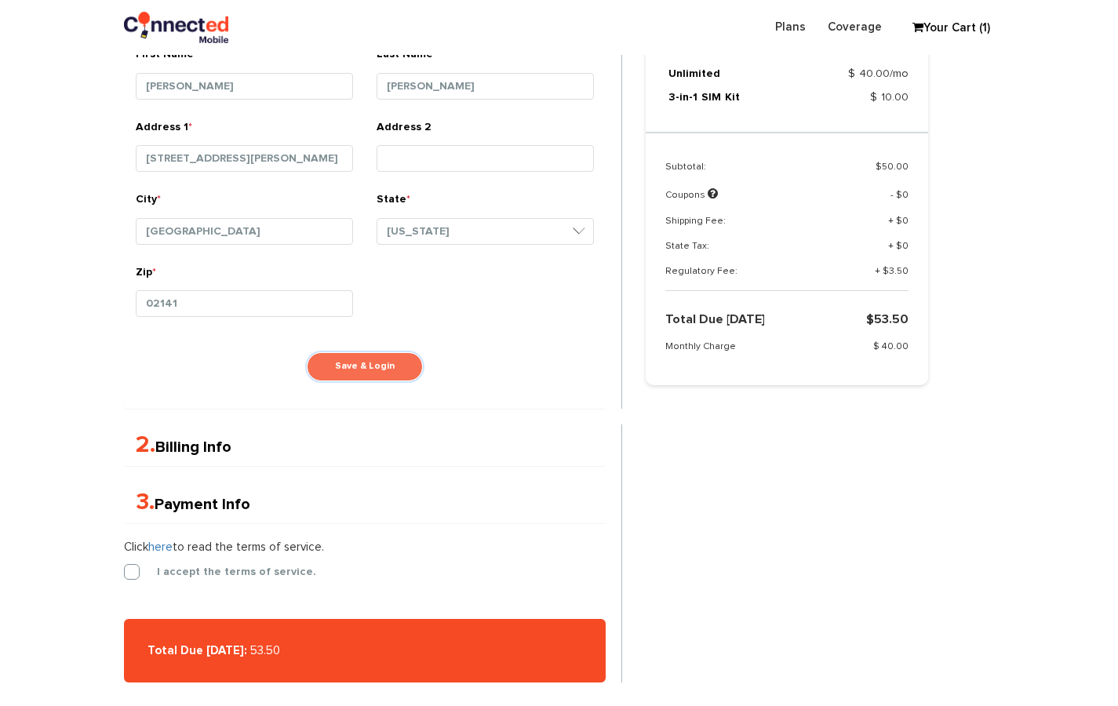
click at [392, 363] on button "Save & Login" at bounding box center [365, 366] width 116 height 29
click at [372, 374] on button "Save & Login" at bounding box center [365, 366] width 116 height 29
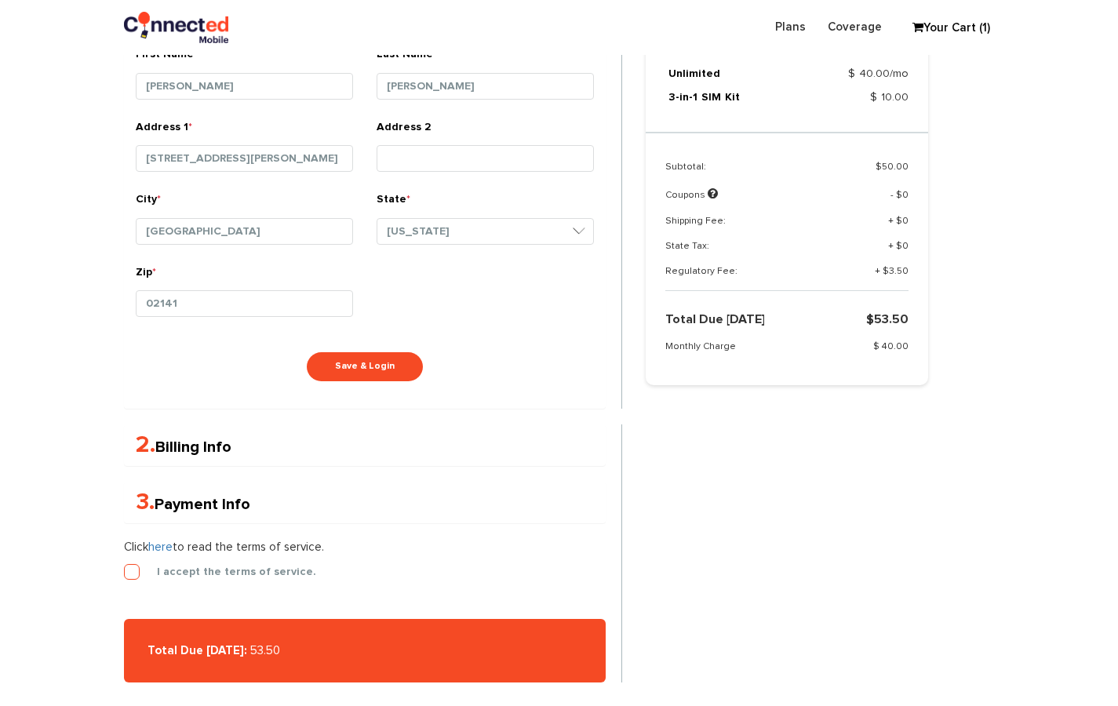
click at [149, 565] on label "I accept the terms of service." at bounding box center [224, 572] width 183 height 14
click at [124, 567] on input "I accept the terms of service." at bounding box center [124, 567] width 0 height 0
click at [158, 432] on h4 "2. Billing Info" at bounding box center [365, 445] width 458 height 26
click at [160, 444] on link "2. Billing Info" at bounding box center [184, 448] width 96 height 16
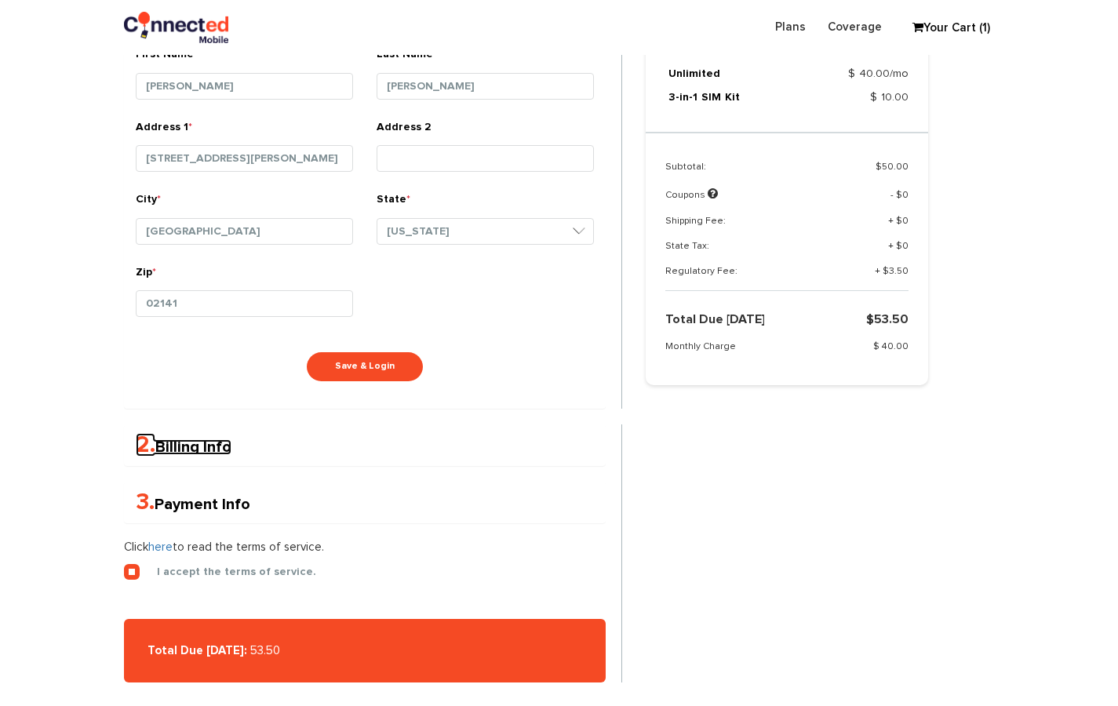
click at [160, 444] on link "2. Billing Info" at bounding box center [184, 448] width 96 height 16
click at [354, 360] on button "Save & Login" at bounding box center [365, 366] width 116 height 29
click at [354, 355] on button "Save & Login" at bounding box center [365, 366] width 116 height 29
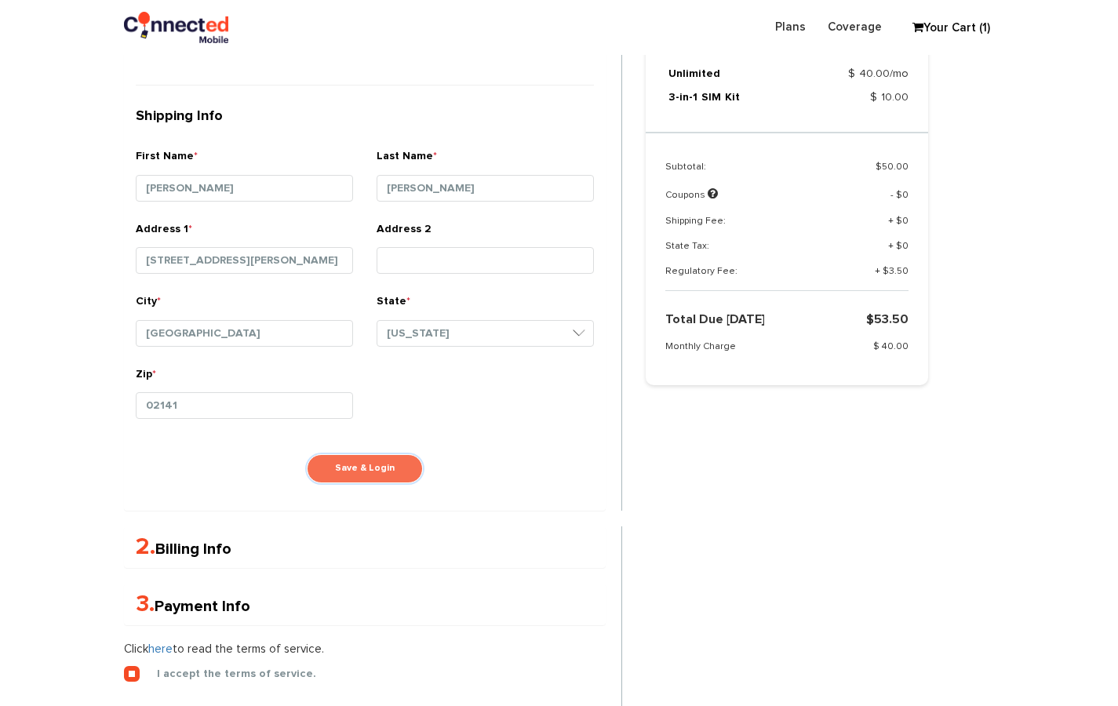
scroll to position [694, 0]
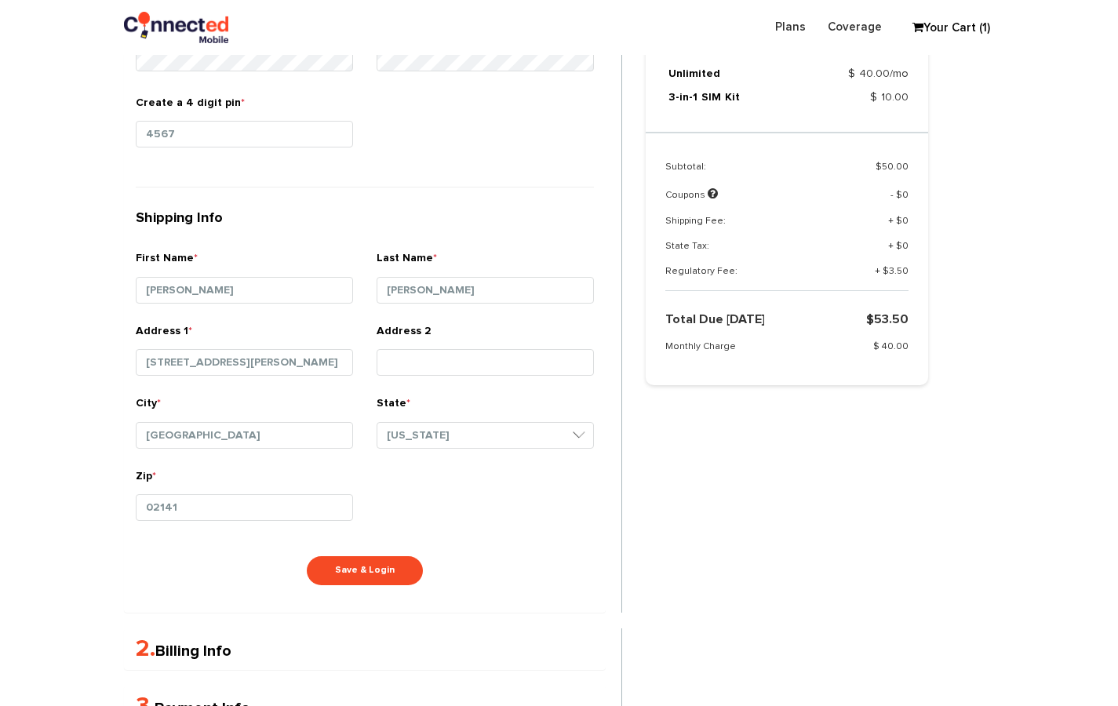
click at [453, 396] on div "State * --Select Your State-- [US_STATE][GEOGRAPHIC_DATA] [US_STATE] [US_STATE]…" at bounding box center [485, 428] width 217 height 65
click at [449, 370] on input "Address 2" at bounding box center [485, 362] width 217 height 27
click at [379, 557] on button "Save & Login" at bounding box center [365, 570] width 116 height 29
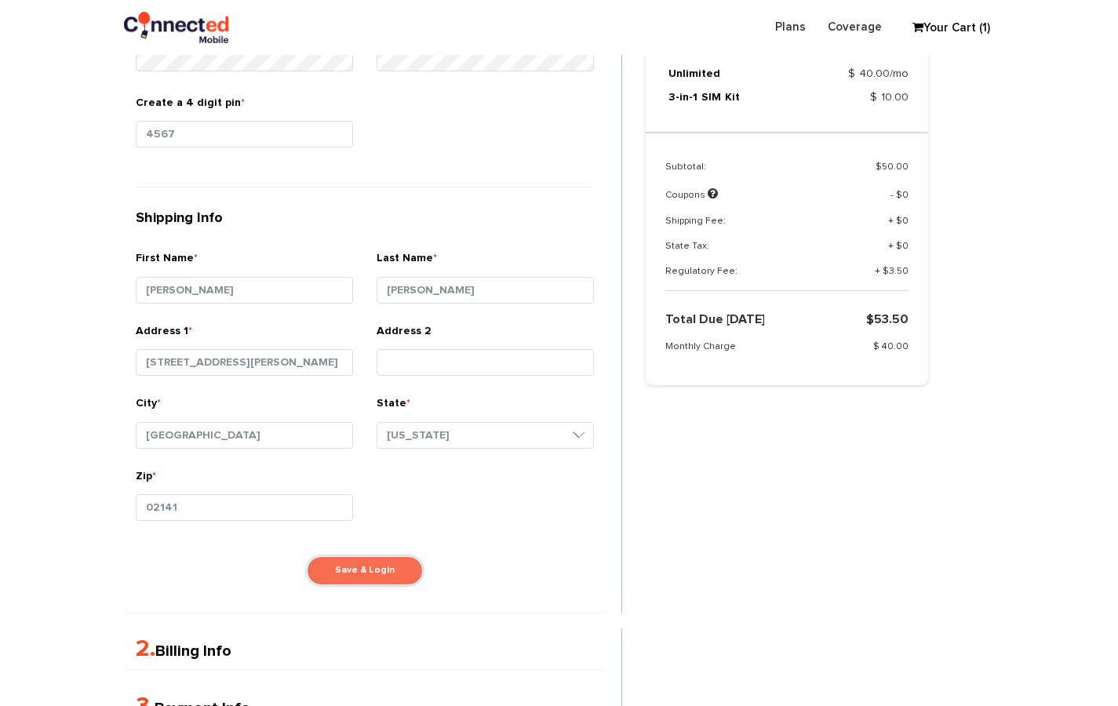
click at [379, 557] on button "Save & Login" at bounding box center [365, 570] width 116 height 29
click at [380, 556] on button "Save & Login" at bounding box center [365, 570] width 116 height 29
drag, startPoint x: 380, startPoint y: 556, endPoint x: 338, endPoint y: 662, distance: 113.8
click at [380, 556] on button "Save & Login" at bounding box center [365, 570] width 116 height 29
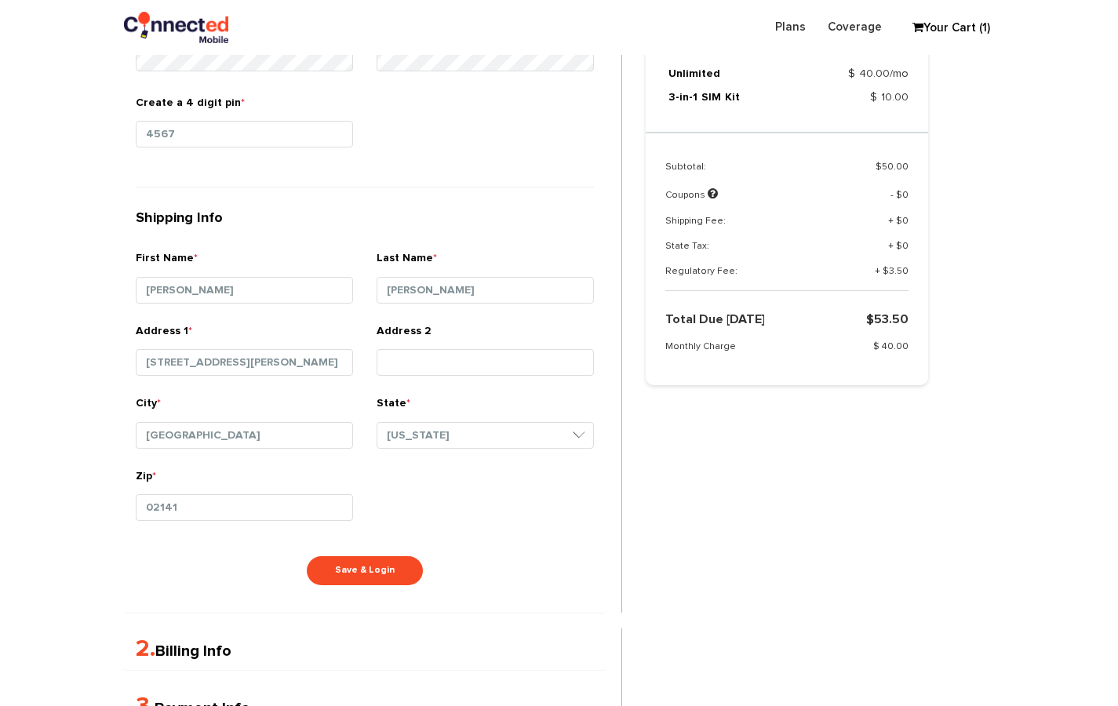
click at [363, 574] on button "Save & Login" at bounding box center [365, 570] width 116 height 29
